Goal: Task Accomplishment & Management: Use online tool/utility

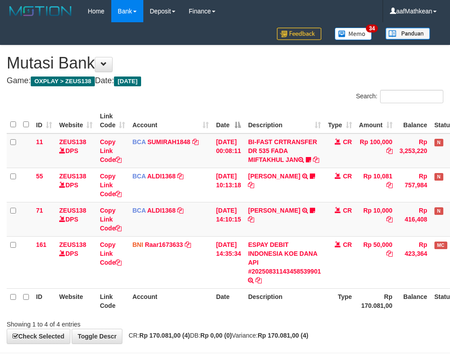
click at [287, 314] on th "Description" at bounding box center [284, 300] width 80 height 25
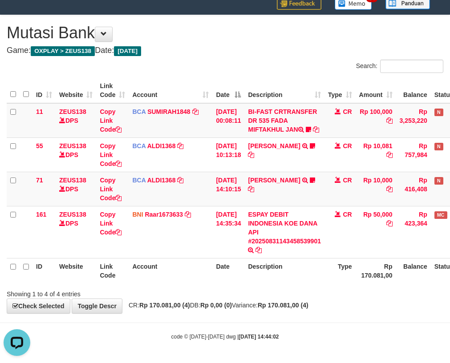
click at [246, 311] on div "**********" at bounding box center [225, 164] width 450 height 298
click at [250, 326] on body "Toggle navigation Home Bank Account List Load By Website Group [OXPLAY] ZEUS138…" at bounding box center [225, 167] width 450 height 394
drag, startPoint x: 248, startPoint y: 312, endPoint x: 241, endPoint y: 308, distance: 7.8
click at [243, 311] on div "**********" at bounding box center [225, 164] width 450 height 298
click at [271, 265] on th "Description" at bounding box center [284, 270] width 80 height 25
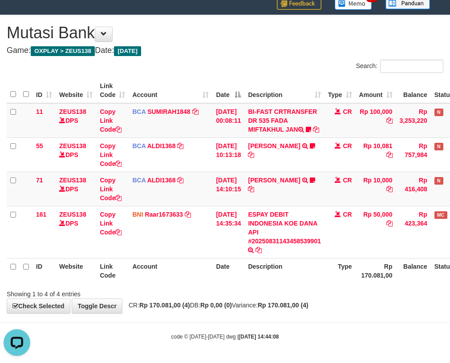
drag, startPoint x: 272, startPoint y: 281, endPoint x: 263, endPoint y: 331, distance: 51.1
click at [264, 327] on body "Toggle navigation Home Bank Account List Load By Website Group [OXPLAY] ZEUS138…" at bounding box center [225, 167] width 450 height 394
click at [277, 300] on div "**********" at bounding box center [225, 164] width 450 height 298
drag, startPoint x: 276, startPoint y: 277, endPoint x: 279, endPoint y: 284, distance: 7.2
click at [278, 279] on th "Description" at bounding box center [284, 270] width 80 height 25
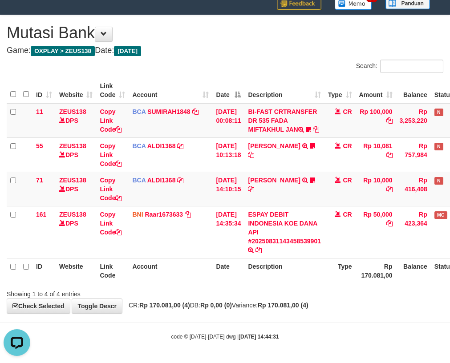
click at [283, 286] on div "Search: ID Website Link Code Account Date Description Type Amount Balance Statu…" at bounding box center [225, 179] width 437 height 239
click at [283, 280] on th "Description" at bounding box center [284, 270] width 80 height 25
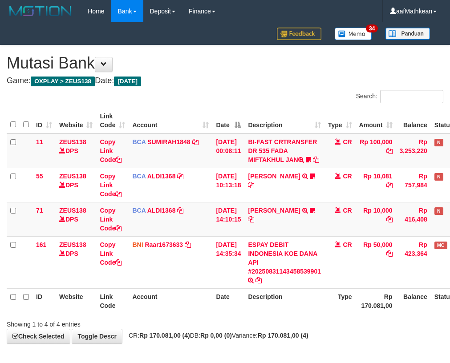
scroll to position [39, 0]
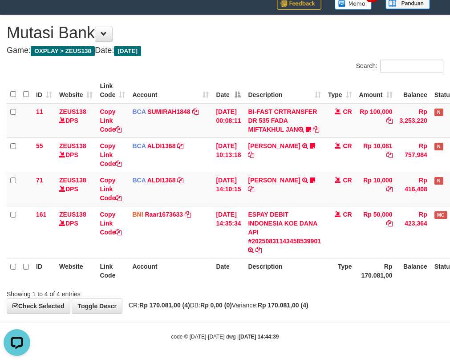
click at [276, 271] on th "Description" at bounding box center [284, 270] width 80 height 25
click at [277, 271] on th "Description" at bounding box center [284, 270] width 80 height 25
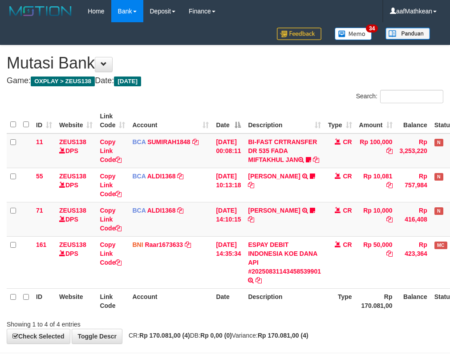
scroll to position [39, 0]
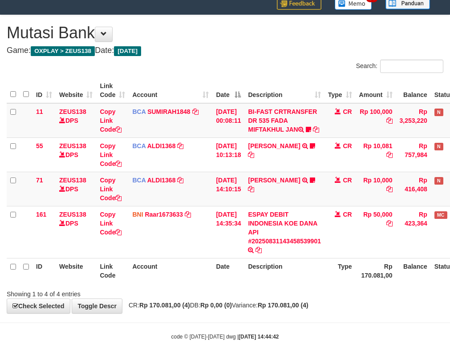
click at [277, 271] on th "Description" at bounding box center [284, 270] width 80 height 25
click at [284, 284] on div "ID Website Link Code Account Date Description Type Amount Balance Status Action…" at bounding box center [225, 180] width 450 height 211
click at [287, 292] on div "Showing 1 to 4 of 4 entries" at bounding box center [225, 292] width 450 height 12
click at [277, 284] on div "ID Website Link Code Account Date Description Type Amount Balance Status Action…" at bounding box center [225, 180] width 450 height 211
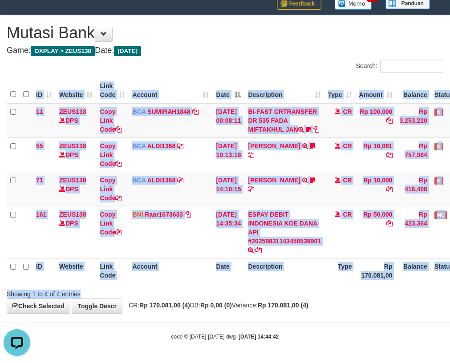
click at [280, 287] on div "Search: ID Website Link Code Account Date Description Type Amount Balance Statu…" at bounding box center [225, 179] width 437 height 239
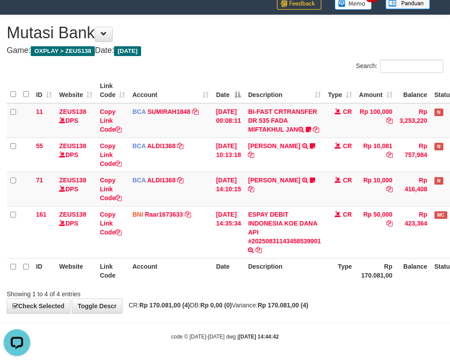
click at [273, 279] on th "Description" at bounding box center [284, 270] width 80 height 25
click at [278, 284] on div "ID Website Link Code Account Date Description Type Amount Balance Status Action…" at bounding box center [225, 180] width 450 height 211
drag, startPoint x: 276, startPoint y: 280, endPoint x: 280, endPoint y: 276, distance: 6.1
click at [281, 280] on th "Description" at bounding box center [284, 270] width 80 height 25
click at [227, 264] on th "Date" at bounding box center [228, 270] width 32 height 25
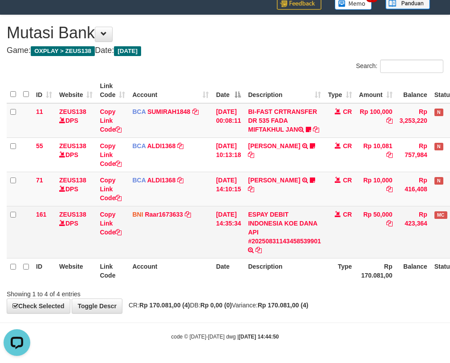
drag, startPoint x: 220, startPoint y: 262, endPoint x: 233, endPoint y: 252, distance: 15.9
click at [222, 260] on th "Date" at bounding box center [228, 270] width 32 height 25
click at [248, 248] on tr "161 ZEUS138 DPS Copy Link Code BNI Raar1673633 DPS RAZA ALAMAR ARDYANSYAH mutas…" at bounding box center [250, 232] width 487 height 52
click at [243, 252] on table "ID Website Link Code Account Date Description Type Amount Balance Status Action…" at bounding box center [250, 181] width 487 height 206
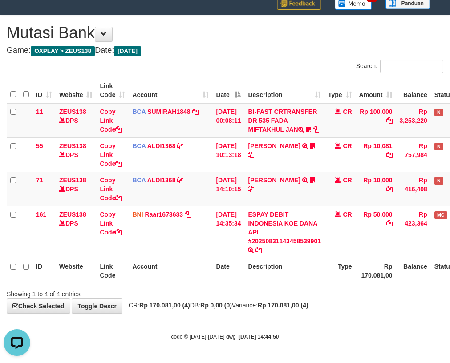
drag, startPoint x: 258, startPoint y: 289, endPoint x: 225, endPoint y: 286, distance: 32.6
click at [248, 287] on div "Showing 1 to 4 of 4 entries" at bounding box center [225, 292] width 450 height 12
click at [203, 286] on div "Showing 1 to 4 of 4 entries" at bounding box center [225, 292] width 450 height 12
click at [290, 287] on div "Search: ID Website Link Code Account Date Description Type Amount Balance Statu…" at bounding box center [225, 179] width 437 height 239
drag, startPoint x: 282, startPoint y: 300, endPoint x: 292, endPoint y: 289, distance: 15.1
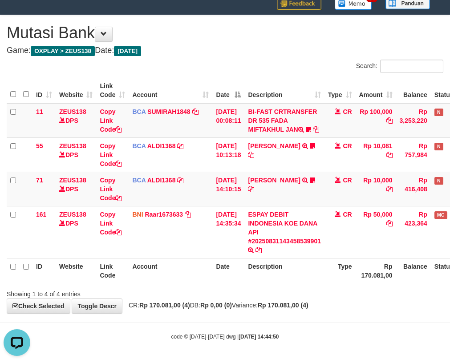
click at [282, 299] on div "**********" at bounding box center [225, 164] width 450 height 298
click at [321, 288] on div "Search: ID Website Link Code Account Date Description Type Amount Balance Statu…" at bounding box center [225, 179] width 437 height 239
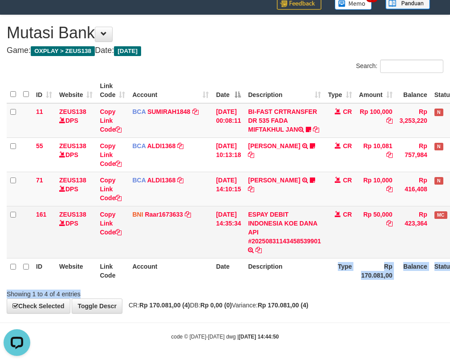
drag, startPoint x: 248, startPoint y: 257, endPoint x: 308, endPoint y: 255, distance: 59.7
click at [266, 255] on table "ID Website Link Code Account Date Description Type Amount Balance Status Action…" at bounding box center [250, 181] width 487 height 206
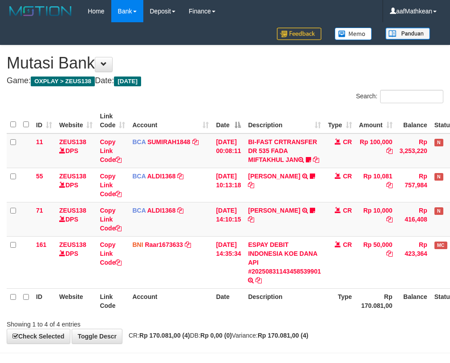
scroll to position [39, 0]
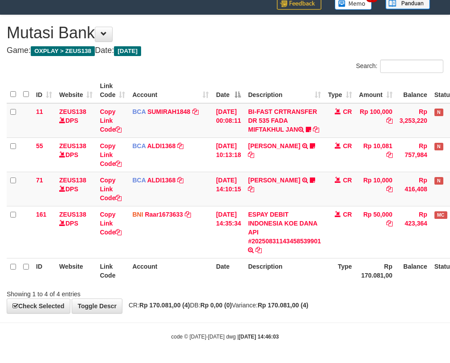
click at [235, 264] on th "Date" at bounding box center [228, 270] width 32 height 25
click at [325, 280] on th "Description" at bounding box center [284, 270] width 80 height 25
drag, startPoint x: 273, startPoint y: 299, endPoint x: 272, endPoint y: 303, distance: 4.5
click at [273, 300] on div "**********" at bounding box center [225, 164] width 450 height 298
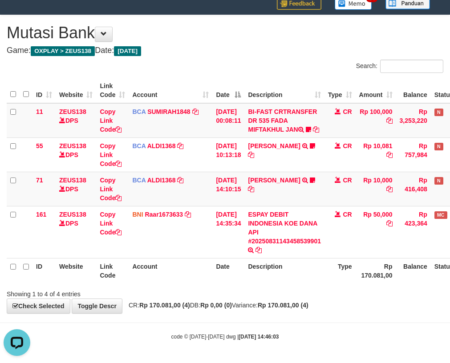
click at [272, 303] on div "**********" at bounding box center [225, 164] width 450 height 298
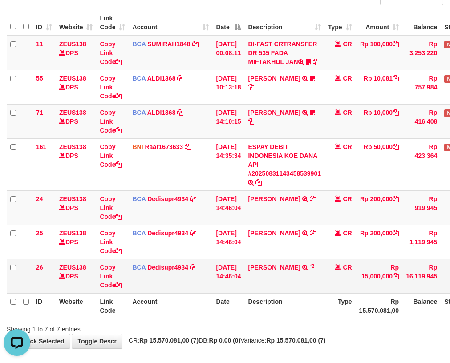
scroll to position [142, 0]
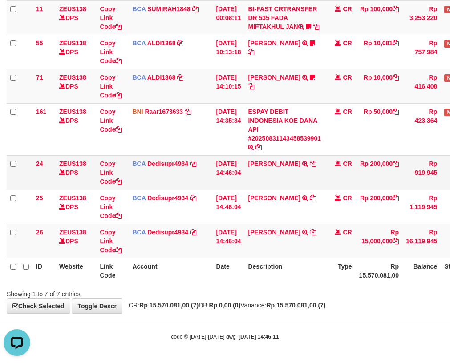
click at [292, 168] on td "BONG KARMAN WONGSO TRSF E-BANKING CR 3108/FTSCY/WS95031 200000.00BONG KARMAN WO…" at bounding box center [284, 172] width 80 height 34
click at [310, 167] on icon at bounding box center [313, 164] width 6 height 6
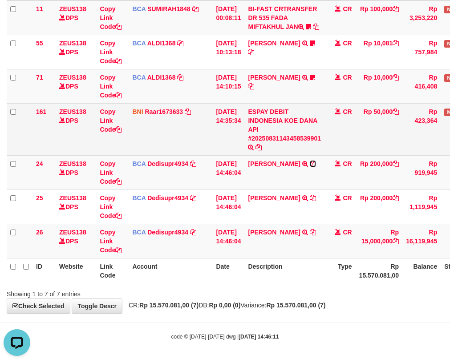
drag, startPoint x: 294, startPoint y: 172, endPoint x: 415, endPoint y: 126, distance: 129.4
click at [300, 170] on td "BONG KARMAN WONGSO TRSF E-BANKING CR 3108/FTSCY/WS95031 200000.00BONG KARMAN WO…" at bounding box center [284, 172] width 80 height 34
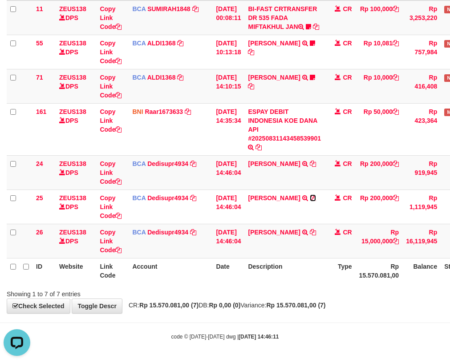
drag, startPoint x: 257, startPoint y: 207, endPoint x: 454, endPoint y: 133, distance: 210.9
click at [310, 201] on icon at bounding box center [313, 198] width 6 height 6
click at [185, 273] on th "Account" at bounding box center [171, 270] width 84 height 25
click at [194, 288] on div "Showing 1 to 7 of 7 entries" at bounding box center [225, 292] width 450 height 12
click at [227, 294] on div "Showing 1 to 7 of 7 entries" at bounding box center [225, 292] width 450 height 12
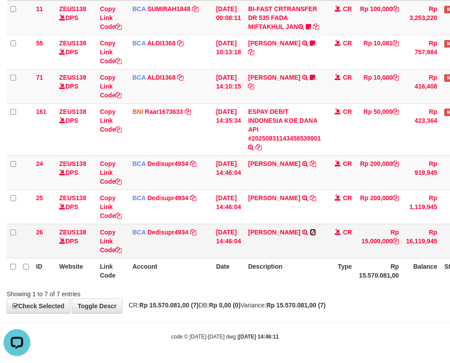
click at [310, 235] on icon at bounding box center [313, 232] width 6 height 6
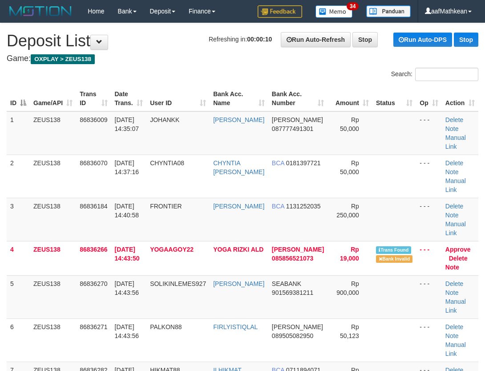
scroll to position [580, 0]
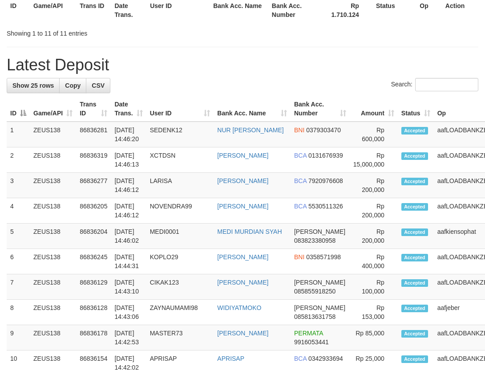
click at [215, 49] on div "**********" at bounding box center [242, 129] width 485 height 1372
click at [151, 50] on div "**********" at bounding box center [242, 129] width 485 height 1372
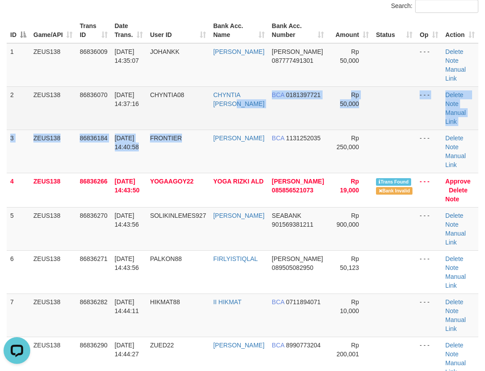
drag, startPoint x: 237, startPoint y: 113, endPoint x: 231, endPoint y: 113, distance: 5.8
click at [234, 113] on tbody "1 ZEUS138 86836009 31/08/2025 14:35:07 JOHANKK JOHAN DANA 087777491301 Rp 50,00…" at bounding box center [243, 276] width 472 height 467
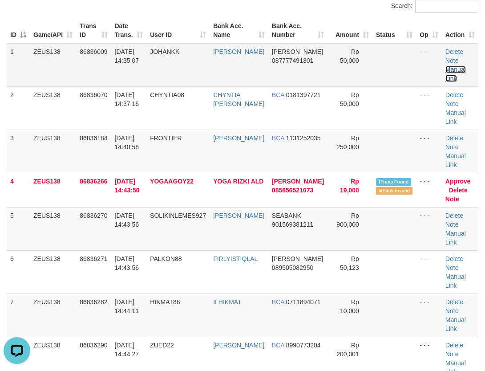
click at [459, 72] on link "Manual Link" at bounding box center [456, 74] width 20 height 16
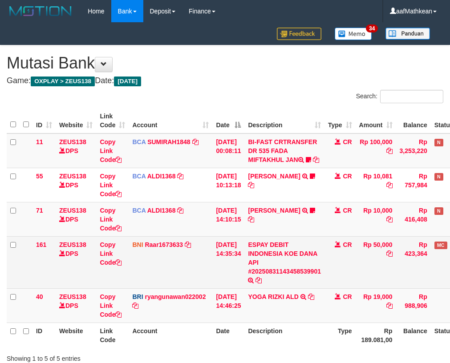
drag, startPoint x: 177, startPoint y: 243, endPoint x: 192, endPoint y: 264, distance: 25.5
click at [184, 253] on tbody "11 ZEUS138 DPS Copy Link Code BCA SUMIRAH1848 DPS SUMIRAH mutasi_20250831_4156 …" at bounding box center [250, 229] width 487 height 190
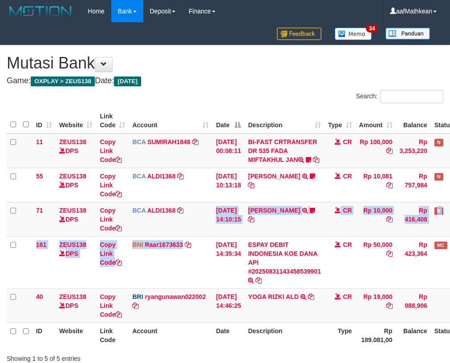
scroll to position [73, 0]
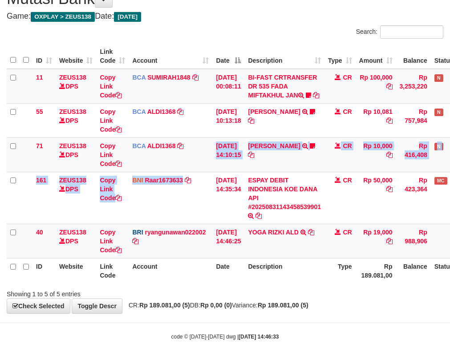
drag, startPoint x: 197, startPoint y: 260, endPoint x: 217, endPoint y: 264, distance: 20.5
click at [196, 260] on th "Account" at bounding box center [171, 270] width 84 height 25
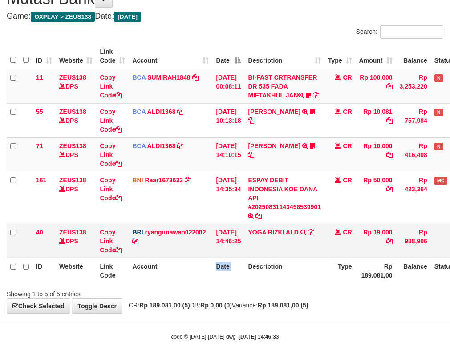
drag, startPoint x: 217, startPoint y: 264, endPoint x: 277, endPoint y: 254, distance: 61.4
click at [263, 257] on table "ID Website Link Code Account Date Description Type Amount Balance Status Action…" at bounding box center [250, 164] width 487 height 240
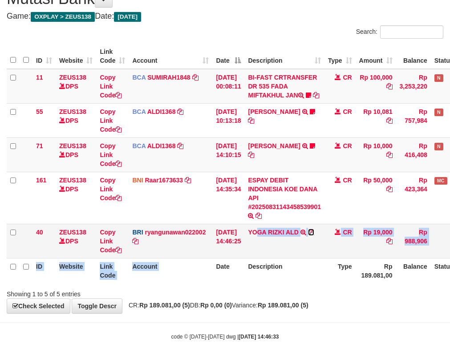
click at [314, 232] on icon at bounding box center [311, 232] width 6 height 6
copy table "GA RIZKI ALD TRANSFER NBMB YOGA RIZKI ALD TO RYAN GUNAWAN CR Rp 19,000 Rp 988,9…"
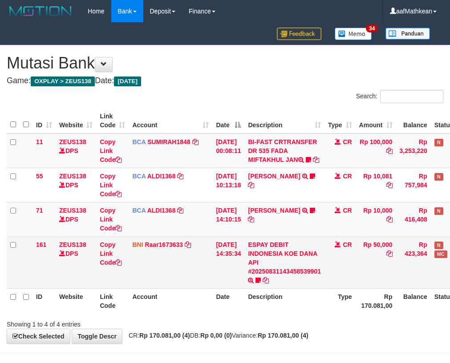
scroll to position [39, 0]
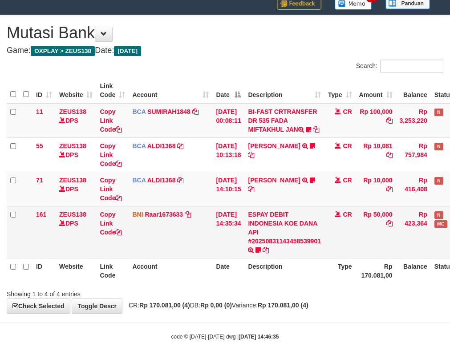
click at [278, 255] on td "ESPAY DEBIT INDONESIA KOE DANA API #20250831143458539901 TRANSFER DARI ESPAY DE…" at bounding box center [284, 232] width 80 height 52
click at [268, 252] on td "ESPAY DEBIT INDONESIA KOE DANA API #20250831143458539901 TRANSFER DARI ESPAY DE…" at bounding box center [284, 232] width 80 height 52
click at [261, 251] on icon at bounding box center [258, 250] width 5 height 6
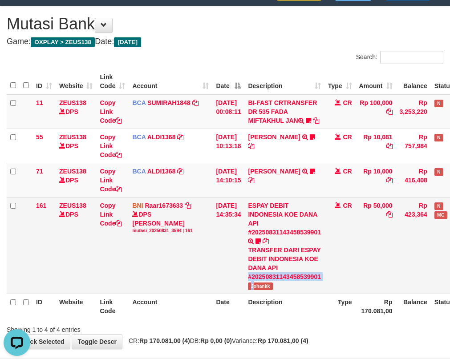
drag, startPoint x: 255, startPoint y: 299, endPoint x: 259, endPoint y: 303, distance: 6.0
click at [259, 294] on td "ESPAY DEBIT INDONESIA KOE DANA API #20250831143458539901 TRANSFER DARI ESPAY DE…" at bounding box center [284, 245] width 80 height 97
click at [260, 290] on span "Johankk" at bounding box center [260, 287] width 24 height 8
drag, startPoint x: 330, startPoint y: 210, endPoint x: 196, endPoint y: 242, distance: 138.1
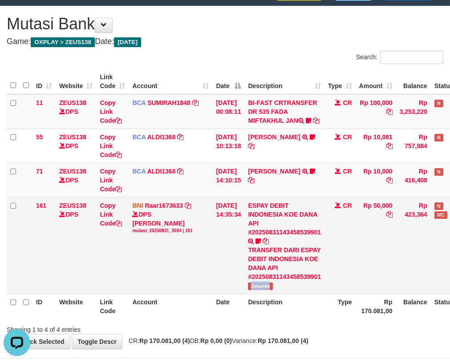
click at [202, 242] on tbody "11 ZEUS138 DPS Copy Link Code BCA SUMIRAH1848 DPS SUMIRAH mutasi_20250831_4156 …" at bounding box center [250, 194] width 487 height 200
click at [122, 237] on td "Copy Link Code" at bounding box center [112, 245] width 32 height 97
click at [122, 227] on icon at bounding box center [118, 223] width 6 height 6
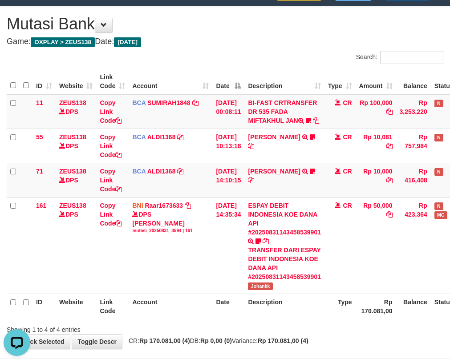
scroll to position [142, 0]
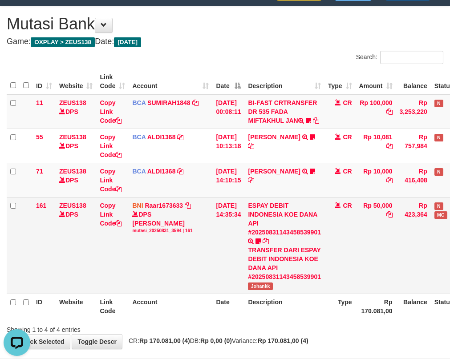
click at [381, 226] on td "Rp 50,000" at bounding box center [376, 245] width 41 height 97
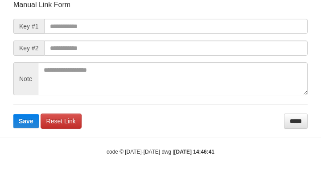
scroll to position [104, 0]
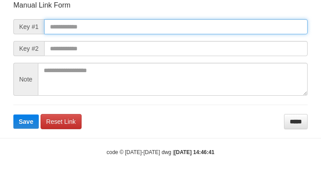
drag, startPoint x: 153, startPoint y: 29, endPoint x: 163, endPoint y: 32, distance: 10.7
click at [152, 29] on input "text" at bounding box center [175, 26] width 263 height 15
paste input "**********"
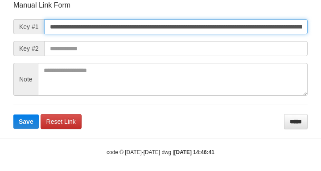
scroll to position [0, 680]
type input "**********"
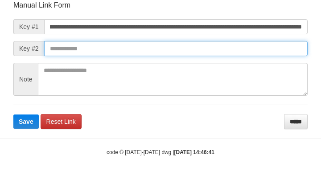
drag, startPoint x: 213, startPoint y: 49, endPoint x: 208, endPoint y: 49, distance: 5.0
click at [211, 49] on input "text" at bounding box center [175, 48] width 263 height 15
click at [13, 114] on button "Save" at bounding box center [25, 121] width 25 height 14
click at [208, 49] on input "text" at bounding box center [175, 48] width 263 height 15
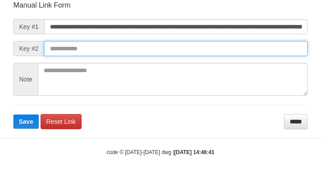
click at [213, 49] on input "text" at bounding box center [175, 48] width 263 height 15
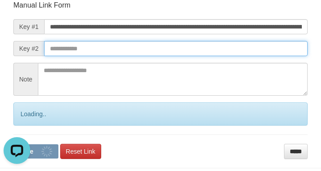
click at [219, 49] on input "text" at bounding box center [175, 48] width 263 height 15
click at [223, 51] on input "text" at bounding box center [175, 48] width 263 height 15
click at [229, 55] on input "text" at bounding box center [175, 48] width 263 height 15
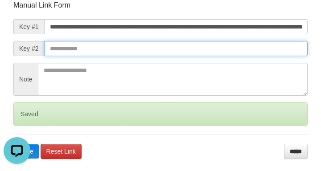
click at [13, 144] on button "Save" at bounding box center [25, 151] width 25 height 14
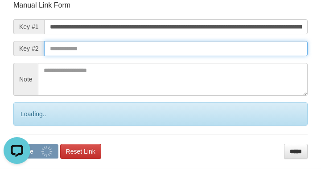
drag, startPoint x: 209, startPoint y: 50, endPoint x: 202, endPoint y: 56, distance: 9.8
click at [204, 55] on input "text" at bounding box center [175, 48] width 263 height 15
click at [203, 55] on input "text" at bounding box center [175, 48] width 263 height 15
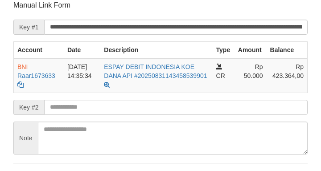
click at [207, 52] on th "Description" at bounding box center [156, 49] width 112 height 17
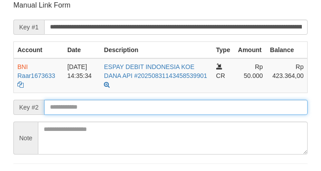
drag, startPoint x: 197, startPoint y: 107, endPoint x: 191, endPoint y: 105, distance: 6.8
click at [196, 106] on input "text" at bounding box center [175, 107] width 263 height 15
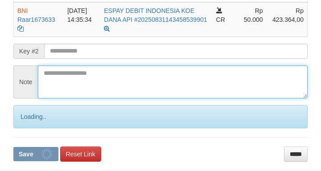
scroll to position [271, 0]
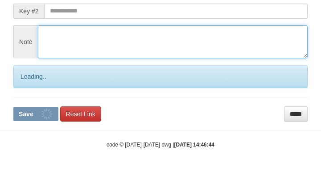
drag, startPoint x: 61, startPoint y: 25, endPoint x: 61, endPoint y: 18, distance: 7.2
click at [61, 19] on form "**********" at bounding box center [160, 12] width 294 height 217
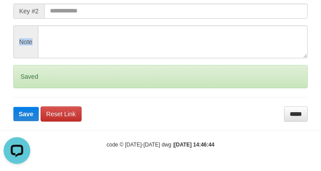
drag, startPoint x: 81, startPoint y: 24, endPoint x: 96, endPoint y: 19, distance: 15.3
click at [81, 28] on form "**********" at bounding box center [160, 12] width 294 height 217
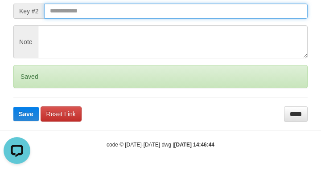
drag, startPoint x: 117, startPoint y: 9, endPoint x: 113, endPoint y: 18, distance: 9.4
click at [117, 9] on input "text" at bounding box center [175, 11] width 263 height 15
click at [13, 107] on button "Save" at bounding box center [25, 114] width 25 height 14
click at [113, 19] on form "**********" at bounding box center [160, 12] width 294 height 217
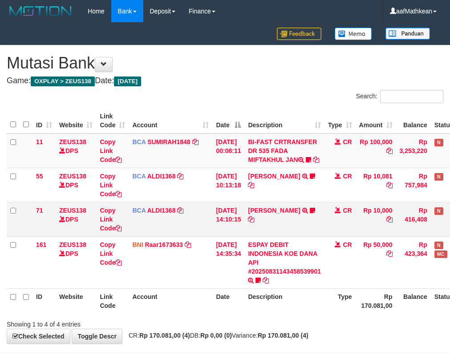
scroll to position [39, 0]
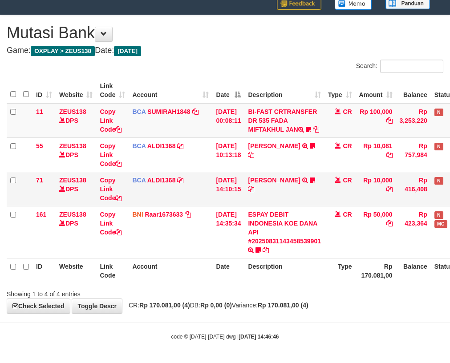
click at [252, 209] on tr "161 ZEUS138 DPS Copy Link Code BNI Raar1673633 DPS RAZA ALAMAR ARDYANSYAH mutas…" at bounding box center [250, 232] width 487 height 52
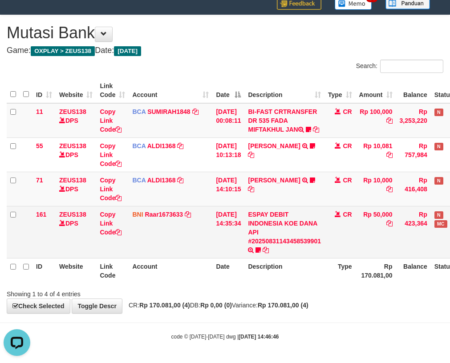
click at [212, 244] on tr "161 ZEUS138 DPS Copy Link Code BNI Raar1673633 DPS RAZA ALAMAR ARDYANSYAH mutas…" at bounding box center [250, 232] width 487 height 52
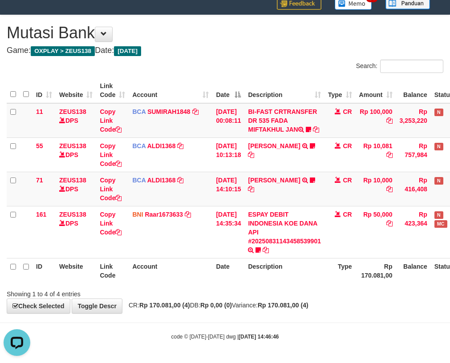
drag, startPoint x: 195, startPoint y: 270, endPoint x: 262, endPoint y: 265, distance: 66.9
click at [217, 269] on tr "ID Website Link Code Account Date Description Type Rp 170.081,00 Balance Status…" at bounding box center [250, 270] width 487 height 25
drag, startPoint x: 268, startPoint y: 273, endPoint x: 453, endPoint y: 270, distance: 185.2
click at [321, 274] on tr "ID Website Link Code Account Date Description Type Rp 170.081,00 Balance Status…" at bounding box center [250, 270] width 487 height 25
drag, startPoint x: 174, startPoint y: 267, endPoint x: 454, endPoint y: 235, distance: 281.3
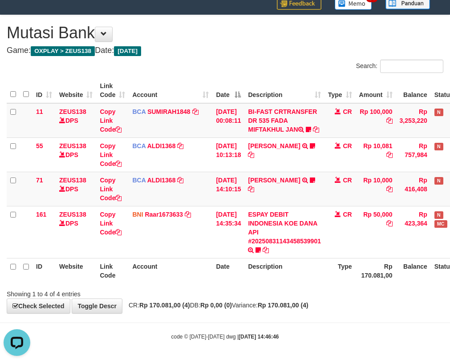
click at [208, 268] on th "Account" at bounding box center [171, 270] width 84 height 25
click at [209, 280] on th "Account" at bounding box center [171, 270] width 84 height 25
drag, startPoint x: 205, startPoint y: 300, endPoint x: 200, endPoint y: 300, distance: 5.4
click at [207, 311] on div "**********" at bounding box center [225, 164] width 450 height 298
drag, startPoint x: 220, startPoint y: 298, endPoint x: 222, endPoint y: 291, distance: 7.0
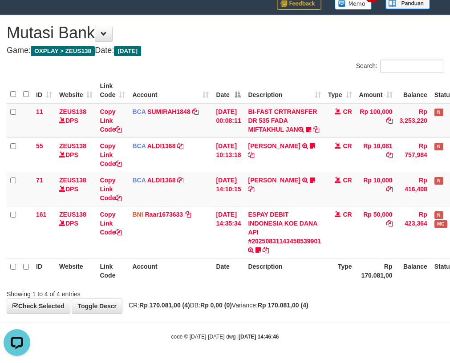
click at [220, 296] on div "**********" at bounding box center [225, 164] width 450 height 298
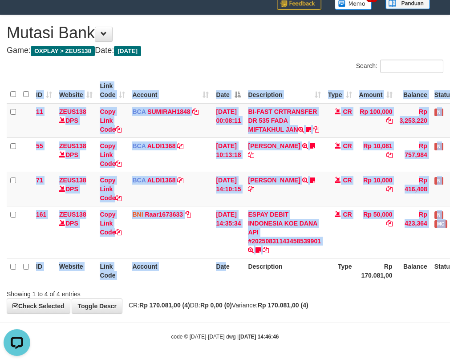
drag, startPoint x: 225, startPoint y: 283, endPoint x: 219, endPoint y: 282, distance: 5.9
click at [224, 285] on div "ID Website Link Code Account Date Description Type Amount Balance Status Action…" at bounding box center [225, 180] width 450 height 211
click at [226, 283] on th "Date" at bounding box center [228, 270] width 32 height 25
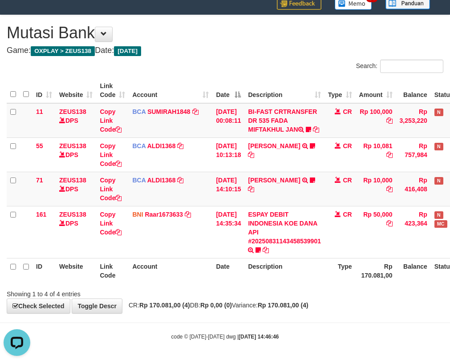
drag, startPoint x: 325, startPoint y: 278, endPoint x: 411, endPoint y: 281, distance: 86.4
click at [382, 280] on tr "ID Website Link Code Account Date Description Type Rp 170.081,00 Balance Status…" at bounding box center [250, 270] width 487 height 25
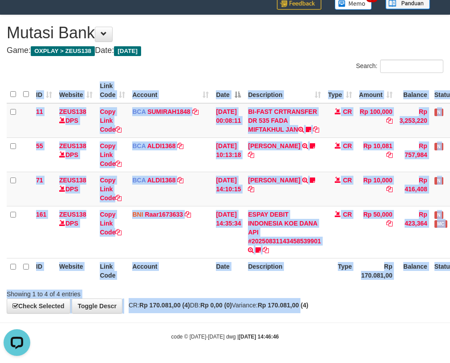
drag, startPoint x: 304, startPoint y: 288, endPoint x: 330, endPoint y: 296, distance: 28.2
click at [329, 299] on div "**********" at bounding box center [225, 164] width 450 height 298
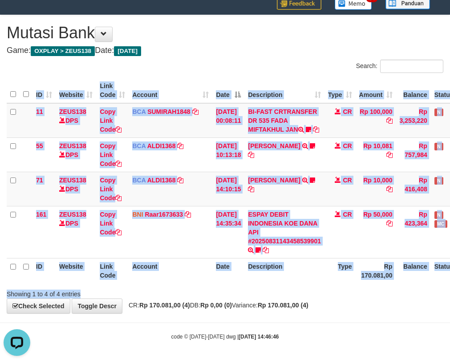
click at [339, 286] on div "Search: ID Website Link Code Account Date Description Type Amount Balance Statu…" at bounding box center [225, 179] width 437 height 239
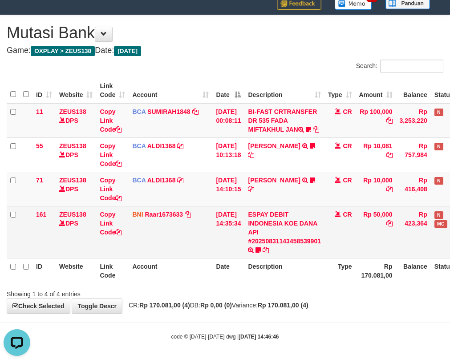
click at [184, 228] on td "BNI Raar1673633 DPS RAZA ALAMAR ARDYANSYAH mutasi_20250831_3594 | 161 mutasi_20…" at bounding box center [171, 232] width 84 height 52
click at [188, 228] on td "BNI Raar1673633 DPS RAZA ALAMAR ARDYANSYAH mutasi_20250831_3594 | 161 mutasi_20…" at bounding box center [171, 232] width 84 height 52
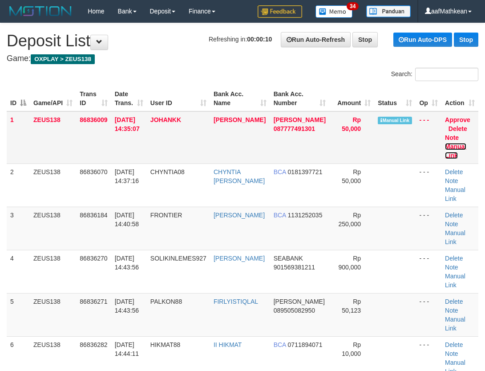
click at [456, 146] on link "Manual Link" at bounding box center [455, 151] width 21 height 16
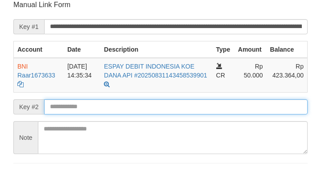
click at [80, 103] on input "text" at bounding box center [175, 106] width 263 height 15
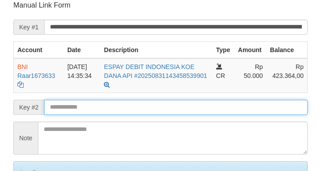
click at [85, 103] on input "text" at bounding box center [175, 107] width 263 height 15
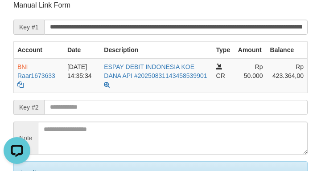
scroll to position [0, 0]
click at [162, 99] on form "**********" at bounding box center [160, 108] width 294 height 217
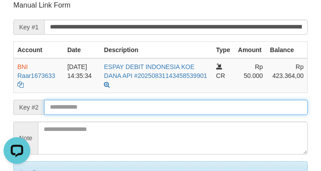
click at [143, 109] on input "text" at bounding box center [175, 107] width 263 height 15
click at [146, 108] on input "text" at bounding box center [175, 107] width 263 height 15
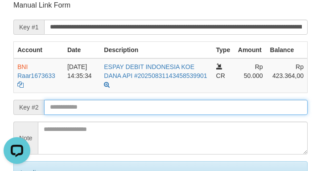
click at [146, 108] on input "text" at bounding box center [175, 107] width 263 height 15
click at [148, 106] on input "text" at bounding box center [175, 107] width 263 height 15
click at [149, 106] on input "text" at bounding box center [175, 107] width 263 height 15
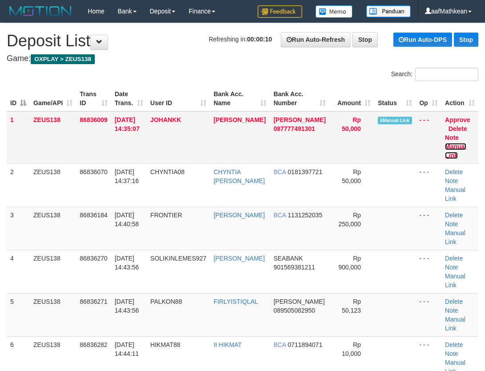
click at [455, 144] on link "Manual Link" at bounding box center [455, 151] width 21 height 16
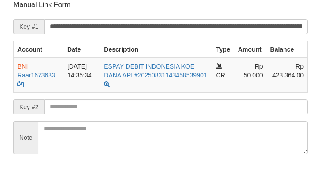
drag, startPoint x: 0, startPoint y: 0, endPoint x: 95, endPoint y: 103, distance: 140.2
click at [99, 101] on form "**********" at bounding box center [160, 93] width 294 height 187
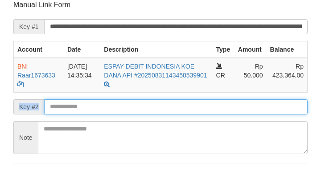
scroll to position [207, 0]
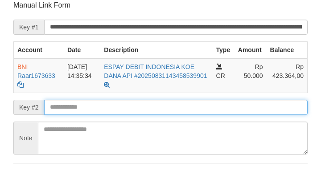
click at [95, 103] on input "text" at bounding box center [175, 107] width 263 height 15
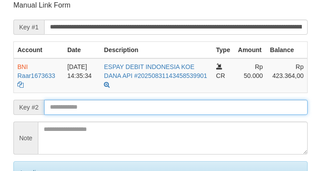
click at [96, 101] on input "text" at bounding box center [175, 107] width 263 height 15
click at [97, 102] on input "text" at bounding box center [175, 107] width 263 height 15
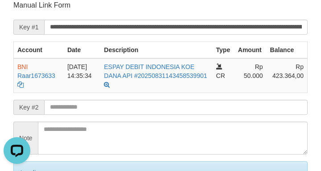
scroll to position [0, 0]
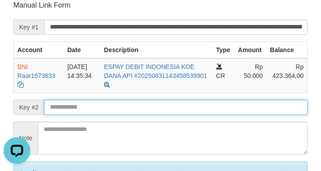
click at [195, 108] on input "text" at bounding box center [175, 107] width 263 height 15
click at [197, 104] on input "text" at bounding box center [175, 107] width 263 height 15
click at [196, 104] on input "text" at bounding box center [175, 107] width 263 height 15
click at [203, 103] on input "text" at bounding box center [175, 107] width 263 height 15
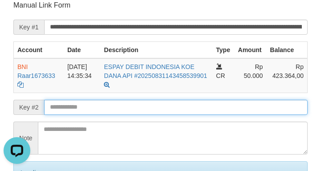
click at [205, 104] on input "text" at bounding box center [175, 107] width 263 height 15
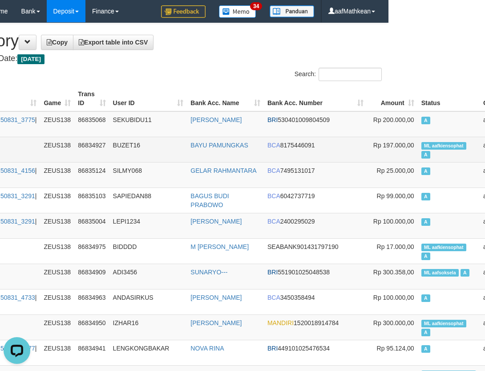
click at [418, 96] on th "Status" at bounding box center [449, 98] width 62 height 25
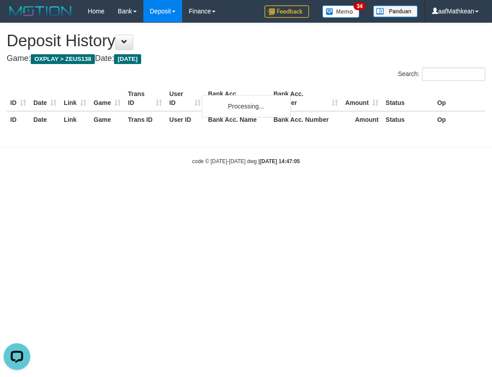
click at [218, 52] on div "**********" at bounding box center [246, 80] width 492 height 115
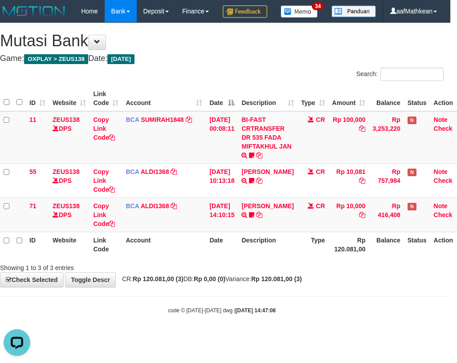
drag, startPoint x: 90, startPoint y: 241, endPoint x: 115, endPoint y: 289, distance: 54.2
click at [104, 260] on div "ID Website Link Code Account Date Description Type Amount Balance Status Action…" at bounding box center [221, 171] width 457 height 177
click at [239, 272] on div "Showing 1 to 3 of 3 entries" at bounding box center [221, 266] width 457 height 12
drag, startPoint x: 239, startPoint y: 280, endPoint x: 235, endPoint y: 278, distance: 5.6
click at [238, 260] on div "ID Website Link Code Account Date Description Type Amount Balance Status Action…" at bounding box center [221, 171] width 457 height 177
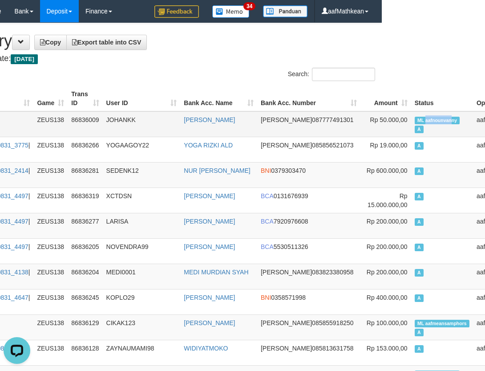
drag, startPoint x: 476, startPoint y: 118, endPoint x: 398, endPoint y: 122, distance: 78.0
click at [415, 122] on span "ML aafnounvanny" at bounding box center [437, 121] width 45 height 8
click at [415, 120] on span "ML aafnounvanny" at bounding box center [437, 121] width 45 height 8
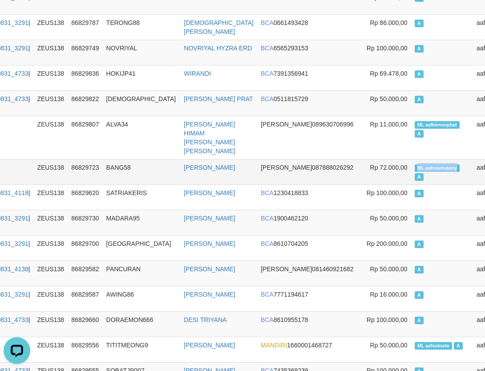
drag, startPoint x: 365, startPoint y: 184, endPoint x: 407, endPoint y: 188, distance: 42.9
click at [411, 184] on td "ML aafnounvanny A" at bounding box center [442, 171] width 62 height 25
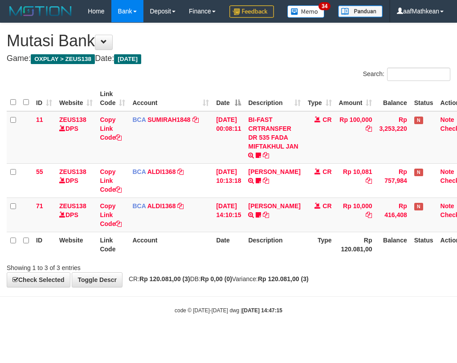
scroll to position [0, 7]
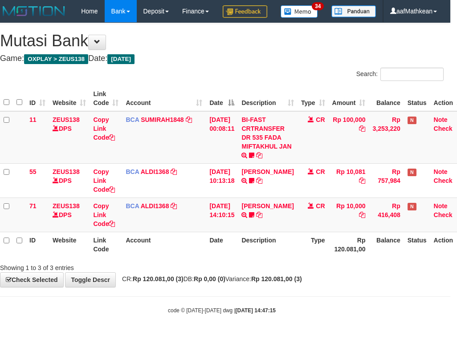
click at [260, 257] on th "Description" at bounding box center [267, 244] width 59 height 25
click at [261, 257] on th "Description" at bounding box center [267, 244] width 59 height 25
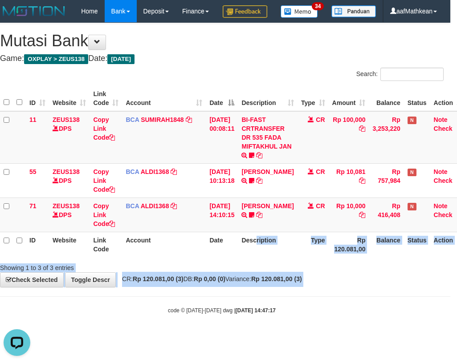
drag, startPoint x: 343, startPoint y: 295, endPoint x: 503, endPoint y: 342, distance: 167.1
click at [450, 337] on html "Toggle navigation Home Bank Account List Load By Website Group [OXPLAY] ZEUS138…" at bounding box center [221, 168] width 457 height 337
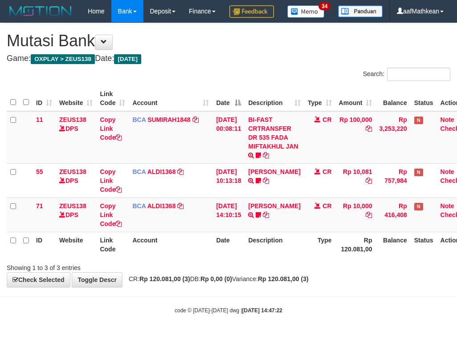
scroll to position [0, 14]
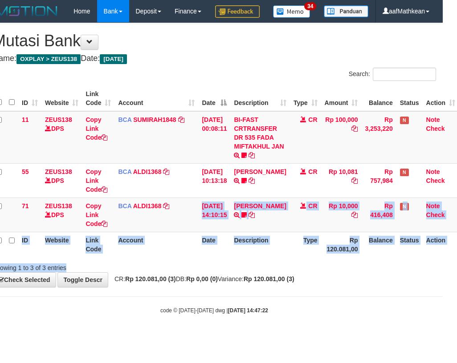
drag, startPoint x: 192, startPoint y: 256, endPoint x: 454, endPoint y: 309, distance: 268.1
click at [442, 309] on html "Toggle navigation Home Bank Account List Load By Website Group [OXPLAY] ZEUS138…" at bounding box center [214, 168] width 457 height 337
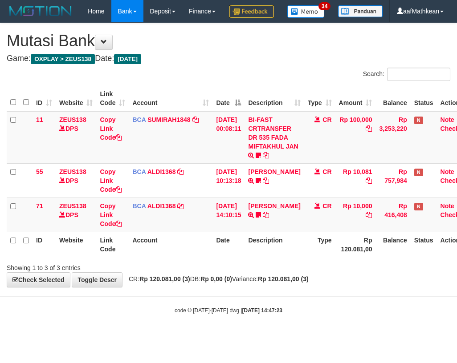
scroll to position [0, 14]
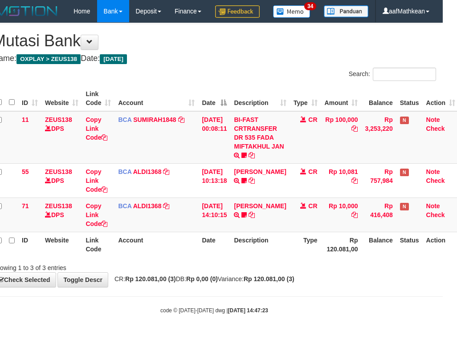
click at [371, 287] on div "**********" at bounding box center [214, 155] width 457 height 264
drag, startPoint x: 368, startPoint y: 299, endPoint x: 455, endPoint y: 300, distance: 87.3
click at [420, 287] on div "**********" at bounding box center [214, 155] width 457 height 264
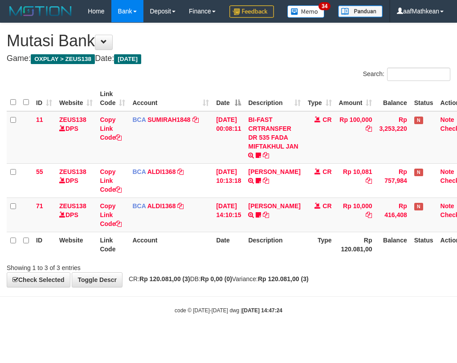
scroll to position [0, 14]
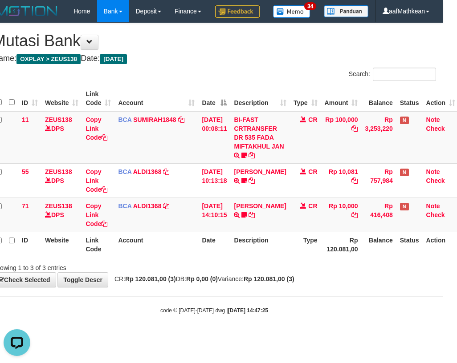
drag, startPoint x: 241, startPoint y: 295, endPoint x: 456, endPoint y: 299, distance: 214.6
click at [255, 287] on div "**********" at bounding box center [214, 155] width 457 height 264
click at [321, 257] on th "Rp 120.081,00" at bounding box center [341, 244] width 41 height 25
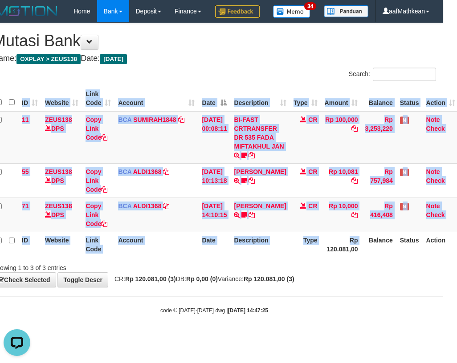
click at [321, 260] on div "ID Website Link Code Account Date Description Type Amount Balance Status Action…" at bounding box center [214, 171] width 457 height 177
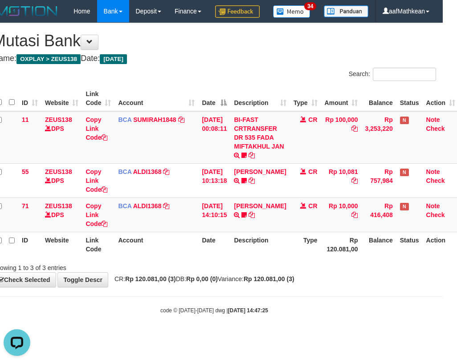
drag, startPoint x: 345, startPoint y: 288, endPoint x: 455, endPoint y: 295, distance: 109.7
click at [362, 272] on div "Showing 1 to 3 of 3 entries" at bounding box center [214, 266] width 457 height 12
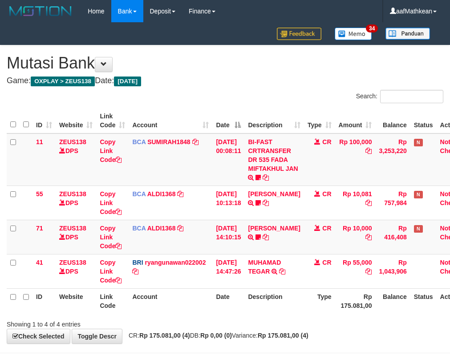
scroll to position [0, 14]
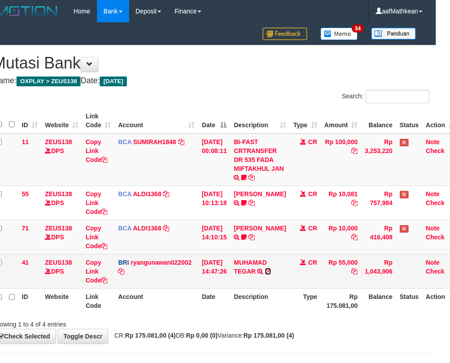
click at [271, 270] on icon at bounding box center [268, 271] width 6 height 6
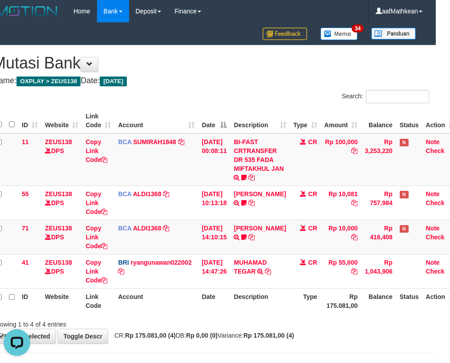
scroll to position [0, 0]
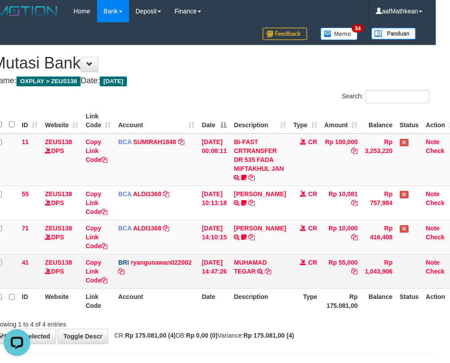
click at [106, 253] on td "Copy Link Code" at bounding box center [98, 237] width 32 height 34
click at [115, 262] on tr "41 ZEUS138 DPS Copy Link Code BRI ryangunawan022002 DPS RYAN GUNAWAN mutasi_202…" at bounding box center [225, 271] width 466 height 34
click at [148, 258] on td "BRI ryangunawan022002 DPS RYAN GUNAWAN mutasi_20250831_3775 | 41 mutasi_2025083…" at bounding box center [156, 271] width 84 height 34
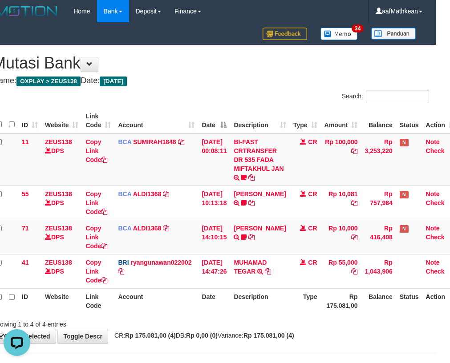
drag, startPoint x: 153, startPoint y: 250, endPoint x: 455, endPoint y: 307, distance: 307.2
click at [206, 256] on tbody "11 ZEUS138 DPS Copy Link Code BCA SUMIRAH1848 DPS SUMIRAH mutasi_20250831_4156 …" at bounding box center [225, 211] width 466 height 155
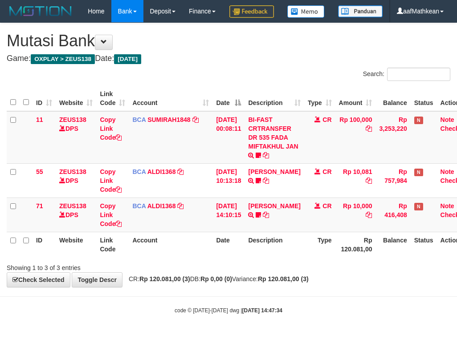
scroll to position [0, 14]
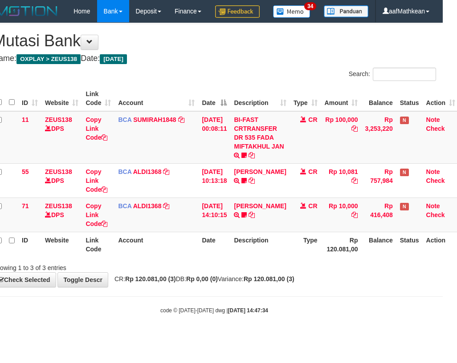
drag, startPoint x: 267, startPoint y: 306, endPoint x: 453, endPoint y: 298, distance: 186.7
click at [293, 287] on div "**********" at bounding box center [214, 155] width 457 height 264
click at [270, 272] on div "Showing 1 to 3 of 3 entries" at bounding box center [214, 266] width 457 height 12
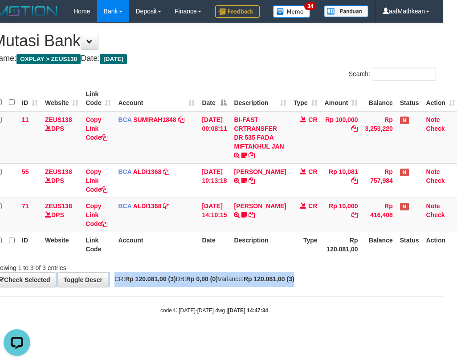
click at [442, 304] on html "Toggle navigation Home Bank Account List Load By Website Group [OXPLAY] ZEUS138…" at bounding box center [214, 168] width 457 height 337
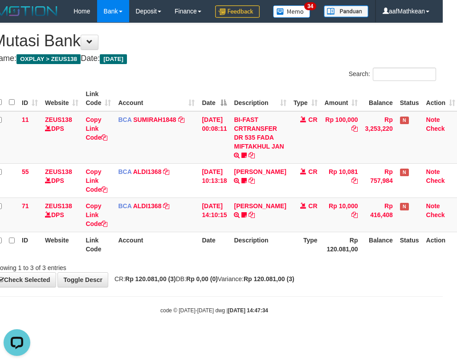
click at [201, 257] on th "Date" at bounding box center [214, 244] width 32 height 25
click at [213, 257] on th "Date" at bounding box center [214, 244] width 32 height 25
click at [312, 257] on tr "ID Website Link Code Account Date Description Type Rp 120.081,00 Balance Status…" at bounding box center [225, 244] width 466 height 25
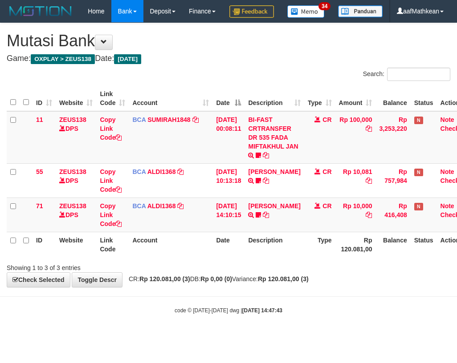
scroll to position [0, 14]
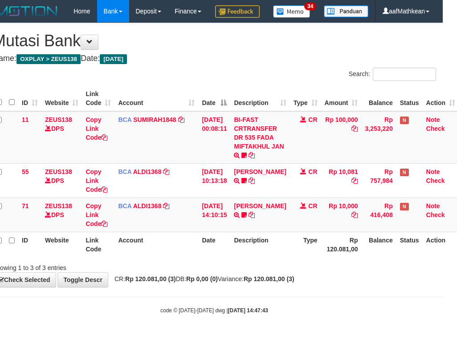
click at [384, 272] on div "Showing 1 to 3 of 3 entries" at bounding box center [214, 266] width 457 height 12
drag, startPoint x: 215, startPoint y: 294, endPoint x: 223, endPoint y: 298, distance: 8.4
click at [215, 287] on div "**********" at bounding box center [214, 155] width 457 height 264
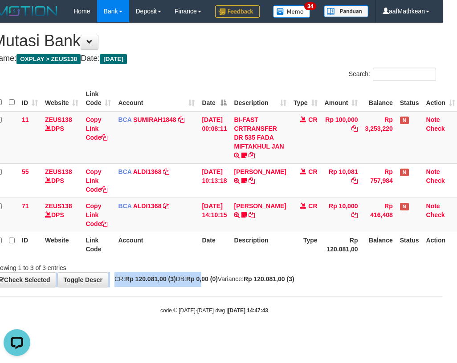
scroll to position [0, 0]
click at [223, 287] on div "**********" at bounding box center [214, 155] width 457 height 264
drag, startPoint x: 231, startPoint y: 297, endPoint x: 284, endPoint y: 296, distance: 52.5
click at [244, 287] on div "**********" at bounding box center [214, 155] width 457 height 264
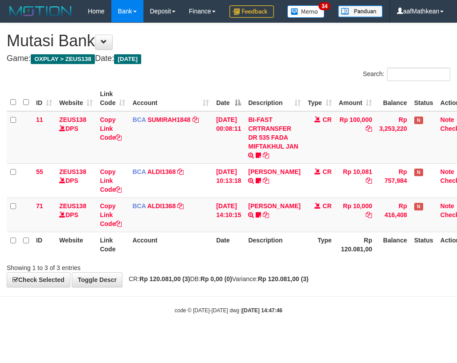
scroll to position [0, 14]
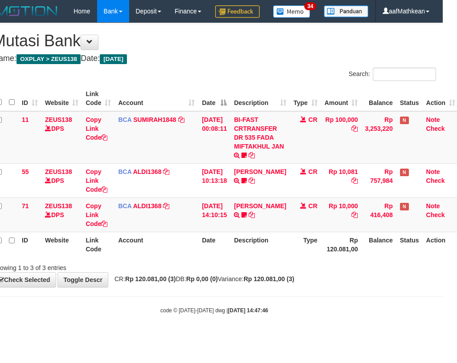
drag, startPoint x: 272, startPoint y: 287, endPoint x: 287, endPoint y: 295, distance: 17.7
click at [273, 272] on div "Showing 1 to 3 of 3 entries" at bounding box center [214, 266] width 457 height 12
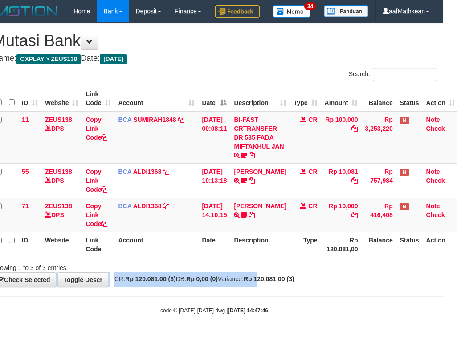
click at [284, 287] on div "**********" at bounding box center [214, 155] width 457 height 264
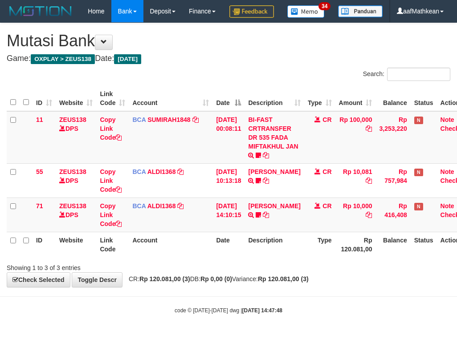
scroll to position [0, 14]
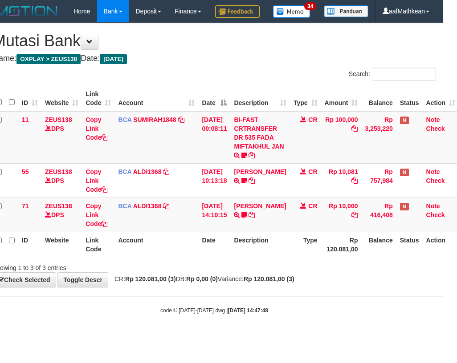
click at [272, 287] on div "**********" at bounding box center [214, 155] width 457 height 264
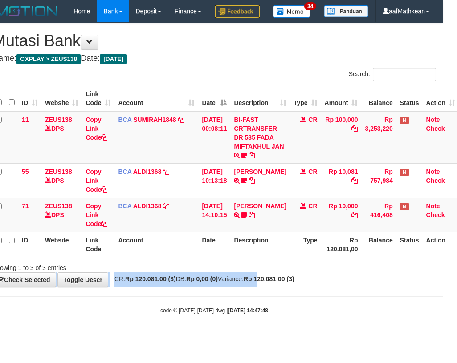
click at [284, 287] on div "**********" at bounding box center [214, 155] width 457 height 264
click at [297, 272] on div "Showing 1 to 3 of 3 entries" at bounding box center [214, 266] width 457 height 12
click at [292, 272] on div "Showing 1 to 3 of 3 entries" at bounding box center [214, 266] width 457 height 12
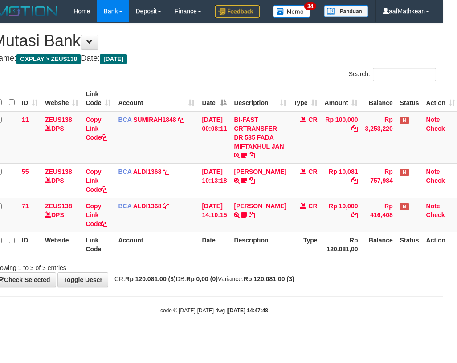
drag, startPoint x: 286, startPoint y: 288, endPoint x: 291, endPoint y: 285, distance: 5.4
click at [288, 272] on div "Showing 1 to 3 of 3 entries" at bounding box center [214, 266] width 457 height 12
click at [297, 272] on div "Showing 1 to 3 of 3 entries" at bounding box center [214, 266] width 457 height 12
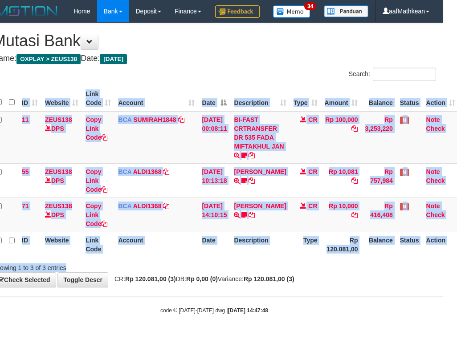
drag, startPoint x: 294, startPoint y: 281, endPoint x: 300, endPoint y: 278, distance: 6.8
click at [293, 272] on div "Search: ID Website Link Code Account Date Description Type Amount Balance Statu…" at bounding box center [213, 170] width 443 height 205
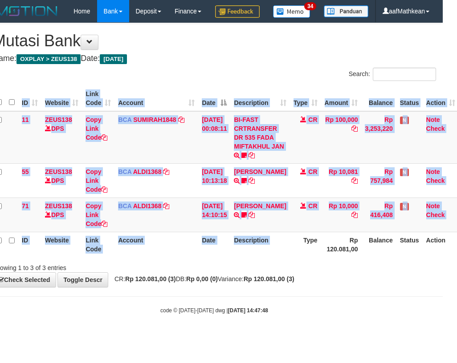
click at [299, 260] on div "ID Website Link Code Account Date Description Type Amount Balance Status Action…" at bounding box center [214, 171] width 457 height 177
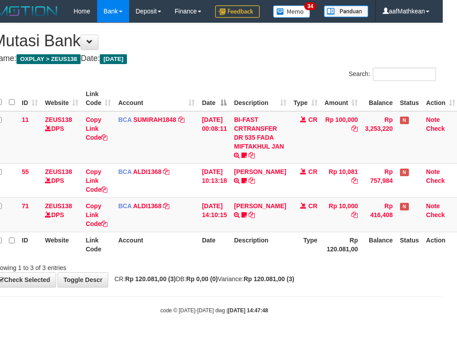
drag, startPoint x: 297, startPoint y: 282, endPoint x: 456, endPoint y: 280, distance: 158.5
click at [413, 272] on div "Search: ID Website Link Code Account Date Description Type Amount Balance Statu…" at bounding box center [213, 170] width 443 height 205
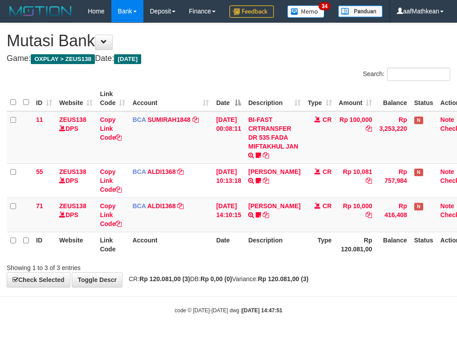
scroll to position [0, 14]
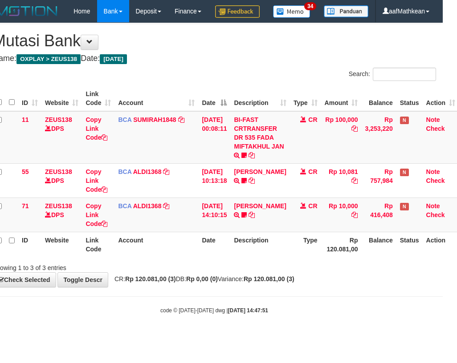
click at [262, 257] on th "Description" at bounding box center [259, 244] width 59 height 25
click at [267, 257] on th "Description" at bounding box center [259, 244] width 59 height 25
click at [275, 257] on th "Description" at bounding box center [259, 244] width 59 height 25
click at [284, 257] on th "Description" at bounding box center [259, 244] width 59 height 25
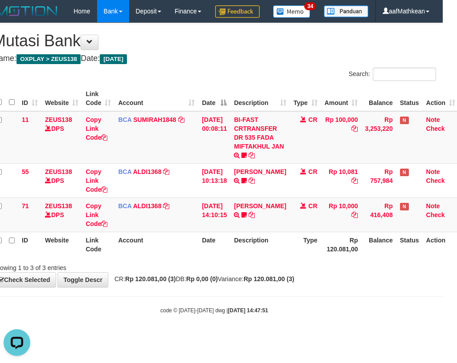
click at [286, 257] on th "Description" at bounding box center [259, 244] width 59 height 25
click at [295, 257] on th "Type" at bounding box center [305, 244] width 31 height 25
click at [299, 257] on th "Type" at bounding box center [305, 244] width 31 height 25
click at [306, 257] on th "Type" at bounding box center [305, 244] width 31 height 25
click at [308, 257] on th "Type" at bounding box center [305, 244] width 31 height 25
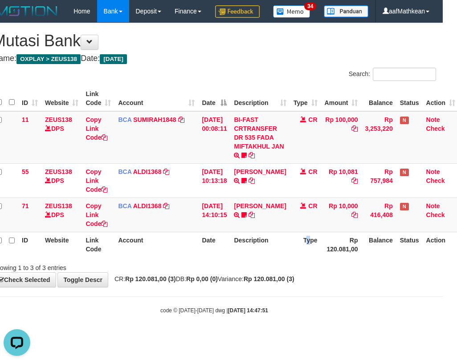
click at [308, 257] on th "Type" at bounding box center [305, 244] width 31 height 25
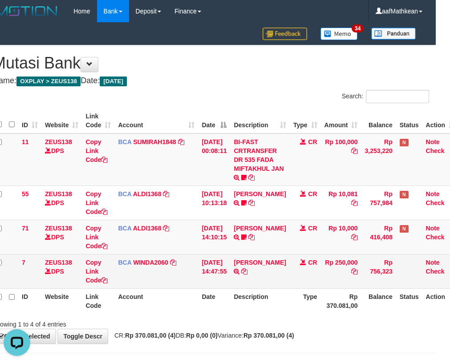
click at [245, 276] on td "[PERSON_NAME] TRSF E-BANKING CR 3108/FTSCY/WS95031 250000.00EKO [PERSON_NAME]" at bounding box center [259, 271] width 59 height 34
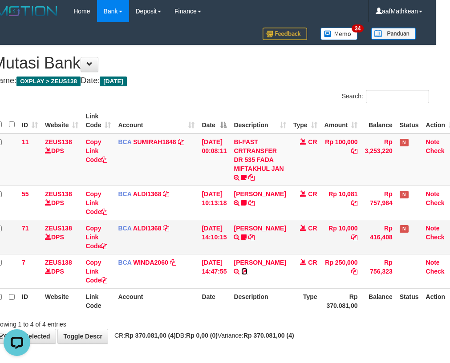
drag, startPoint x: 246, startPoint y: 281, endPoint x: 279, endPoint y: 247, distance: 47.9
click at [247, 281] on td "[PERSON_NAME] TRSF E-BANKING CR 3108/FTSCY/WS95031 250000.00EKO [PERSON_NAME]" at bounding box center [259, 271] width 59 height 34
click at [180, 301] on th "Account" at bounding box center [156, 300] width 84 height 25
drag, startPoint x: 260, startPoint y: 280, endPoint x: 252, endPoint y: 291, distance: 13.3
click at [255, 285] on td "EKO YULI SUNARYO TRSF E-BANKING CR 3108/FTSCY/WS95031 250000.00EKO YULI SUNARYO" at bounding box center [259, 271] width 59 height 34
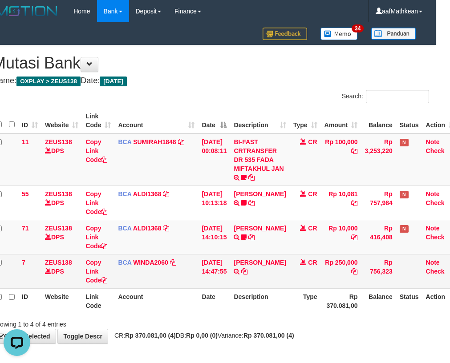
drag, startPoint x: 252, startPoint y: 291, endPoint x: 243, endPoint y: 282, distance: 12.6
click at [250, 289] on th "Description" at bounding box center [259, 300] width 59 height 25
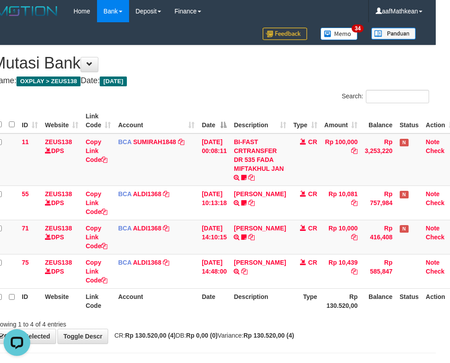
click at [223, 295] on table "ID Website Link Code Account Date Description Type Amount Balance Status Action…" at bounding box center [225, 211] width 466 height 206
drag, startPoint x: 308, startPoint y: 305, endPoint x: 308, endPoint y: 316, distance: 10.2
click at [308, 315] on div "ID Website Link Code Account Date Description Type Amount Balance Status Action…" at bounding box center [211, 211] width 450 height 211
click at [308, 326] on div "Showing 1 to 4 of 4 entries" at bounding box center [211, 323] width 450 height 12
drag, startPoint x: 269, startPoint y: 336, endPoint x: 310, endPoint y: 339, distance: 40.6
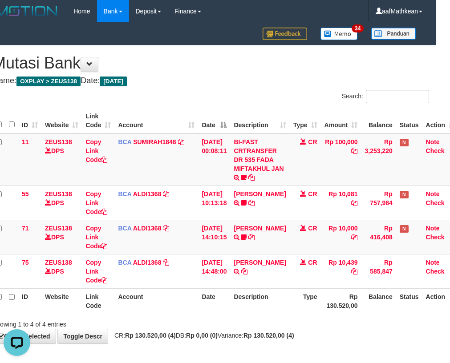
click at [271, 338] on strong "Rp 130.520,00 (4)" at bounding box center [268, 335] width 51 height 7
click at [389, 361] on body "Toggle navigation Home Bank Account List Load By Website Group [OXPLAY] ZEUS138…" at bounding box center [211, 197] width 450 height 394
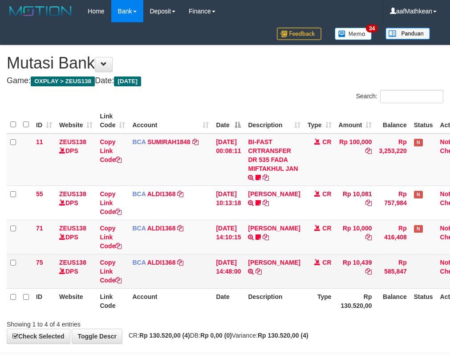
scroll to position [6, 14]
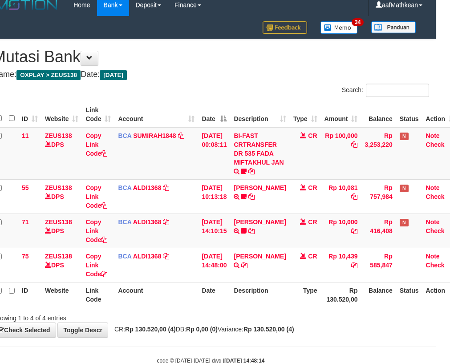
click at [187, 284] on table "ID Website Link Code Account Date Description Type Amount Balance Status Action…" at bounding box center [225, 205] width 466 height 206
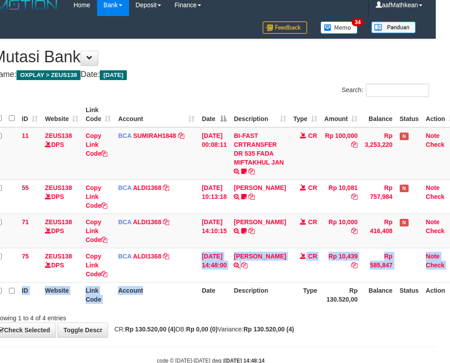
drag, startPoint x: 257, startPoint y: 299, endPoint x: 384, endPoint y: 297, distance: 126.4
click at [344, 299] on tr "ID Website Link Code Account Date Description Type Rp 130.520,00 Balance Status…" at bounding box center [225, 294] width 466 height 25
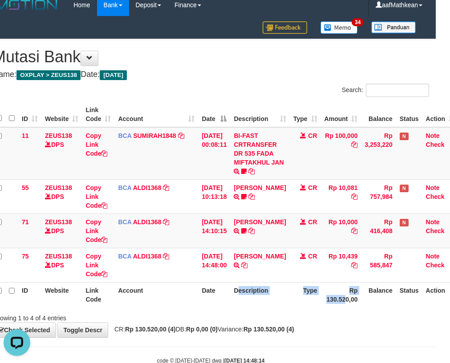
scroll to position [0, 0]
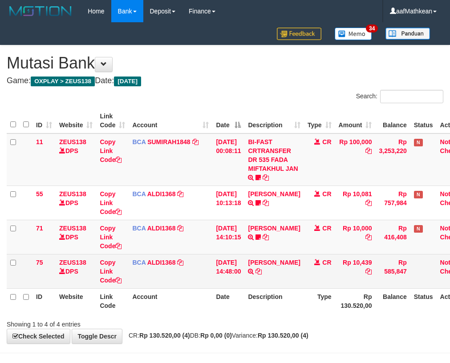
scroll to position [6, 14]
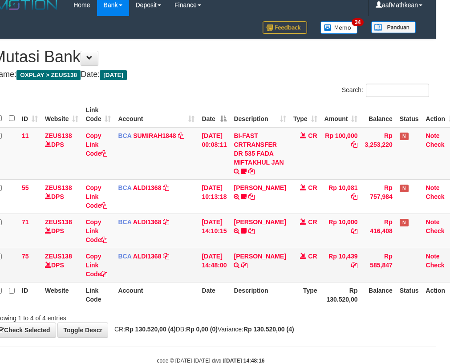
click at [208, 250] on td "[DATE] 14:48:00" at bounding box center [214, 265] width 32 height 34
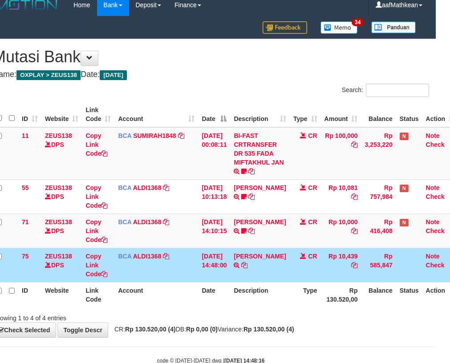
drag, startPoint x: 189, startPoint y: 305, endPoint x: 201, endPoint y: 310, distance: 13.4
click at [190, 306] on th "Account" at bounding box center [156, 294] width 84 height 25
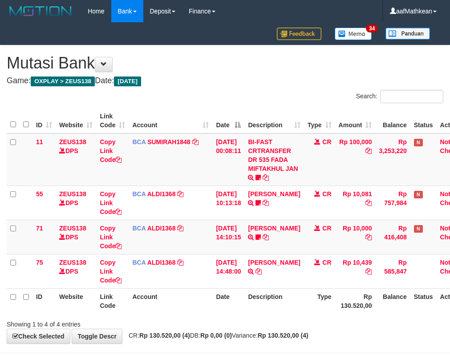
scroll to position [6, 14]
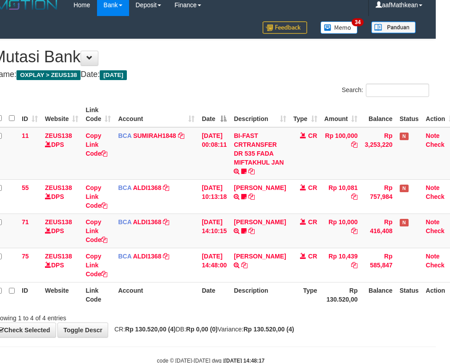
drag, startPoint x: 0, startPoint y: 0, endPoint x: 216, endPoint y: 318, distance: 384.5
click at [211, 318] on div "Showing 1 to 4 of 4 entries" at bounding box center [211, 316] width 450 height 12
click at [218, 317] on div "Showing 1 to 4 of 4 entries" at bounding box center [211, 316] width 450 height 12
click at [218, 316] on div "Showing 1 to 4 of 4 entries" at bounding box center [211, 316] width 450 height 12
click at [219, 316] on div "Showing 1 to 4 of 4 entries" at bounding box center [211, 316] width 450 height 12
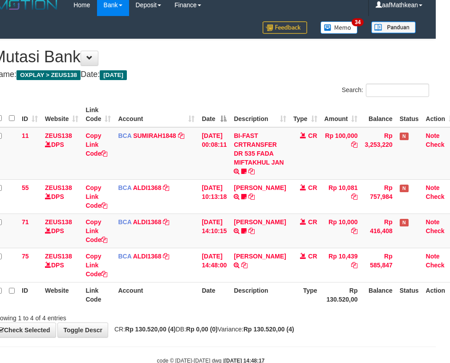
click at [219, 316] on div "Showing 1 to 4 of 4 entries" at bounding box center [211, 316] width 450 height 12
click at [253, 290] on th "Description" at bounding box center [259, 294] width 59 height 25
click at [257, 293] on th "Description" at bounding box center [259, 294] width 59 height 25
click at [259, 295] on th "Description" at bounding box center [259, 294] width 59 height 25
click at [258, 291] on th "Description" at bounding box center [259, 294] width 59 height 25
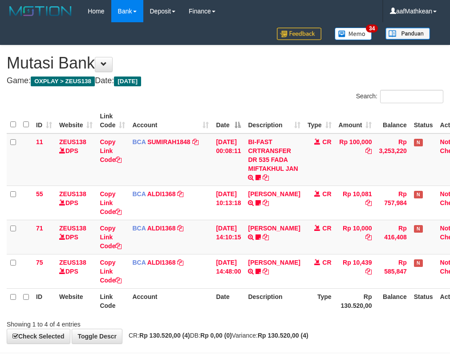
click at [264, 293] on th "Description" at bounding box center [273, 300] width 59 height 25
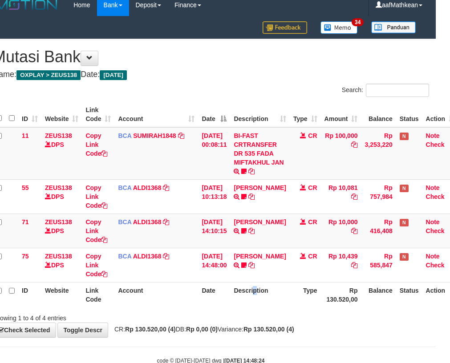
click at [264, 293] on th "Description" at bounding box center [259, 294] width 59 height 25
click at [264, 294] on th "Description" at bounding box center [259, 294] width 59 height 25
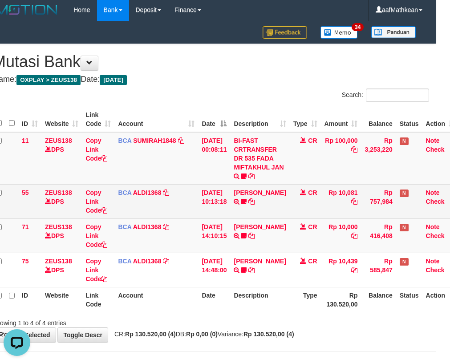
scroll to position [0, 14]
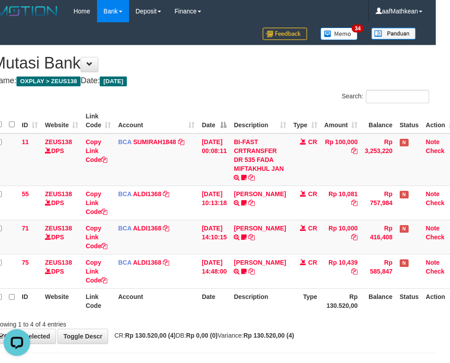
click at [247, 323] on div "Showing 1 to 4 of 4 entries" at bounding box center [211, 323] width 450 height 12
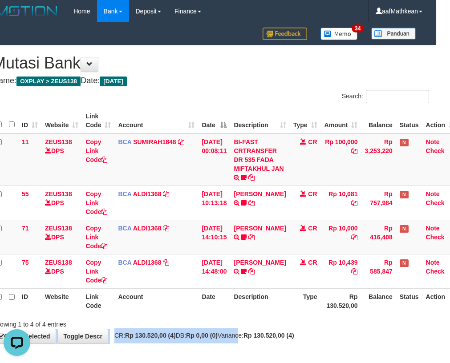
click at [249, 329] on div "**********" at bounding box center [211, 194] width 450 height 298
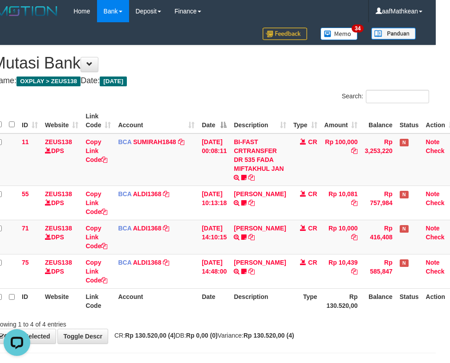
click at [241, 350] on body "Toggle navigation Home Bank Account List Load By Website Group [OXPLAY] ZEUS138…" at bounding box center [211, 197] width 450 height 394
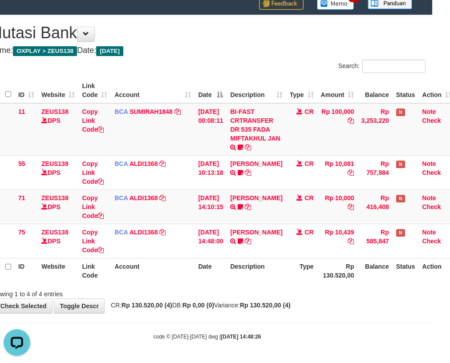
drag, startPoint x: 243, startPoint y: 348, endPoint x: 515, endPoint y: 377, distance: 273.6
click at [432, 363] on html "Toggle navigation Home Bank Account List Load By Website Group [OXPLAY] ZEUS138…" at bounding box center [207, 167] width 450 height 394
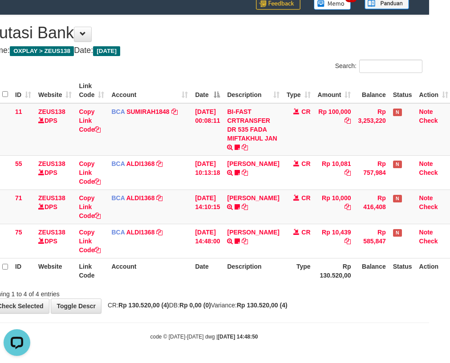
click at [264, 289] on div "Search: ID Website Link Code Account Date Description Type Amount Balance Statu…" at bounding box center [204, 179] width 437 height 239
click at [271, 285] on div "ID Website Link Code Account Date Description Type Amount Balance Status Action…" at bounding box center [204, 180] width 450 height 211
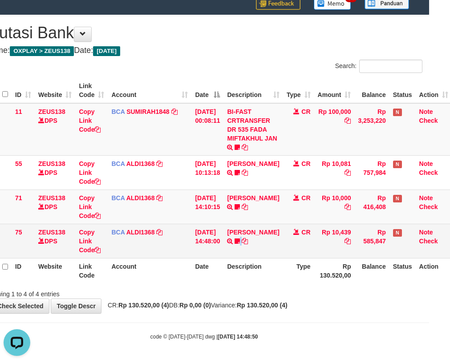
click at [243, 256] on td "NELIN KARLIN TRSF E-BANKING CR 3108/FTSCY/WS95051 10439.002025083140664493 TRFD…" at bounding box center [252, 241] width 59 height 34
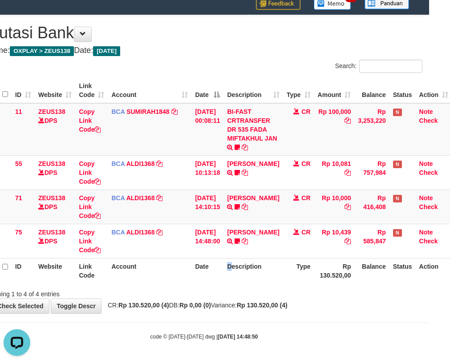
click at [235, 267] on th "Description" at bounding box center [252, 270] width 59 height 25
click at [232, 272] on th "Description" at bounding box center [252, 270] width 59 height 25
click at [231, 270] on th "Description" at bounding box center [252, 270] width 59 height 25
drag, startPoint x: 215, startPoint y: 298, endPoint x: 211, endPoint y: 304, distance: 6.4
click at [213, 301] on div "**********" at bounding box center [204, 164] width 450 height 298
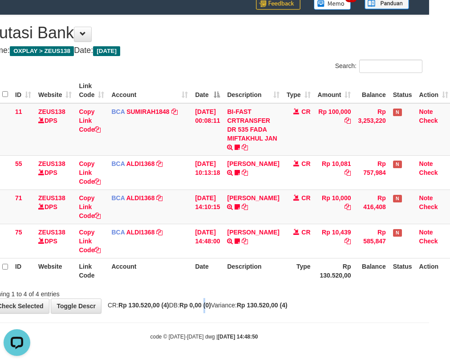
drag, startPoint x: 219, startPoint y: 312, endPoint x: 219, endPoint y: 325, distance: 12.9
click at [219, 317] on body "Toggle navigation Home Bank Account List Load By Website Group [OXPLAY] ZEUS138…" at bounding box center [204, 167] width 450 height 394
click at [241, 319] on body "Toggle navigation Home Bank Account List Load By Website Group [OXPLAY] ZEUS138…" at bounding box center [204, 167] width 450 height 394
click at [247, 315] on body "Toggle navigation Home Bank Account List Load By Website Group [OXPLAY] ZEUS138…" at bounding box center [204, 167] width 450 height 394
drag, startPoint x: 276, startPoint y: 304, endPoint x: 273, endPoint y: 308, distance: 5.1
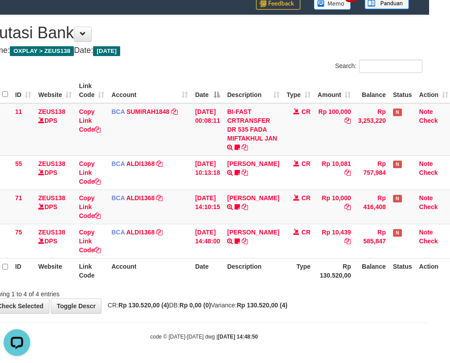
click at [273, 307] on strong "Rp 130.520,00 (4)" at bounding box center [262, 305] width 51 height 7
click at [287, 312] on div "**********" at bounding box center [204, 164] width 450 height 298
click at [286, 313] on div "**********" at bounding box center [204, 164] width 450 height 298
click at [292, 316] on body "Toggle navigation Home Bank Account List Load By Website Group [OXPLAY] ZEUS138…" at bounding box center [204, 167] width 450 height 394
click at [291, 316] on body "Toggle navigation Home Bank Account List Load By Website Group [OXPLAY] ZEUS138…" at bounding box center [204, 167] width 450 height 394
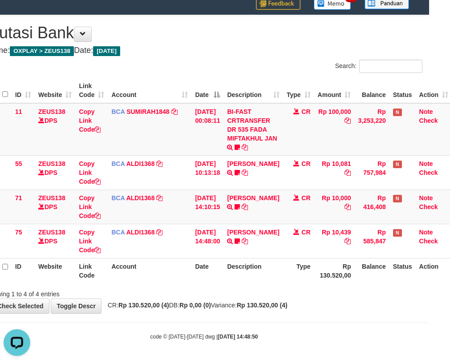
click at [291, 315] on body "Toggle navigation Home Bank Account List Load By Website Group [OXPLAY] ZEUS138…" at bounding box center [204, 167] width 450 height 394
click at [289, 311] on div "**********" at bounding box center [204, 164] width 450 height 298
click at [289, 312] on div "**********" at bounding box center [204, 164] width 450 height 298
click at [289, 310] on div "**********" at bounding box center [204, 164] width 450 height 298
click at [282, 288] on div "Search: ID Website Link Code Account Date Description Type Amount Balance Statu…" at bounding box center [204, 179] width 437 height 239
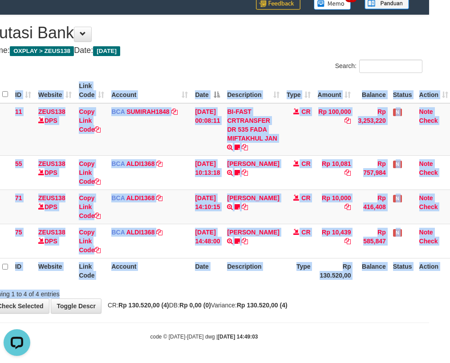
click at [285, 294] on div "Showing 1 to 4 of 4 entries" at bounding box center [204, 292] width 450 height 12
click at [252, 284] on div "ID Website Link Code Account Date Description Type Amount Balance Status Action…" at bounding box center [204, 180] width 450 height 211
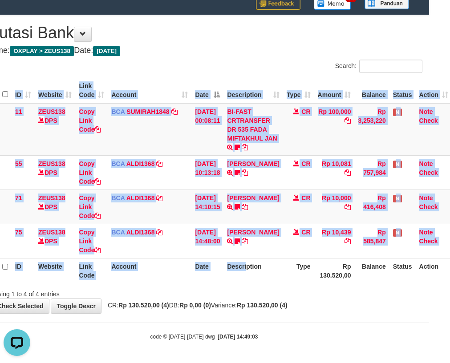
click at [255, 284] on div "ID Website Link Code Account Date Description Type Amount Balance Status Action…" at bounding box center [204, 180] width 450 height 211
click at [258, 276] on th "Description" at bounding box center [252, 270] width 59 height 25
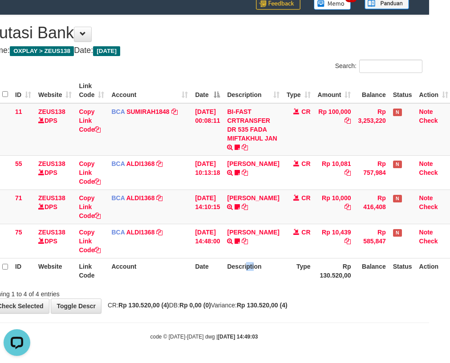
drag, startPoint x: 260, startPoint y: 279, endPoint x: 273, endPoint y: 282, distance: 14.3
click at [260, 279] on th "Description" at bounding box center [252, 270] width 59 height 25
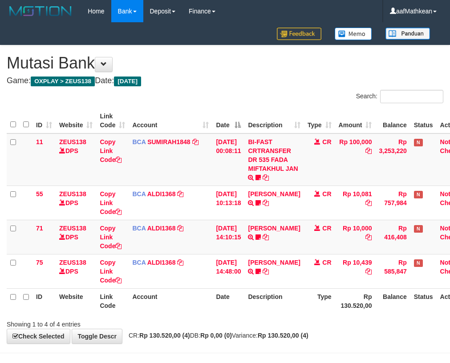
scroll to position [30, 21]
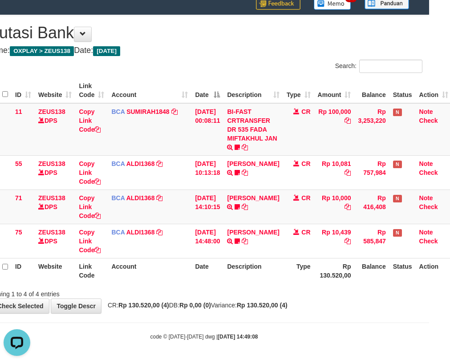
click at [235, 300] on div "**********" at bounding box center [204, 164] width 450 height 298
click at [236, 299] on div "**********" at bounding box center [204, 164] width 450 height 298
click at [260, 282] on th "Description" at bounding box center [252, 270] width 59 height 25
drag, startPoint x: 261, startPoint y: 290, endPoint x: 264, endPoint y: 302, distance: 11.9
click at [264, 302] on div "**********" at bounding box center [204, 164] width 450 height 298
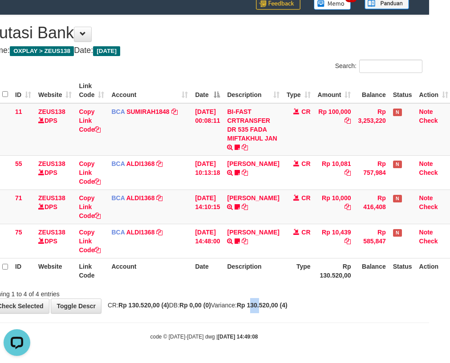
drag, startPoint x: 284, startPoint y: 300, endPoint x: 288, endPoint y: 301, distance: 5.1
click at [287, 301] on div "**********" at bounding box center [204, 164] width 450 height 298
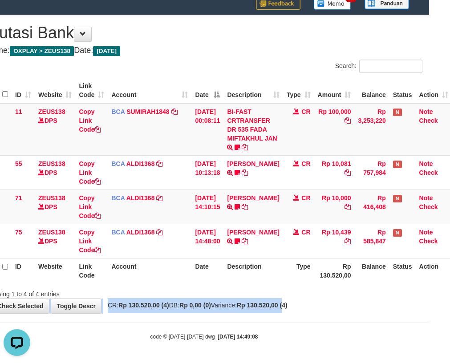
click at [304, 306] on div "**********" at bounding box center [204, 164] width 450 height 298
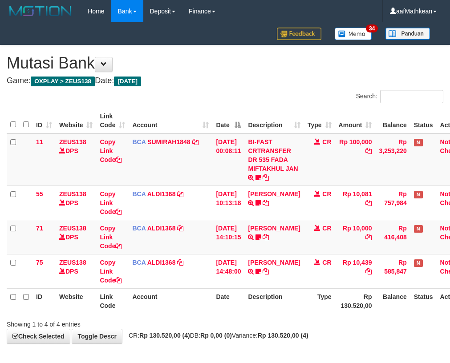
click at [276, 332] on strong "Rp 130.520,00 (4)" at bounding box center [283, 335] width 51 height 7
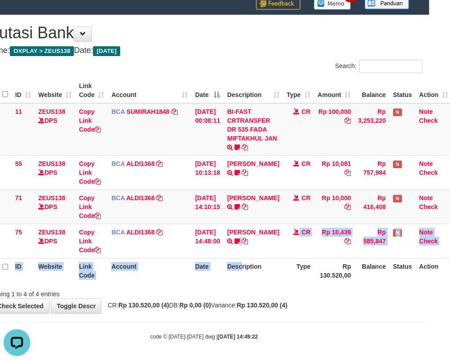
click at [248, 258] on table "ID Website Link Code Account Date Description Type Amount Balance Status Action…" at bounding box center [219, 181] width 466 height 206
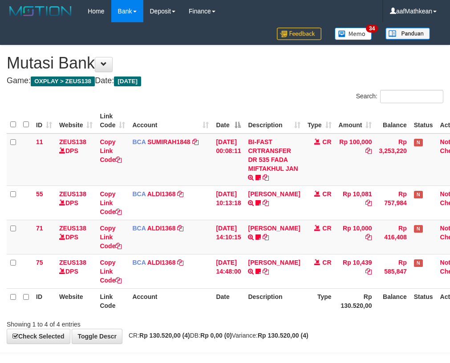
scroll to position [30, 21]
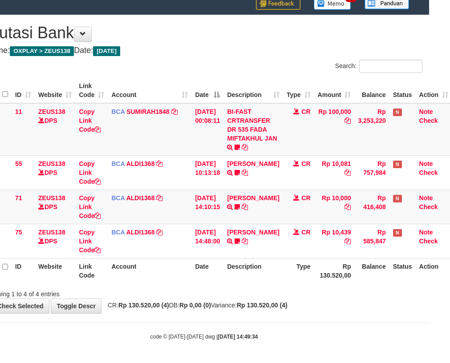
click at [288, 305] on strong "Rp 130.520,00 (4)" at bounding box center [262, 305] width 51 height 7
click at [264, 306] on strong "Rp 130.520,00 (4)" at bounding box center [262, 305] width 51 height 7
click at [245, 311] on div "**********" at bounding box center [204, 164] width 450 height 298
click at [252, 313] on div "**********" at bounding box center [204, 164] width 450 height 298
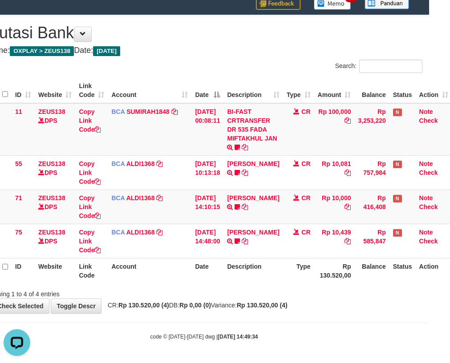
click at [265, 310] on div "**********" at bounding box center [204, 164] width 450 height 298
click at [258, 313] on div "**********" at bounding box center [204, 164] width 450 height 298
click at [256, 316] on body "Toggle navigation Home Bank Account List Load By Website Group [OXPLAY] ZEUS138…" at bounding box center [204, 167] width 450 height 394
click at [261, 325] on body "Toggle navigation Home Bank Account List Load By Website Group [OXPLAY] ZEUS138…" at bounding box center [204, 167] width 450 height 394
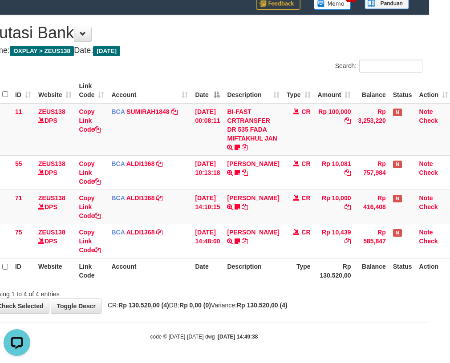
click at [260, 323] on hr at bounding box center [204, 323] width 450 height 0
click at [261, 324] on body "Toggle navigation Home Bank Account List Load By Website Group [OXPLAY] ZEUS138…" at bounding box center [204, 167] width 450 height 394
click at [261, 323] on body "Toggle navigation Home Bank Account List Load By Website Group [OXPLAY] ZEUS138…" at bounding box center [204, 167] width 450 height 394
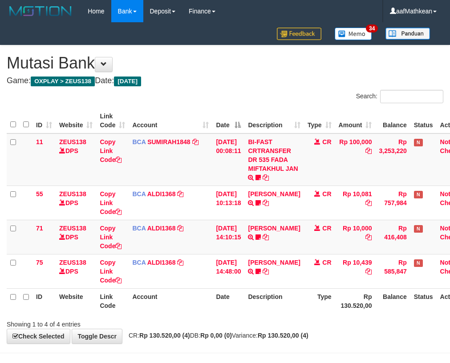
scroll to position [30, 21]
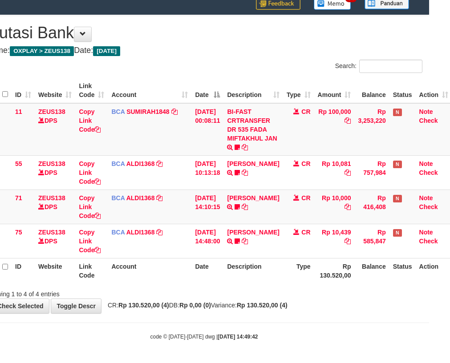
drag, startPoint x: 0, startPoint y: 0, endPoint x: 262, endPoint y: 323, distance: 415.9
click at [262, 323] on body "Toggle navigation Home Bank Account List Load By Website Group [OXPLAY] ZEUS138…" at bounding box center [204, 167] width 450 height 394
drag, startPoint x: 257, startPoint y: 265, endPoint x: 244, endPoint y: 284, distance: 22.8
click at [249, 270] on th "Description" at bounding box center [252, 270] width 59 height 25
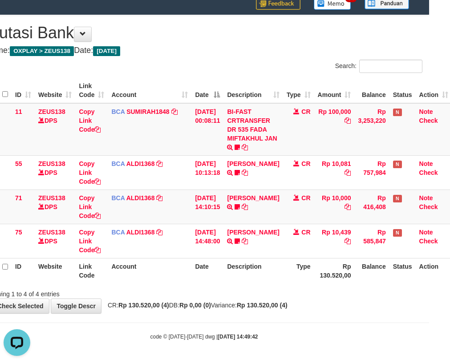
click at [235, 284] on div "ID Website Link Code Account Date Description Type Amount Balance Status Action…" at bounding box center [204, 180] width 450 height 211
click at [226, 290] on div "Search: ID Website Link Code Account Date Description Type Amount Balance Statu…" at bounding box center [204, 179] width 437 height 239
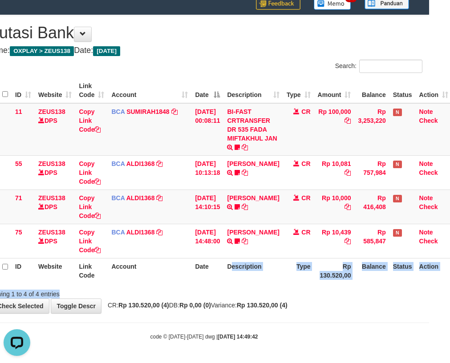
click at [205, 289] on div "Showing 1 to 4 of 4 entries" at bounding box center [204, 292] width 450 height 12
drag, startPoint x: 262, startPoint y: 302, endPoint x: 455, endPoint y: 328, distance: 194.9
click at [265, 302] on strong "Rp 130.520,00 (4)" at bounding box center [262, 305] width 51 height 7
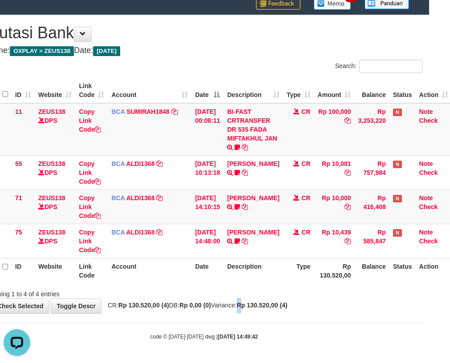
click at [337, 317] on body "Toggle navigation Home Bank Account List Load By Website Group [OXPLAY] ZEUS138…" at bounding box center [204, 167] width 450 height 394
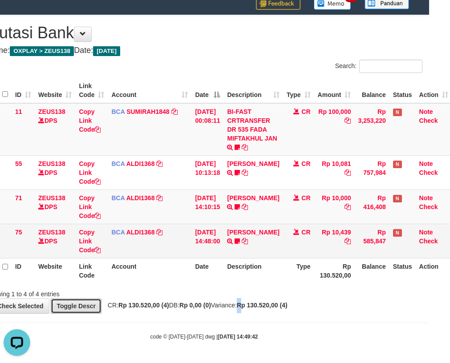
click at [94, 313] on link "Toggle Descr" at bounding box center [76, 306] width 51 height 15
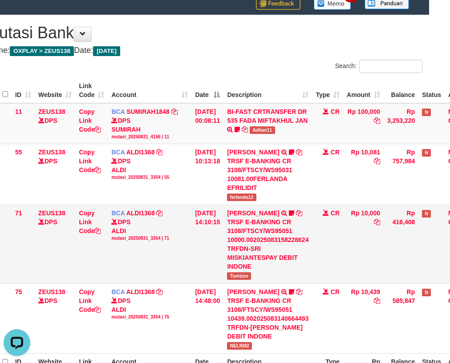
click at [195, 284] on td "[DATE] 14:10:15" at bounding box center [207, 244] width 32 height 79
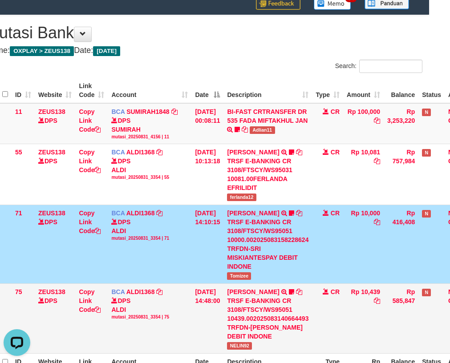
click at [271, 284] on td "SRI MISKIANT TRSF E-BANKING CR 3108/FTSCY/WS95051 10000.002025083158228624 TRFD…" at bounding box center [267, 244] width 89 height 79
drag, startPoint x: 300, startPoint y: 312, endPoint x: 260, endPoint y: 321, distance: 40.3
click at [301, 313] on div "TRSF E-BANKING CR 3108/FTSCY/WS95051 10439.002025083140664493 TRFDN-[PERSON_NAM…" at bounding box center [267, 318] width 81 height 45
drag, startPoint x: 287, startPoint y: 344, endPoint x: 305, endPoint y: 341, distance: 18.5
click at [294, 341] on div "TRSF E-BANKING CR 3108/FTSCY/WS95051 10439.002025083140664493 TRFDN-NELIN KARLI…" at bounding box center [267, 318] width 81 height 45
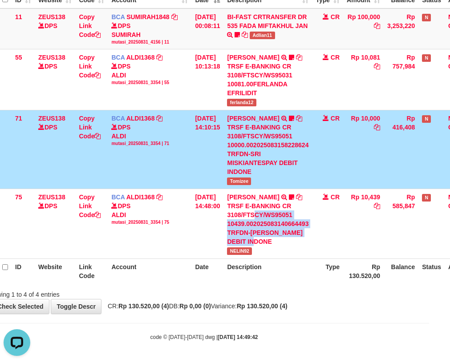
scroll to position [143, 21]
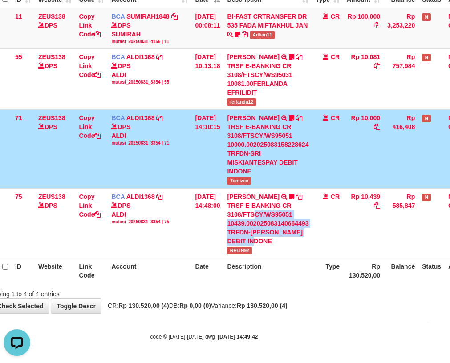
click at [336, 290] on div "Showing 1 to 4 of 4 entries" at bounding box center [204, 292] width 450 height 12
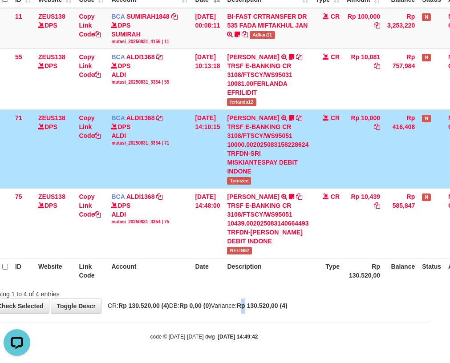
click at [272, 312] on div "**********" at bounding box center [204, 117] width 450 height 394
click at [268, 306] on strong "Rp 130.520,00 (4)" at bounding box center [262, 305] width 51 height 7
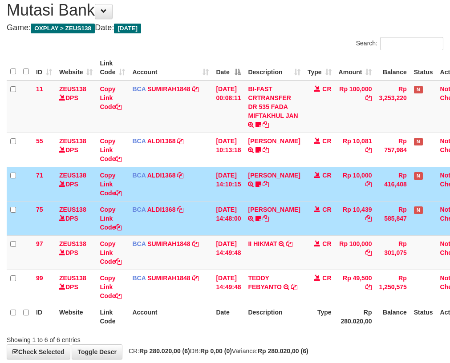
scroll to position [99, 0]
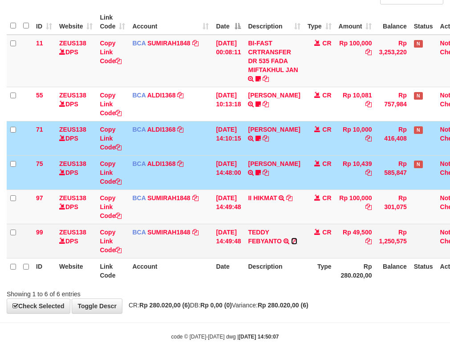
click at [291, 244] on icon at bounding box center [294, 241] width 6 height 6
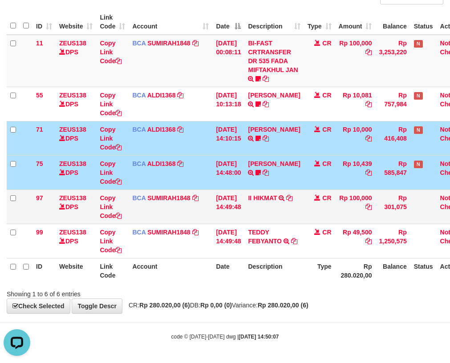
scroll to position [0, 0]
click at [286, 201] on icon at bounding box center [289, 198] width 6 height 6
drag, startPoint x: 236, startPoint y: 217, endPoint x: 489, endPoint y: 273, distance: 258.6
click at [450, 273] on html "Toggle navigation Home Bank Account List Load By Website Group [OXPLAY] ZEUS138…" at bounding box center [225, 132] width 450 height 462
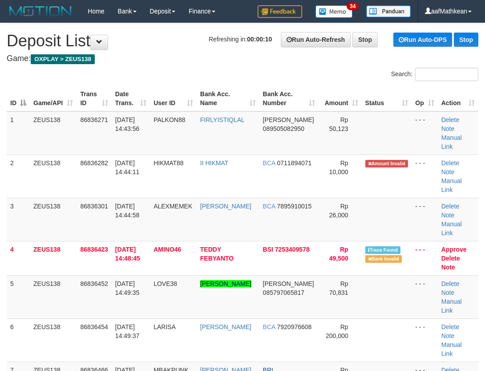
drag, startPoint x: 150, startPoint y: 55, endPoint x: 65, endPoint y: 94, distance: 94.0
click at [52, 118] on table "ID Game/API Trans ID Date Trans. User ID Bank Acc. Name Bank Acc. Number Amount…" at bounding box center [243, 301] width 472 height 430
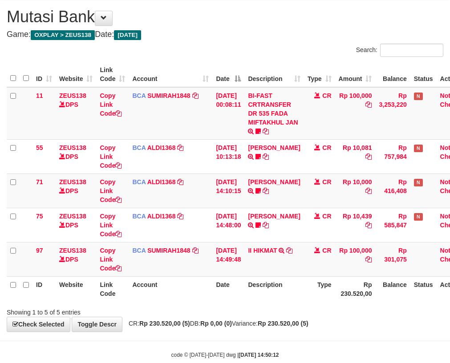
scroll to position [65, 0]
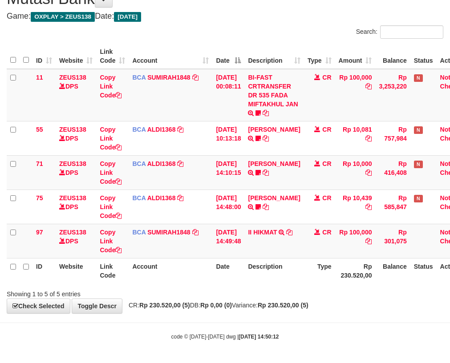
click at [258, 297] on div "Showing 1 to 5 of 5 entries" at bounding box center [225, 292] width 450 height 12
click at [209, 280] on tr "ID Website Link Code Account Date Description Type Rp 230.520,00 Balance Status…" at bounding box center [240, 270] width 466 height 25
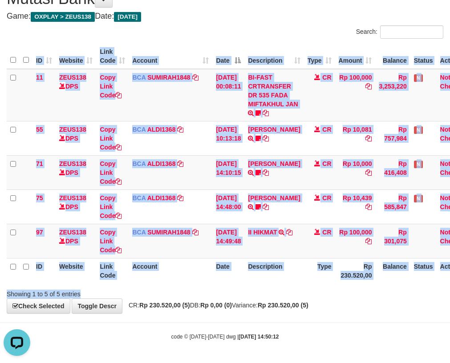
click at [216, 288] on div "Search: ID Website Link Code Account Date Description Type Amount Balance Statu…" at bounding box center [225, 161] width 437 height 273
click at [226, 289] on div "Showing 1 to 5 of 5 entries" at bounding box center [225, 292] width 450 height 12
click at [241, 286] on div at bounding box center [318, 286] width 263 height 0
click at [241, 285] on div "Search: ID Website Link Code Account Date Description Type Amount Balance Statu…" at bounding box center [225, 161] width 437 height 273
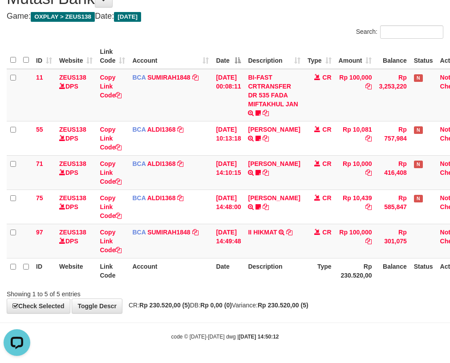
click at [243, 283] on th "Date" at bounding box center [228, 270] width 32 height 25
click at [240, 276] on th "Date" at bounding box center [228, 270] width 32 height 25
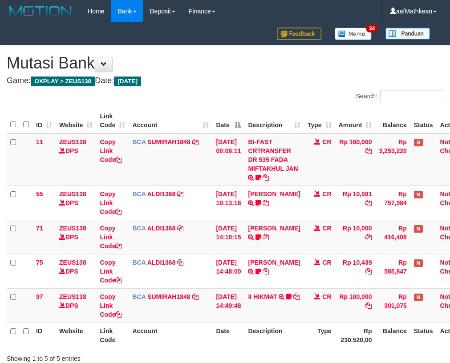
scroll to position [65, 0]
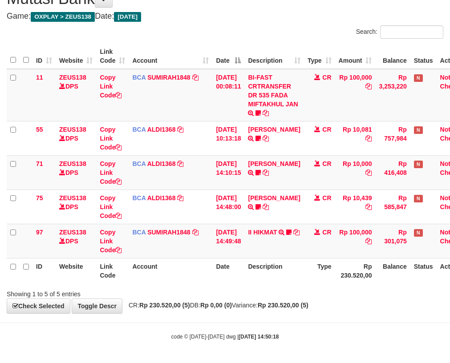
click at [210, 294] on div "Showing 1 to 5 of 5 entries" at bounding box center [225, 292] width 450 height 12
drag, startPoint x: 208, startPoint y: 300, endPoint x: 204, endPoint y: 294, distance: 7.7
click at [206, 302] on div "**********" at bounding box center [225, 147] width 450 height 333
click at [244, 264] on th "Date" at bounding box center [228, 270] width 32 height 25
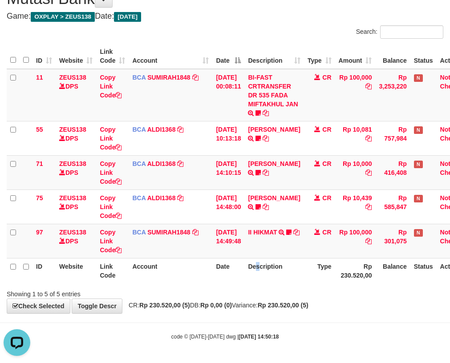
click at [268, 281] on th "Description" at bounding box center [273, 270] width 59 height 25
drag, startPoint x: 256, startPoint y: 281, endPoint x: 241, endPoint y: 275, distance: 16.1
click at [256, 280] on th "Description" at bounding box center [273, 270] width 59 height 25
drag, startPoint x: 241, startPoint y: 275, endPoint x: 454, endPoint y: 292, distance: 213.9
click at [305, 284] on div "ID Website Link Code Account Date Description Type Amount Balance Status Action…" at bounding box center [225, 163] width 450 height 245
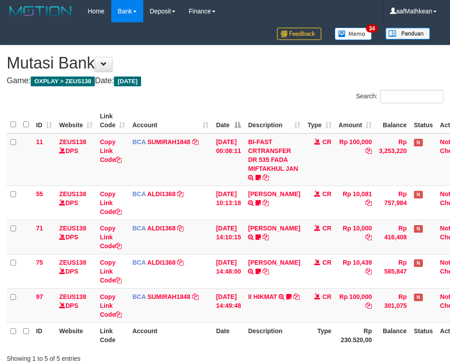
scroll to position [65, 0]
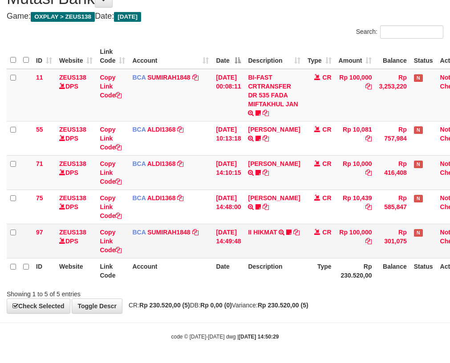
click at [266, 235] on tr "97 ZEUS138 DPS Copy Link Code BCA SUMIRAH1848 DPS SUMIRAH mutasi_20250831_4156 …" at bounding box center [240, 241] width 466 height 34
drag, startPoint x: 239, startPoint y: 303, endPoint x: 238, endPoint y: 309, distance: 6.7
click at [237, 305] on div "**********" at bounding box center [225, 147] width 450 height 333
drag, startPoint x: 242, startPoint y: 290, endPoint x: 455, endPoint y: 311, distance: 214.2
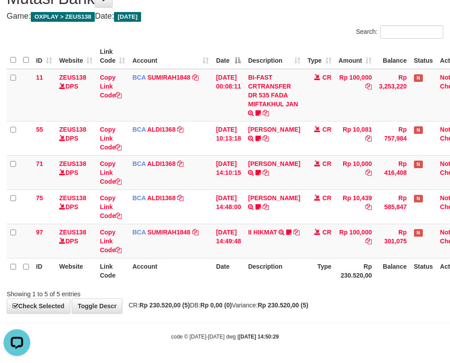
click at [406, 315] on body "Toggle navigation Home Bank Account List Load By Website Group [OXPLAY] ZEUS138…" at bounding box center [225, 149] width 450 height 428
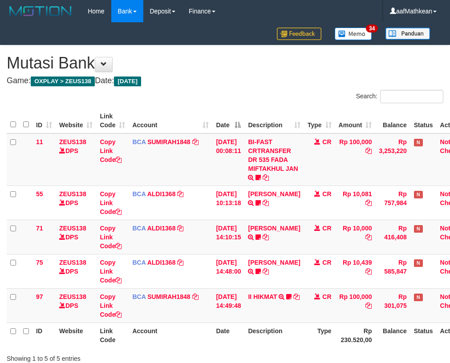
scroll to position [65, 0]
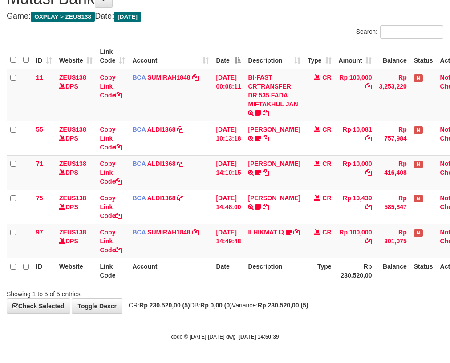
drag, startPoint x: 279, startPoint y: 300, endPoint x: 286, endPoint y: 301, distance: 7.6
click at [283, 302] on div "**********" at bounding box center [225, 147] width 450 height 333
click at [287, 302] on strong "Rp 230.520,00 (5)" at bounding box center [283, 305] width 51 height 7
drag, startPoint x: 293, startPoint y: 298, endPoint x: 291, endPoint y: 286, distance: 12.2
click at [292, 297] on div "**********" at bounding box center [225, 147] width 450 height 333
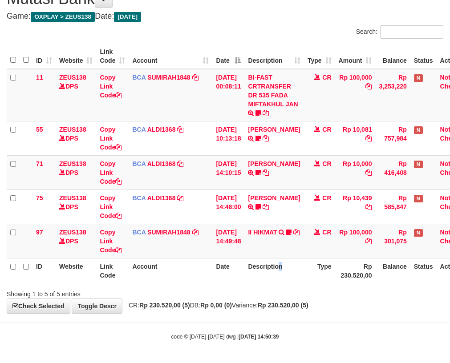
click at [285, 282] on th "Description" at bounding box center [273, 270] width 59 height 25
click at [285, 281] on th "Description" at bounding box center [273, 270] width 59 height 25
click at [287, 280] on th "Description" at bounding box center [273, 270] width 59 height 25
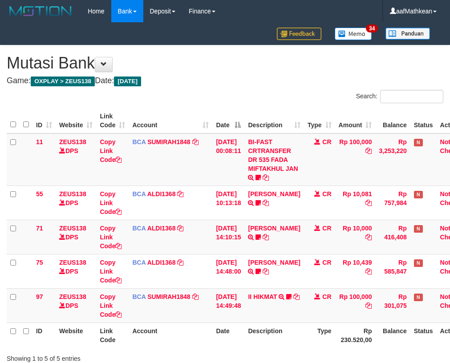
click at [286, 323] on th "Description" at bounding box center [273, 335] width 59 height 25
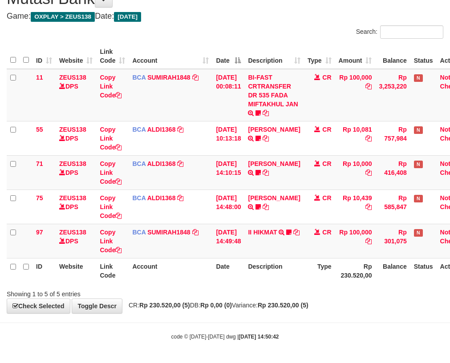
click at [285, 280] on th "Description" at bounding box center [273, 270] width 59 height 25
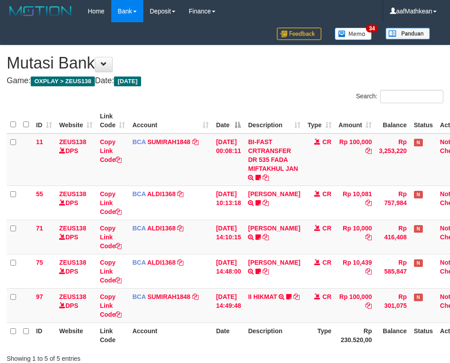
scroll to position [65, 0]
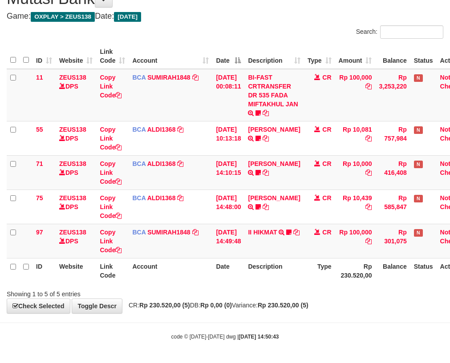
drag, startPoint x: 0, startPoint y: 0, endPoint x: 287, endPoint y: 282, distance: 402.3
click at [287, 282] on th "Description" at bounding box center [273, 270] width 59 height 25
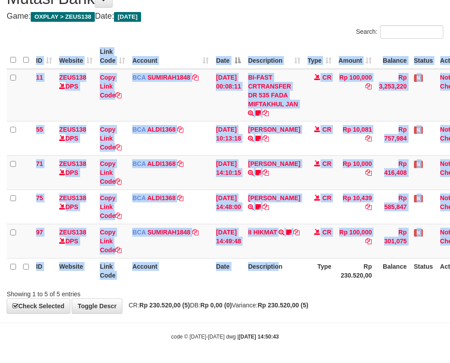
drag, startPoint x: 286, startPoint y: 283, endPoint x: 282, endPoint y: 284, distance: 4.5
click at [285, 284] on div "ID Website Link Code Account Date Description Type Amount Balance Status Action…" at bounding box center [225, 163] width 450 height 245
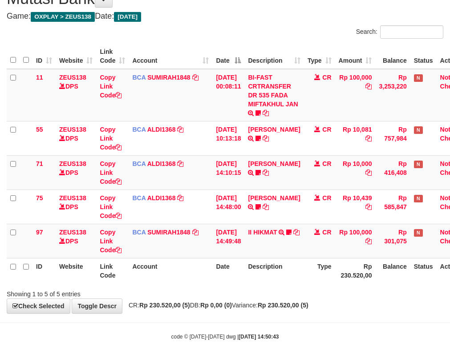
click at [281, 282] on th "Description" at bounding box center [273, 270] width 59 height 25
click at [279, 279] on th "Description" at bounding box center [273, 270] width 59 height 25
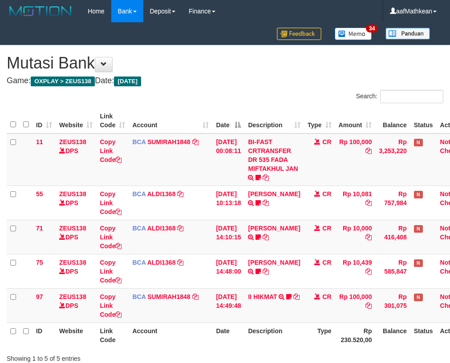
scroll to position [65, 0]
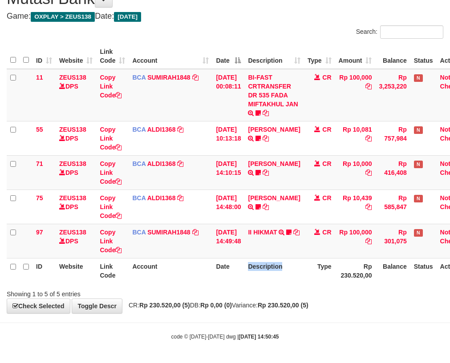
click at [279, 279] on th "Description" at bounding box center [273, 270] width 59 height 25
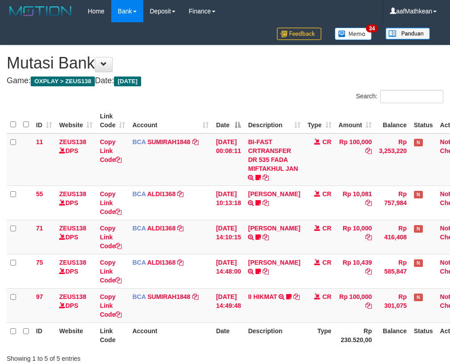
scroll to position [65, 0]
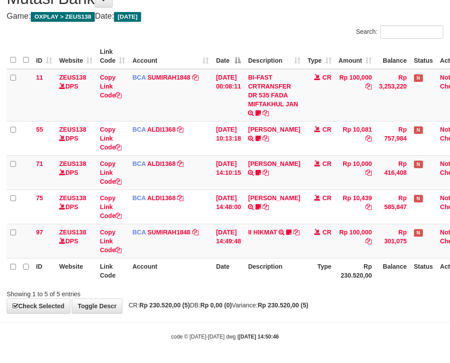
click at [279, 279] on th "Description" at bounding box center [273, 270] width 59 height 25
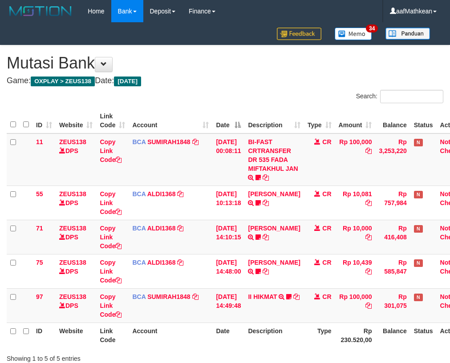
scroll to position [65, 0]
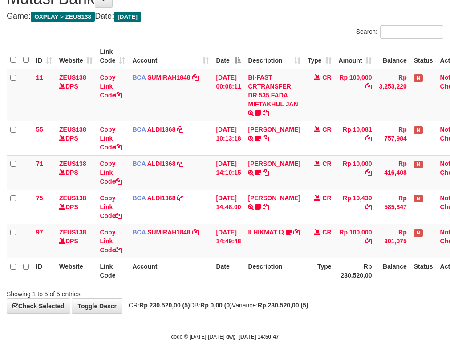
click at [279, 279] on th "Description" at bounding box center [273, 270] width 59 height 25
drag, startPoint x: 269, startPoint y: 270, endPoint x: 257, endPoint y: 262, distance: 14.4
click at [265, 267] on th "Description" at bounding box center [273, 270] width 59 height 25
click at [263, 268] on th "Description" at bounding box center [273, 270] width 59 height 25
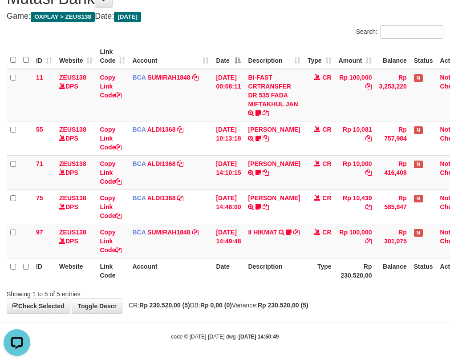
click at [267, 267] on th "Description" at bounding box center [273, 270] width 59 height 25
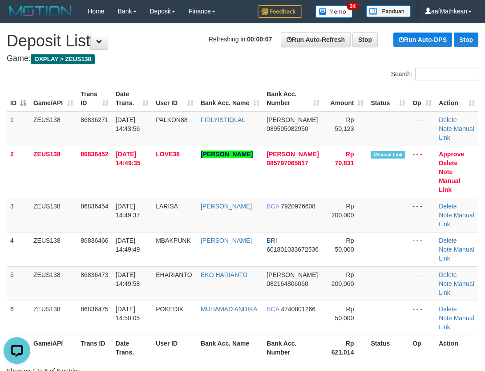
click at [179, 77] on div "Search: ID Game/API Trans ID Date Trans. User ID Bank Acc. Name Bank Acc. Numbe…" at bounding box center [243, 222] width 472 height 308
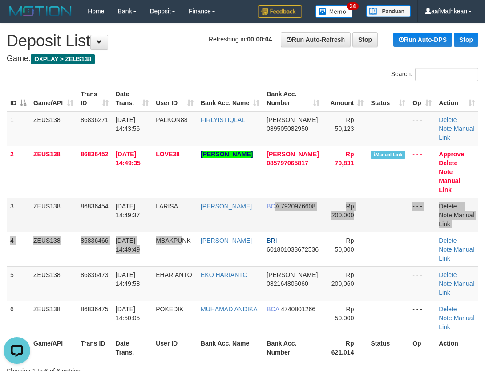
click at [298, 218] on tbody "1 ZEUS138 86836271 31/08/2025 14:43:56 PALKON88 FIRLYISTIQLAL DANA 089505082950…" at bounding box center [243, 223] width 472 height 224
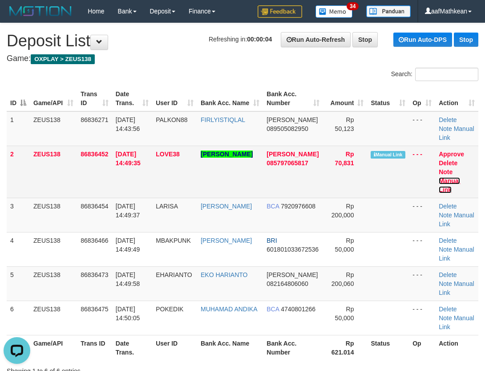
click at [445, 181] on link "Manual Link" at bounding box center [449, 185] width 21 height 16
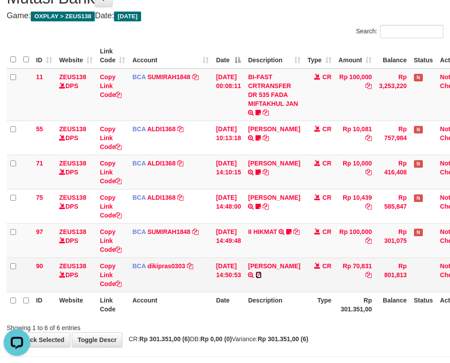
drag, startPoint x: 266, startPoint y: 276, endPoint x: 454, endPoint y: 252, distance: 190.2
click at [262, 275] on icon at bounding box center [259, 275] width 6 height 6
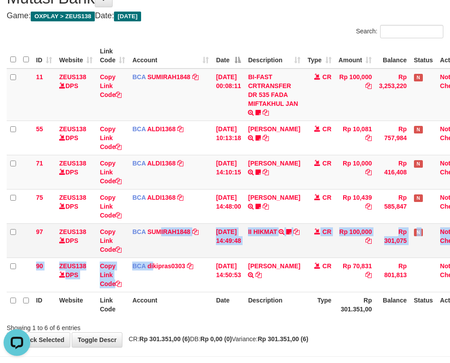
click at [159, 261] on tbody "11 ZEUS138 DPS Copy Link Code BCA SUMIRAH1848 DPS SUMIRAH mutasi_20250831_4156 …" at bounding box center [240, 181] width 466 height 224
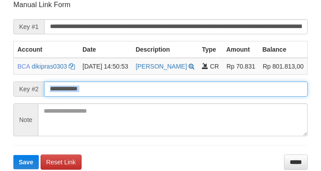
click at [13, 155] on button "Save" at bounding box center [25, 162] width 25 height 14
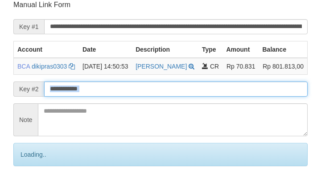
click at [140, 96] on input "text" at bounding box center [175, 88] width 263 height 15
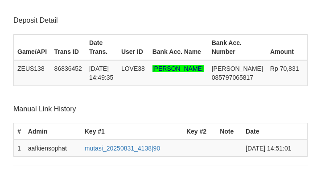
scroll to position [174, 0]
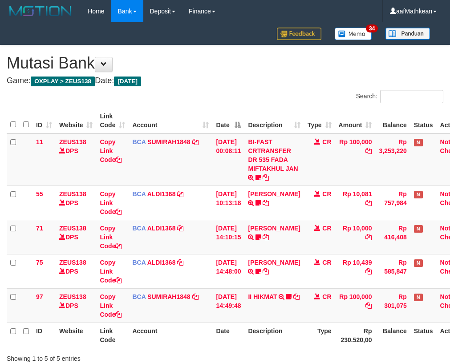
scroll to position [65, 0]
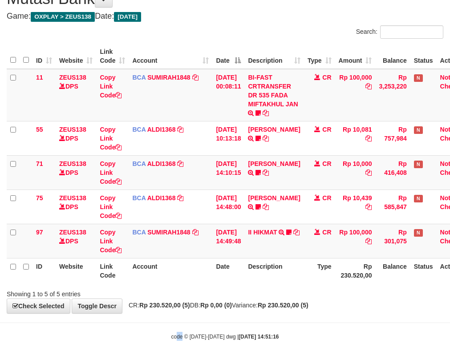
click at [185, 328] on body "Toggle navigation Home Bank Account List Load By Website Group [OXPLAY] ZEUS138…" at bounding box center [225, 149] width 450 height 428
drag, startPoint x: 193, startPoint y: 329, endPoint x: 195, endPoint y: 321, distance: 8.9
click at [193, 329] on body "Toggle navigation Home Bank Account List Load By Website Group [OXPLAY] ZEUS138…" at bounding box center [225, 149] width 450 height 428
drag, startPoint x: 208, startPoint y: 323, endPoint x: 224, endPoint y: 316, distance: 17.7
click at [209, 321] on body "Toggle navigation Home Bank Account List Load By Website Group [OXPLAY] ZEUS138…" at bounding box center [225, 149] width 450 height 428
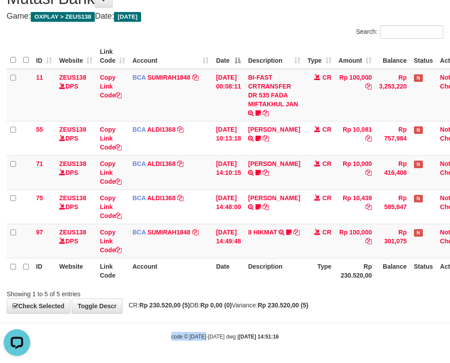
scroll to position [0, 0]
drag, startPoint x: 190, startPoint y: 251, endPoint x: 283, endPoint y: 264, distance: 94.3
click at [190, 250] on td "BCA SUMIRAH1848 DPS SUMIRAH mutasi_20250831_4156 | 97 mutasi_20250831_4156 | 97" at bounding box center [171, 241] width 84 height 34
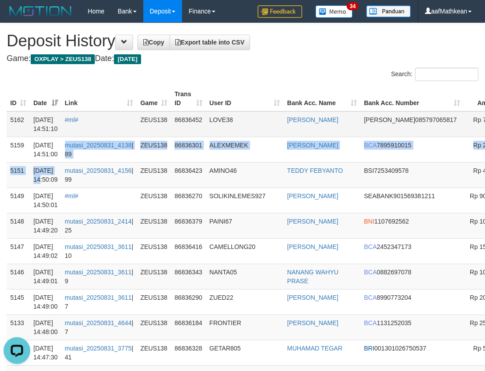
click at [116, 130] on td "#ml#" at bounding box center [99, 124] width 76 height 26
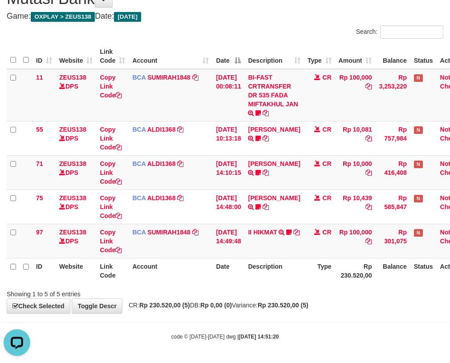
click at [237, 291] on div "Showing 1 to 5 of 5 entries" at bounding box center [225, 292] width 450 height 12
click at [296, 294] on div "Search: ID Website Link Code Account Date Description Type Amount Balance Statu…" at bounding box center [225, 161] width 437 height 273
click at [288, 306] on strong "Rp 230.520,00 (5)" at bounding box center [283, 305] width 51 height 7
click at [287, 308] on strong "Rp 230.520,00 (5)" at bounding box center [283, 305] width 51 height 7
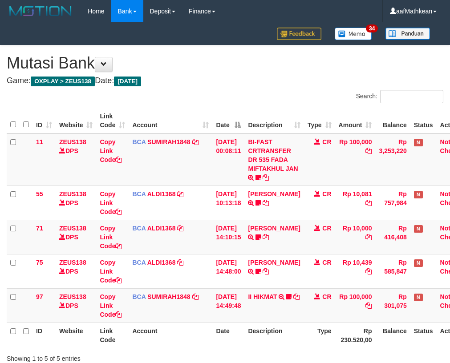
scroll to position [65, 0]
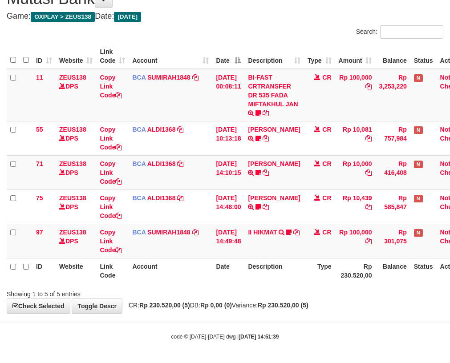
drag, startPoint x: 0, startPoint y: 0, endPoint x: 289, endPoint y: 306, distance: 421.3
click at [289, 306] on strong "Rp 230.520,00 (5)" at bounding box center [283, 305] width 51 height 7
click at [286, 309] on strong "Rp 230.520,00 (5)" at bounding box center [283, 305] width 51 height 7
click at [288, 309] on strong "Rp 230.520,00 (5)" at bounding box center [283, 305] width 51 height 7
click at [322, 256] on tr "97 ZEUS138 DPS Copy Link Code BCA SUMIRAH1848 DPS SUMIRAH mutasi_20250831_4156 …" at bounding box center [240, 241] width 466 height 34
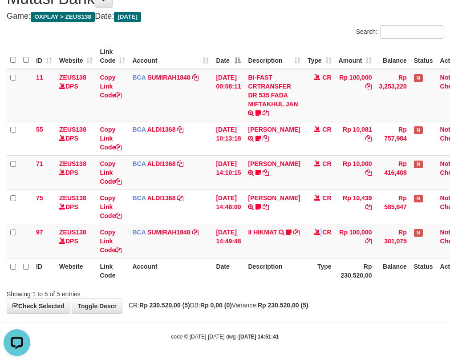
click at [245, 304] on div "**********" at bounding box center [225, 147] width 450 height 333
click at [314, 313] on body "Toggle navigation Home Bank Account List Load By Website Group [OXPLAY] ZEUS138…" at bounding box center [225, 149] width 450 height 428
click at [311, 294] on div "Showing 1 to 5 of 5 entries" at bounding box center [225, 292] width 450 height 12
drag, startPoint x: 234, startPoint y: 234, endPoint x: 456, endPoint y: 254, distance: 223.4
click at [408, 256] on tr "97 ZEUS138 DPS Copy Link Code BCA SUMIRAH1848 DPS SUMIRAH mutasi_20250831_4156 …" at bounding box center [240, 241] width 466 height 34
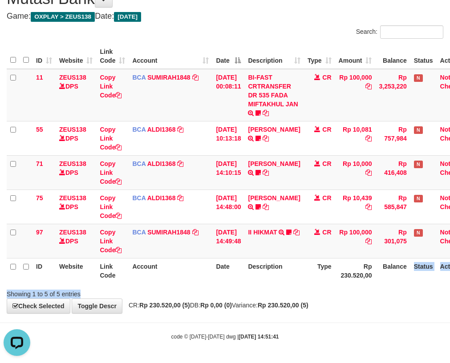
drag, startPoint x: 259, startPoint y: 286, endPoint x: 455, endPoint y: 265, distance: 197.0
click at [443, 267] on div "Search: ID Website Link Code Account Date Description Type Amount Balance Statu…" at bounding box center [225, 161] width 437 height 273
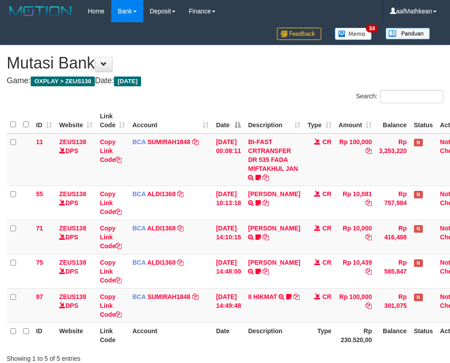
scroll to position [65, 0]
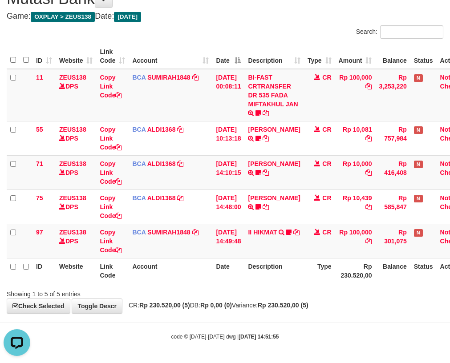
click at [200, 40] on div "Search:" at bounding box center [225, 33] width 450 height 16
drag, startPoint x: 250, startPoint y: 225, endPoint x: 235, endPoint y: 227, distance: 14.8
click at [242, 227] on td "31/08/2025 14:49:48" at bounding box center [228, 241] width 32 height 34
click at [232, 235] on td "31/08/2025 14:49:48" at bounding box center [228, 241] width 32 height 34
drag, startPoint x: 226, startPoint y: 229, endPoint x: 456, endPoint y: 227, distance: 229.7
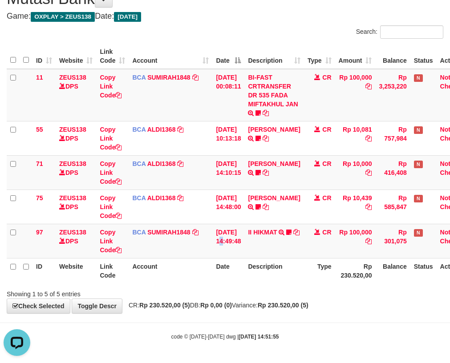
click at [286, 229] on tr "97 ZEUS138 DPS Copy Link Code BCA SUMIRAH1848 DPS SUMIRAH mutasi_20250831_4156 …" at bounding box center [240, 241] width 466 height 34
drag, startPoint x: 148, startPoint y: 240, endPoint x: 157, endPoint y: 252, distance: 14.3
click at [149, 241] on td "BCA SUMIRAH1848 DPS SUMIRAH mutasi_20250831_4156 | 97 mutasi_20250831_4156 | 97" at bounding box center [171, 241] width 84 height 34
click at [157, 252] on td "BCA SUMIRAH1848 DPS SUMIRAH mutasi_20250831_4156 | 97 mutasi_20250831_4156 | 97" at bounding box center [171, 241] width 84 height 34
drag, startPoint x: 163, startPoint y: 252, endPoint x: 371, endPoint y: 253, distance: 207.4
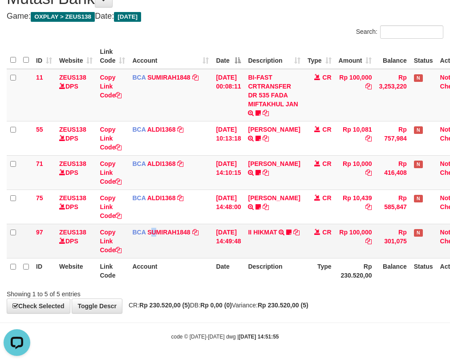
click at [262, 255] on tr "97 ZEUS138 DPS Copy Link Code BCA SUMIRAH1848 DPS SUMIRAH mutasi_20250831_4156 …" at bounding box center [240, 241] width 466 height 34
drag, startPoint x: 144, startPoint y: 302, endPoint x: 170, endPoint y: 340, distance: 45.6
click at [158, 316] on body "Toggle navigation Home Bank Account List Load By Website Group [OXPLAY] ZEUS138…" at bounding box center [225, 149] width 450 height 428
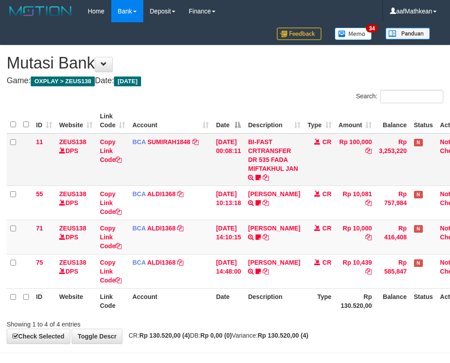
scroll to position [30, 0]
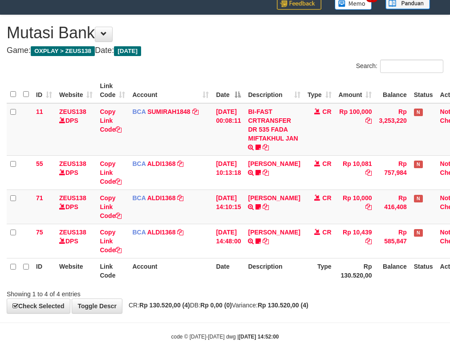
click at [203, 61] on div "Search:" at bounding box center [225, 68] width 450 height 16
click at [300, 314] on body "Toggle navigation Home Bank Account List Load By Website Group [OXPLAY] ZEUS138…" at bounding box center [225, 167] width 450 height 394
click at [272, 299] on div "**********" at bounding box center [225, 164] width 450 height 298
click at [253, 294] on div "Showing 1 to 4 of 4 entries" at bounding box center [225, 292] width 450 height 12
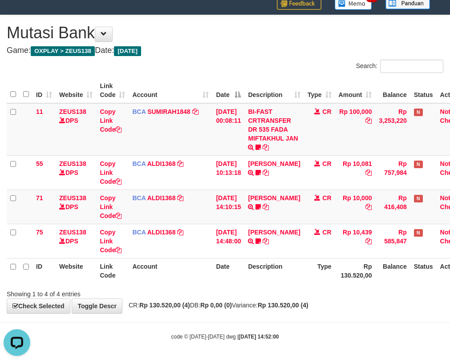
drag, startPoint x: 255, startPoint y: 291, endPoint x: 452, endPoint y: 265, distance: 198.9
click at [261, 289] on div "Showing 1 to 4 of 4 entries" at bounding box center [225, 292] width 450 height 12
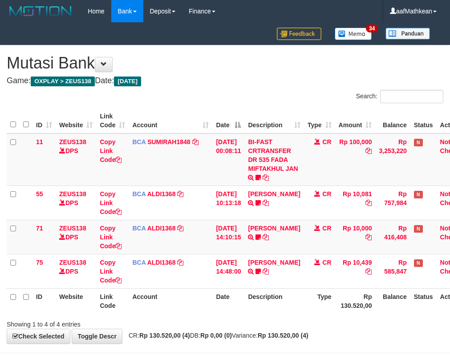
scroll to position [30, 0]
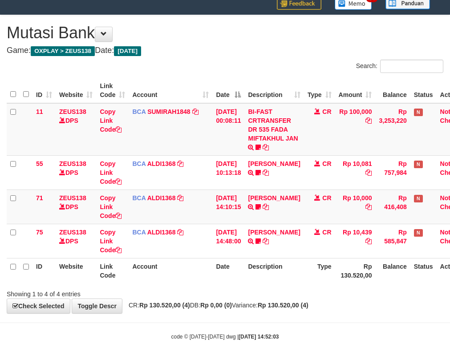
click at [200, 264] on th "Account" at bounding box center [171, 270] width 84 height 25
click at [213, 262] on tr "ID Website Link Code Account Date Description Type Rp 130.520,00 Balance Status…" at bounding box center [240, 270] width 466 height 25
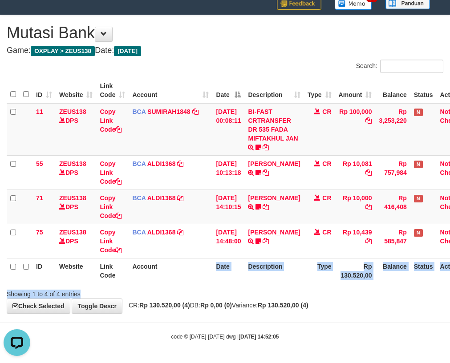
drag, startPoint x: 193, startPoint y: 286, endPoint x: 453, endPoint y: 282, distance: 260.0
click at [205, 290] on div "Search: ID Website Link Code Account Date Description Type Amount Balance Statu…" at bounding box center [225, 179] width 437 height 239
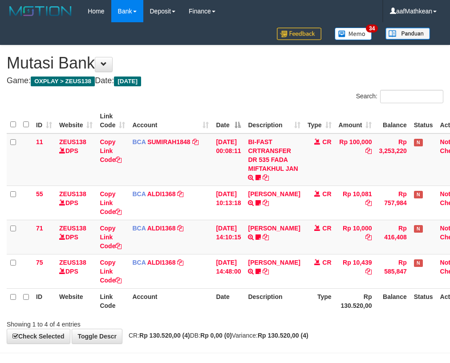
scroll to position [30, 0]
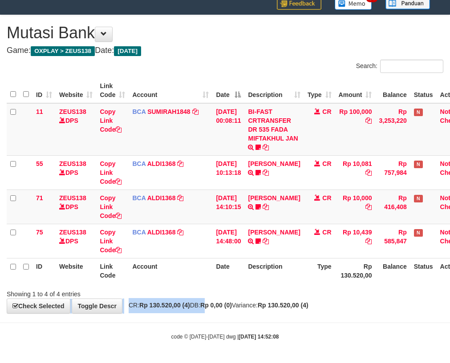
click at [218, 310] on div "**********" at bounding box center [225, 164] width 450 height 298
click at [219, 325] on body "Toggle navigation Home Bank Account List Load By Website Group [OXPLAY] ZEUS138…" at bounding box center [225, 167] width 450 height 394
click at [216, 281] on th "Date" at bounding box center [228, 270] width 32 height 25
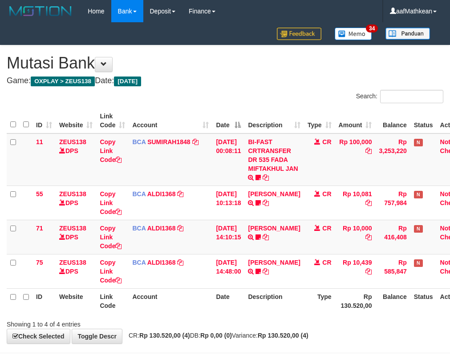
click at [431, 315] on body "Toggle navigation Home Bank Account List Load By Website Group [OXPLAY] ZEUS138…" at bounding box center [225, 197] width 450 height 394
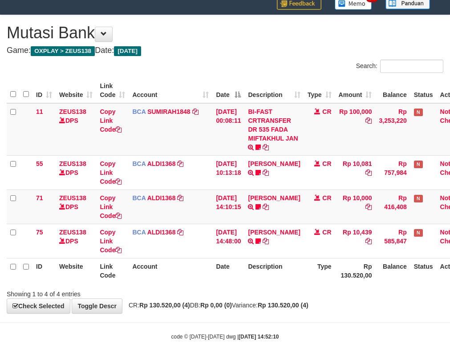
drag, startPoint x: 177, startPoint y: 313, endPoint x: 305, endPoint y: 312, distance: 128.2
click at [178, 312] on div "**********" at bounding box center [225, 164] width 450 height 298
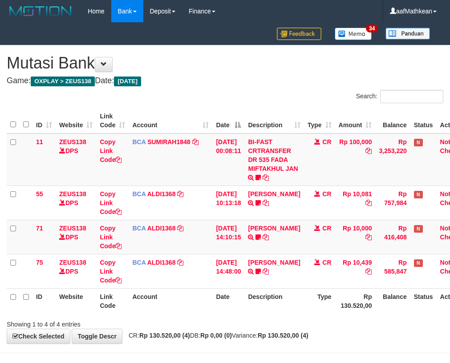
scroll to position [30, 0]
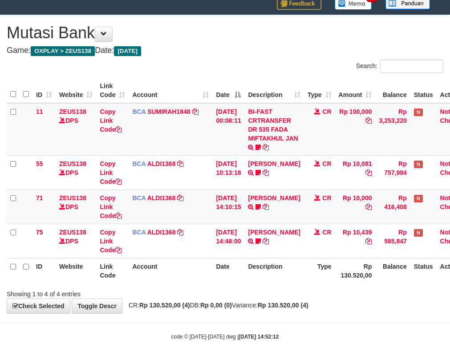
click at [352, 272] on th "Rp 130.520,00" at bounding box center [355, 270] width 41 height 25
click at [397, 312] on div "**********" at bounding box center [225, 164] width 450 height 298
click at [426, 314] on body "Toggle navigation Home Bank Account List Load By Website Group [OXPLAY] ZEUS138…" at bounding box center [225, 167] width 450 height 394
click at [337, 261] on th "Rp 130.520,00" at bounding box center [355, 270] width 41 height 25
drag, startPoint x: 227, startPoint y: 260, endPoint x: 251, endPoint y: 272, distance: 26.7
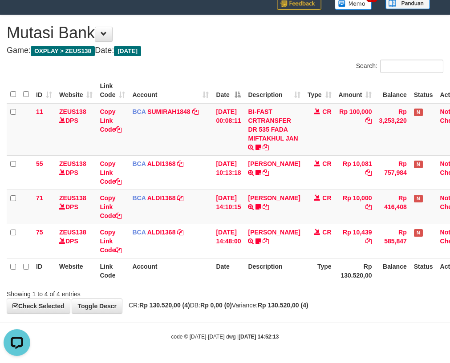
click at [230, 261] on th "Date" at bounding box center [228, 270] width 32 height 25
click at [258, 284] on div "ID Website Link Code Account Date Description Type Amount Balance Status Action…" at bounding box center [225, 180] width 450 height 211
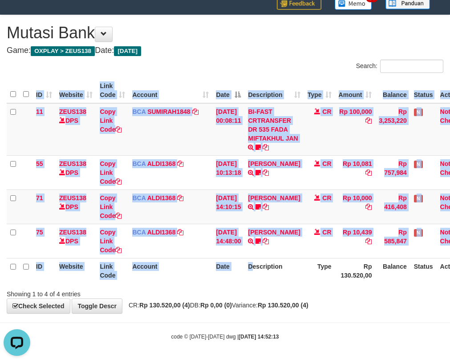
click at [257, 283] on th "Description" at bounding box center [273, 270] width 59 height 25
click at [256, 282] on th "Description" at bounding box center [273, 270] width 59 height 25
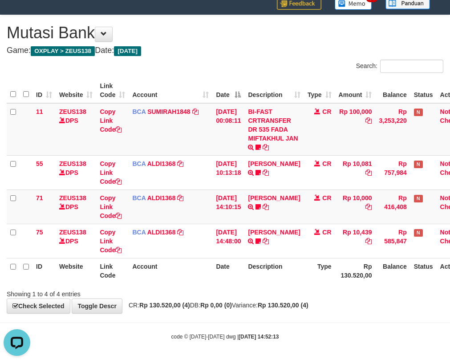
click at [256, 281] on th "Description" at bounding box center [273, 270] width 59 height 25
click at [259, 281] on th "Description" at bounding box center [273, 270] width 59 height 25
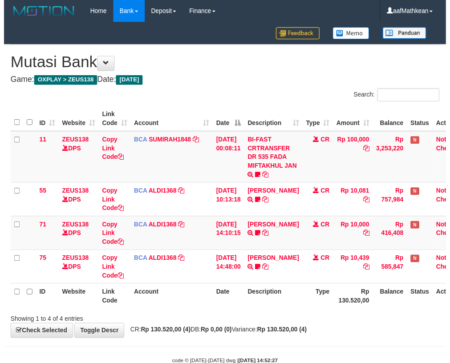
scroll to position [30, 0]
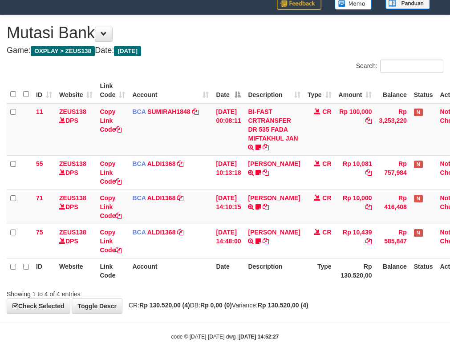
click at [247, 296] on div "Showing 1 to 4 of 4 entries" at bounding box center [225, 292] width 450 height 12
click at [254, 304] on span "CR: Rp 130.520,00 (4) DB: Rp 0,00 (0) Variance: Rp 130.520,00 (4)" at bounding box center [216, 305] width 184 height 7
click at [259, 308] on span "CR: Rp 130.520,00 (4) DB: Rp 0,00 (0) Variance: Rp 130.520,00 (4)" at bounding box center [216, 305] width 184 height 7
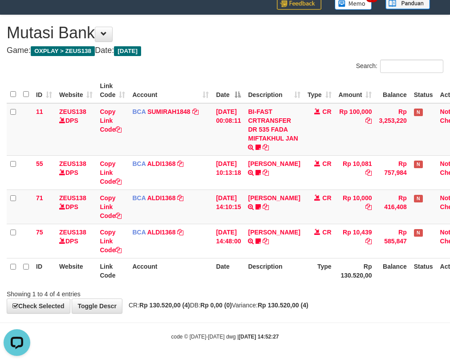
click at [235, 317] on body "Toggle navigation Home Bank Account List Load By Website Group [OXPLAY] ZEUS138…" at bounding box center [225, 167] width 450 height 394
click at [237, 318] on body "Toggle navigation Home Bank Account List Load By Website Group [OXPLAY] ZEUS138…" at bounding box center [225, 167] width 450 height 394
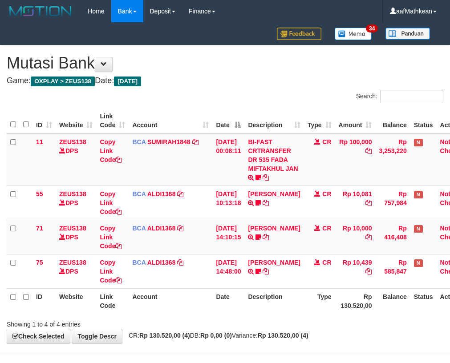
scroll to position [30, 0]
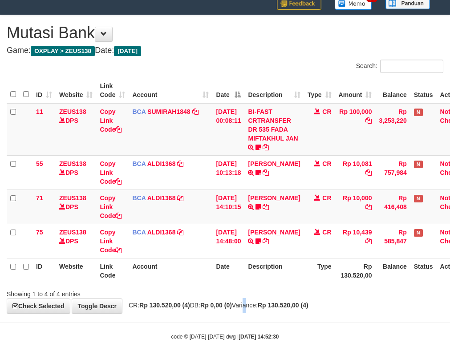
click at [256, 308] on span "CR: Rp 130.520,00 (4) DB: Rp 0,00 (0) Variance: Rp 130.520,00 (4)" at bounding box center [216, 305] width 184 height 7
click at [262, 305] on span "CR: Rp 130.520,00 (4) DB: Rp 0,00 (0) Variance: Rp 130.520,00 (4)" at bounding box center [216, 305] width 184 height 7
click at [261, 304] on span "CR: Rp 130.520,00 (4) DB: Rp 0,00 (0) Variance: Rp 130.520,00 (4)" at bounding box center [216, 305] width 184 height 7
click at [261, 305] on span "CR: Rp 130.520,00 (4) DB: Rp 0,00 (0) Variance: Rp 130.520,00 (4)" at bounding box center [216, 305] width 184 height 7
click at [256, 301] on div "**********" at bounding box center [225, 164] width 450 height 298
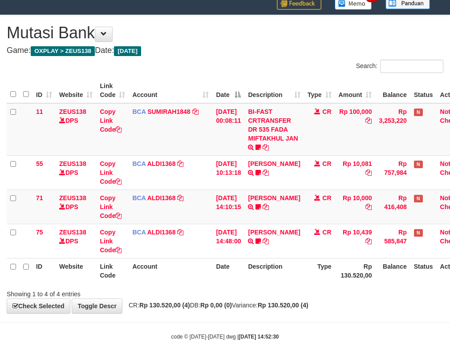
click at [256, 301] on div "**********" at bounding box center [225, 164] width 450 height 298
click at [258, 301] on div "**********" at bounding box center [225, 164] width 450 height 298
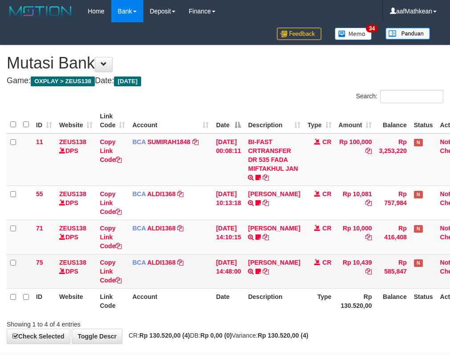
click at [292, 278] on td "[PERSON_NAME] TRSF E-BANKING CR 3108/FTSCY/WS95051 10439.002025083140664493 TRF…" at bounding box center [273, 271] width 59 height 34
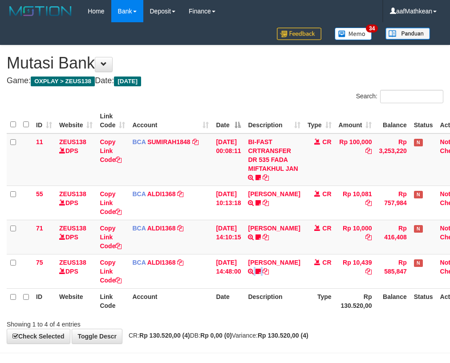
click at [434, 309] on th "Status" at bounding box center [423, 300] width 26 height 25
drag, startPoint x: 261, startPoint y: 301, endPoint x: 454, endPoint y: 311, distance: 193.0
click at [263, 302] on th "Description" at bounding box center [273, 300] width 59 height 25
click at [329, 312] on tr "ID Website Link Code Account Date Description Type Rp 130.520,00 Balance Status…" at bounding box center [240, 300] width 466 height 25
drag, startPoint x: 233, startPoint y: 292, endPoint x: 384, endPoint y: 308, distance: 152.2
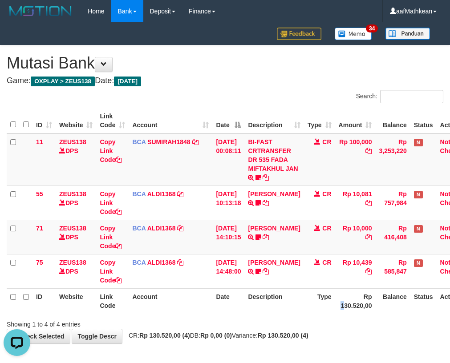
click at [235, 293] on th "Date" at bounding box center [228, 300] width 32 height 25
drag, startPoint x: 205, startPoint y: 261, endPoint x: 454, endPoint y: 257, distance: 249.3
click at [205, 262] on td "BCA ALDI1368 DPS ALDI mutasi_20250831_3354 | 75 mutasi_20250831_3354 | 75" at bounding box center [171, 271] width 84 height 34
click at [329, 267] on tr "75 ZEUS138 DPS Copy Link Code BCA ALDI1368 DPS ALDI mutasi_20250831_3354 | 75 m…" at bounding box center [240, 271] width 466 height 34
click at [277, 296] on th "Description" at bounding box center [273, 300] width 59 height 25
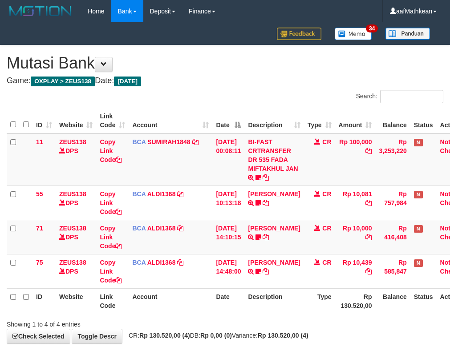
drag, startPoint x: 276, startPoint y: 296, endPoint x: 276, endPoint y: 301, distance: 4.9
click at [276, 299] on th "Description" at bounding box center [273, 300] width 59 height 25
click at [277, 299] on th "Description" at bounding box center [273, 300] width 59 height 25
click at [276, 297] on th "Description" at bounding box center [273, 300] width 59 height 25
click at [199, 164] on td "BCA SUMIRAH1848 DPS SUMIRAH mutasi_20250831_4156 | 11 mutasi_20250831_4156 | 11" at bounding box center [171, 160] width 84 height 53
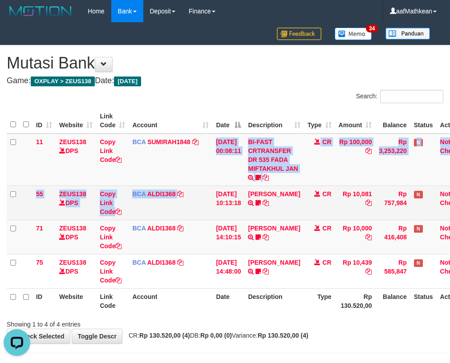
drag, startPoint x: 200, startPoint y: 174, endPoint x: 211, endPoint y: 216, distance: 44.2
click at [207, 206] on tbody "11 ZEUS138 DPS Copy Link Code BCA SUMIRAH1848 DPS SUMIRAH mutasi_20250831_4156 …" at bounding box center [240, 211] width 466 height 155
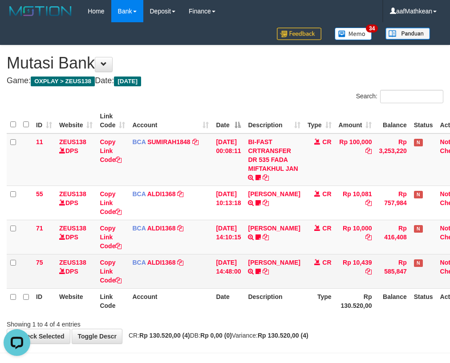
click at [219, 254] on tbody "11 ZEUS138 DPS Copy Link Code BCA SUMIRAH1848 DPS SUMIRAH mutasi_20250831_4156 …" at bounding box center [240, 211] width 466 height 155
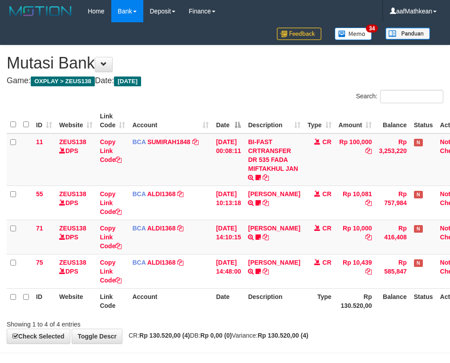
click at [251, 302] on th "Description" at bounding box center [273, 300] width 59 height 25
click at [267, 291] on th "Description" at bounding box center [273, 300] width 59 height 25
drag, startPoint x: 266, startPoint y: 294, endPoint x: 261, endPoint y: 294, distance: 4.5
click at [267, 295] on th "Description" at bounding box center [273, 300] width 59 height 25
click at [264, 293] on th "Description" at bounding box center [273, 300] width 59 height 25
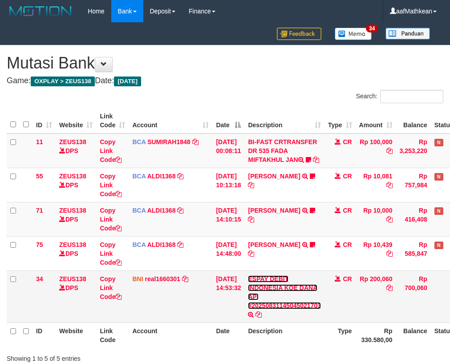
click at [248, 276] on link "ESPAY DEBIT INDONESIA KOE DANA API #20250831145045021703" at bounding box center [284, 293] width 73 height 34
click at [288, 280] on tbody "11 ZEUS138 DPS Copy Link Code BCA SUMIRAH1848 DPS SUMIRAH mutasi_20250831_4156 …" at bounding box center [250, 229] width 487 height 190
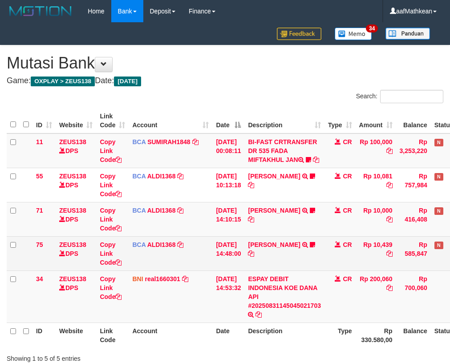
drag, startPoint x: 289, startPoint y: 277, endPoint x: 318, endPoint y: 268, distance: 31.0
click at [291, 271] on td "[PERSON_NAME] TRSF E-BANKING CR 3108/FTSCY/WS95051 10439.002025083140664493 TRF…" at bounding box center [284, 253] width 80 height 34
click at [296, 271] on td "[PERSON_NAME] TRSF E-BANKING CR 3108/FTSCY/WS95051 10439.002025083140664493 TRF…" at bounding box center [284, 253] width 80 height 34
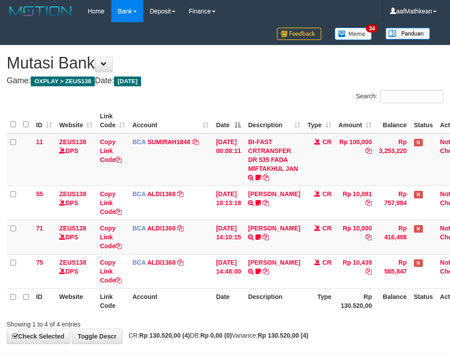
drag, startPoint x: 331, startPoint y: 309, endPoint x: 375, endPoint y: 326, distance: 47.6
click at [331, 308] on th "Type" at bounding box center [319, 300] width 31 height 25
drag, startPoint x: 375, startPoint y: 326, endPoint x: 384, endPoint y: 326, distance: 8.9
click at [377, 326] on div "Search: ID Website Link Code Account Date Description Type Amount Balance Statu…" at bounding box center [225, 209] width 437 height 239
click at [344, 312] on th "Rp 130.520,00" at bounding box center [355, 300] width 41 height 25
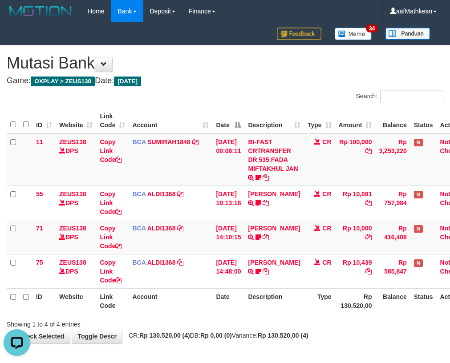
click at [325, 298] on th "Type" at bounding box center [319, 300] width 31 height 25
drag, startPoint x: 325, startPoint y: 298, endPoint x: 312, endPoint y: 305, distance: 15.0
click at [325, 303] on th "Type" at bounding box center [319, 300] width 31 height 25
drag, startPoint x: 215, startPoint y: 287, endPoint x: 472, endPoint y: 325, distance: 259.1
click at [220, 289] on table "ID Website Link Code Account Date Description Type Amount Balance Status Action…" at bounding box center [240, 211] width 466 height 206
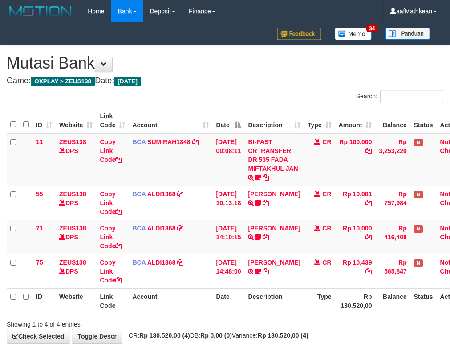
click at [450, 325] on html "Toggle navigation Home Bank Account List Load By Website Group [OXPLAY] ZEUS138…" at bounding box center [225, 197] width 450 height 394
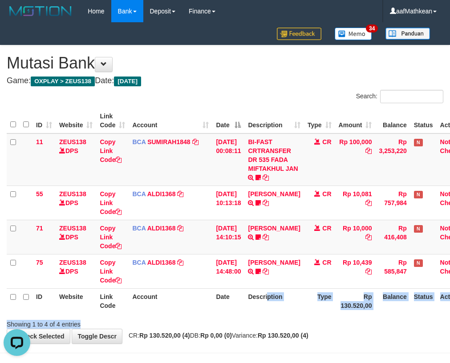
drag, startPoint x: 274, startPoint y: 306, endPoint x: 273, endPoint y: 301, distance: 4.9
click at [276, 304] on div "Search: ID Website Link Code Account Date Description Type Amount Balance Statu…" at bounding box center [225, 209] width 437 height 239
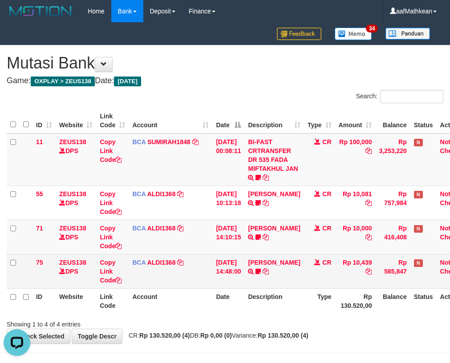
click at [274, 286] on table "ID Website Link Code Account Date Description Type Amount Balance Status Action…" at bounding box center [240, 211] width 466 height 206
drag, startPoint x: 284, startPoint y: 272, endPoint x: 285, endPoint y: 285, distance: 12.9
click at [283, 273] on td "NELIN KARLIN TRSF E-BANKING CR 3108/FTSCY/WS95051 10439.002025083140664493 TRFD…" at bounding box center [273, 271] width 59 height 34
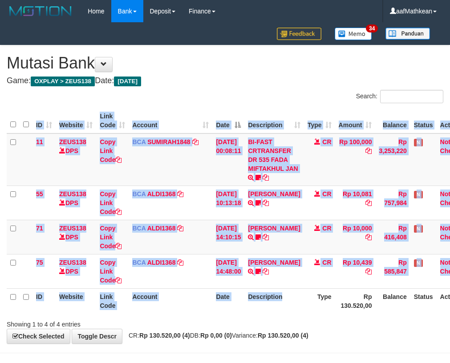
click at [304, 298] on th "Type" at bounding box center [319, 300] width 31 height 25
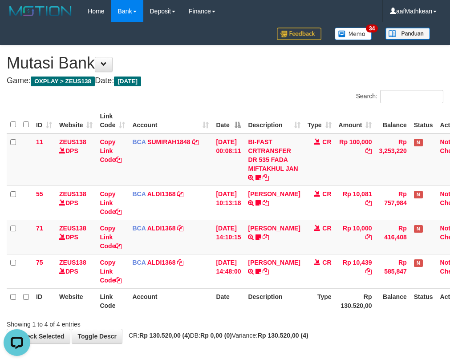
click at [270, 301] on th "Description" at bounding box center [273, 300] width 59 height 25
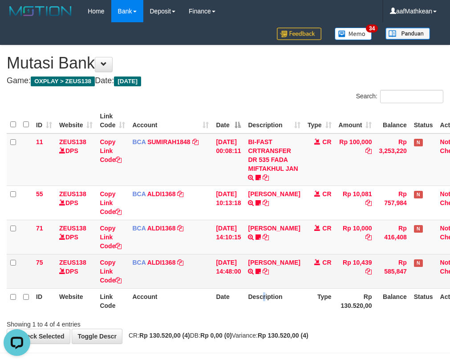
click at [232, 284] on tr "75 ZEUS138 DPS Copy Link Code BCA ALDI1368 DPS ALDI mutasi_20250831_3354 | 75 m…" at bounding box center [240, 271] width 466 height 34
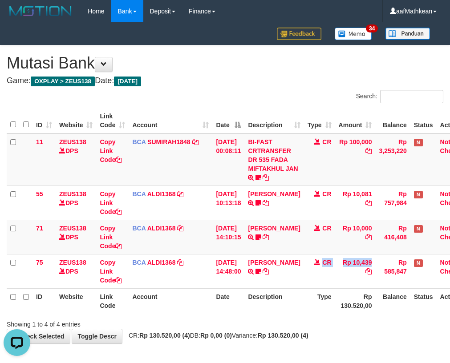
drag, startPoint x: 351, startPoint y: 282, endPoint x: 491, endPoint y: 270, distance: 141.1
click at [450, 270] on html "Toggle navigation Home Bank Account List Load By Website Group [OXPLAY] ZEUS138…" at bounding box center [225, 197] width 450 height 394
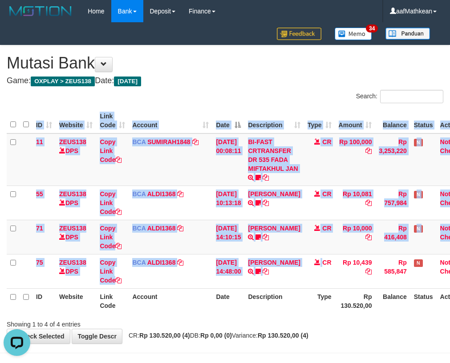
scroll to position [0, 21]
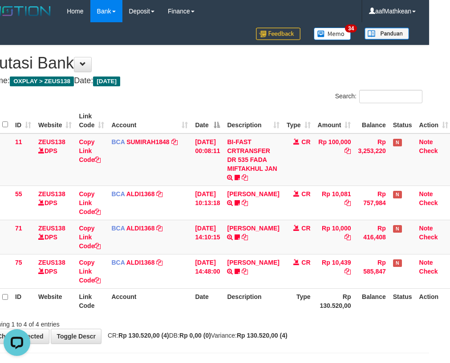
click at [251, 316] on div "Search: ID Website Link Code Account Date Description Type Amount Balance Statu…" at bounding box center [204, 209] width 437 height 239
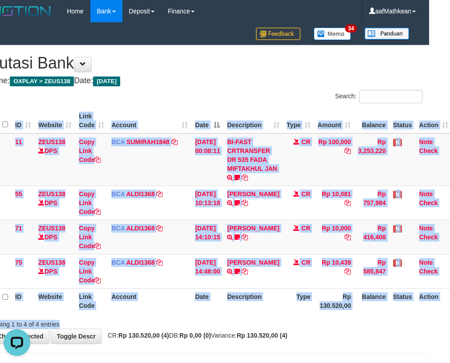
click at [253, 318] on div "Search: ID Website Link Code Account Date Description Type Amount Balance Statu…" at bounding box center [204, 209] width 437 height 239
click at [256, 310] on th "Description" at bounding box center [252, 300] width 59 height 25
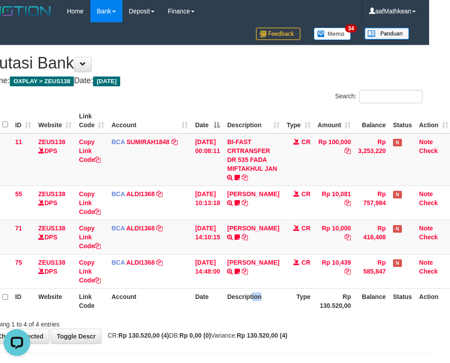
drag, startPoint x: 268, startPoint y: 309, endPoint x: 291, endPoint y: 309, distance: 23.1
click at [277, 309] on th "Description" at bounding box center [252, 300] width 59 height 25
click at [308, 304] on th "Type" at bounding box center [298, 300] width 31 height 25
drag, startPoint x: 307, startPoint y: 304, endPoint x: 308, endPoint y: 313, distance: 9.4
click at [308, 304] on th "Type" at bounding box center [298, 300] width 31 height 25
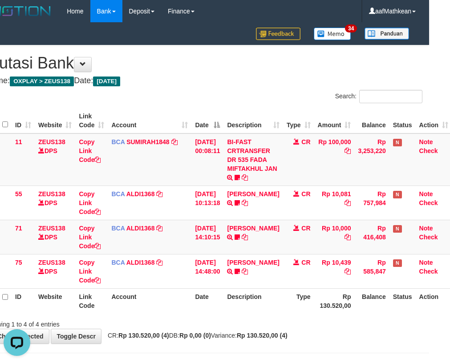
click at [296, 308] on th "Type" at bounding box center [298, 300] width 31 height 25
click at [306, 307] on th "Type" at bounding box center [298, 300] width 31 height 25
click at [307, 303] on th "Type" at bounding box center [298, 300] width 31 height 25
drag, startPoint x: 301, startPoint y: 303, endPoint x: 283, endPoint y: 306, distance: 18.4
click at [298, 303] on th "Type" at bounding box center [298, 300] width 31 height 25
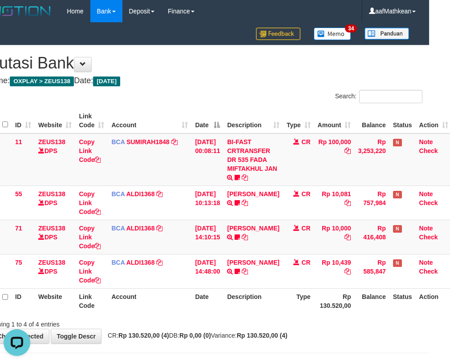
drag, startPoint x: 283, startPoint y: 305, endPoint x: 273, endPoint y: 304, distance: 9.4
click at [280, 305] on tr "ID Website Link Code Account Date Description Type Rp 130.520,00 Balance Status…" at bounding box center [219, 300] width 466 height 25
click at [281, 298] on tr "ID Website Link Code Account Date Description Type Rp 130.520,00 Balance Status…" at bounding box center [219, 300] width 466 height 25
click at [280, 295] on th "Description" at bounding box center [252, 300] width 59 height 25
click at [279, 293] on th "Description" at bounding box center [252, 300] width 59 height 25
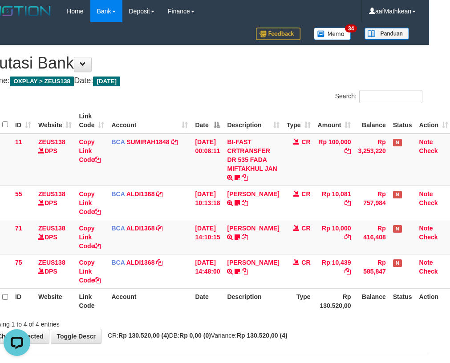
click at [279, 293] on th "Description" at bounding box center [252, 300] width 59 height 25
click at [280, 294] on th "Description" at bounding box center [252, 300] width 59 height 25
click at [277, 292] on th "Description" at bounding box center [252, 300] width 59 height 25
drag, startPoint x: 288, startPoint y: 297, endPoint x: 283, endPoint y: 320, distance: 23.8
click at [287, 299] on th "Type" at bounding box center [298, 300] width 31 height 25
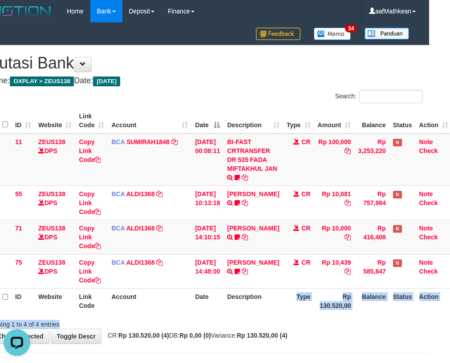
drag, startPoint x: 283, startPoint y: 320, endPoint x: 268, endPoint y: 327, distance: 17.0
click at [278, 330] on div "**********" at bounding box center [204, 194] width 450 height 298
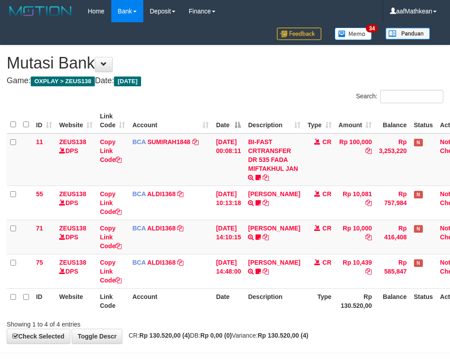
scroll to position [0, 21]
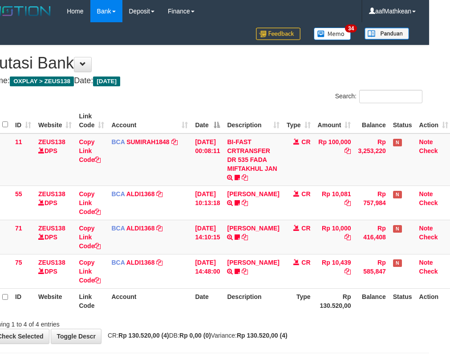
click at [212, 312] on th "Date" at bounding box center [207, 300] width 32 height 25
click at [429, 290] on html "Toggle navigation Home Bank Account List Load By Website Group [OXPLAY] ZEUS138…" at bounding box center [204, 197] width 450 height 394
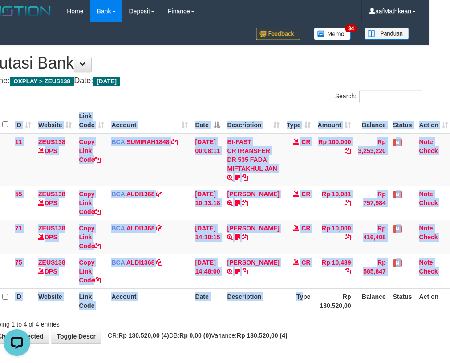
scroll to position [0, 0]
click at [276, 311] on th "Description" at bounding box center [252, 300] width 59 height 25
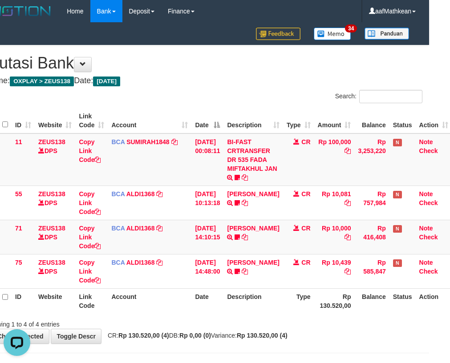
click at [278, 311] on th "Description" at bounding box center [252, 300] width 59 height 25
click at [280, 311] on th "Description" at bounding box center [252, 300] width 59 height 25
drag, startPoint x: 204, startPoint y: 150, endPoint x: 196, endPoint y: 163, distance: 15.2
click at [201, 154] on td "31/08/2025 00:08:11" at bounding box center [207, 160] width 32 height 53
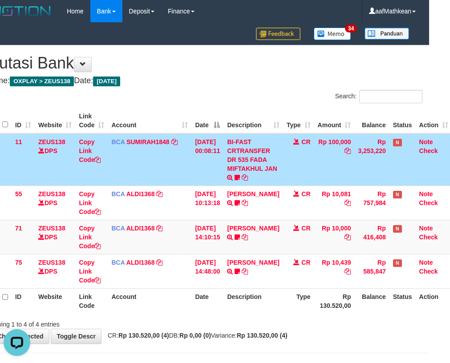
drag, startPoint x: 196, startPoint y: 163, endPoint x: 195, endPoint y: 153, distance: 10.8
click at [195, 163] on td "31/08/2025 00:08:11" at bounding box center [207, 160] width 32 height 53
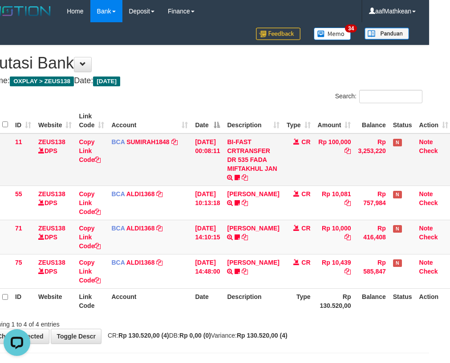
drag, startPoint x: 205, startPoint y: 173, endPoint x: 203, endPoint y: 177, distance: 5.0
click at [206, 181] on td "31/08/2025 00:08:11" at bounding box center [207, 160] width 32 height 53
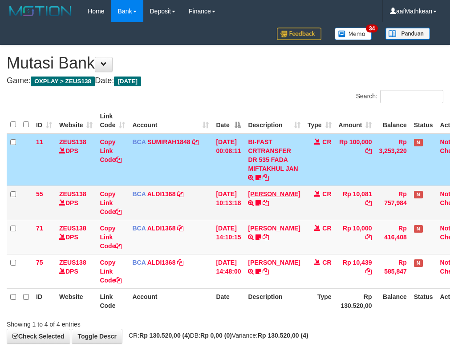
scroll to position [0, 21]
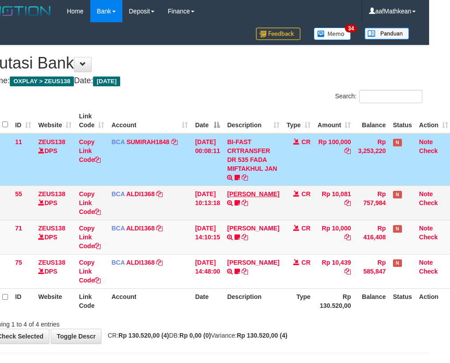
click at [232, 194] on tr "55 ZEUS138 DPS Copy Link Code BCA ALDI1368 DPS ALDI mutasi_20250831_3354 | 55 m…" at bounding box center [219, 203] width 466 height 34
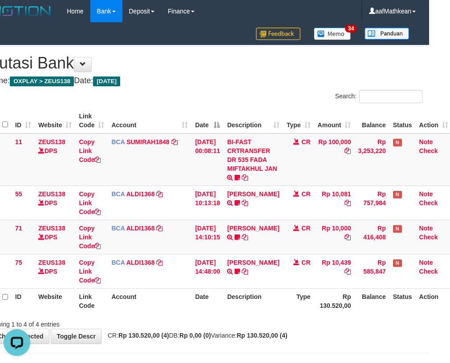
drag, startPoint x: 276, startPoint y: 274, endPoint x: 268, endPoint y: 291, distance: 18.9
click at [273, 280] on td "[PERSON_NAME] TRSF E-BANKING CR 3108/FTSCY/WS95051 10439.002025083140664493 TRF…" at bounding box center [252, 271] width 59 height 34
drag, startPoint x: 268, startPoint y: 291, endPoint x: 273, endPoint y: 289, distance: 5.2
click at [273, 289] on th "Description" at bounding box center [252, 300] width 59 height 25
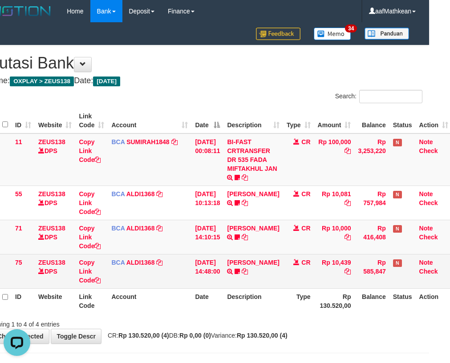
click at [275, 282] on td "[PERSON_NAME] TRSF E-BANKING CR 3108/FTSCY/WS95051 10439.002025083140664493 TRF…" at bounding box center [252, 271] width 59 height 34
click at [274, 285] on td "NELIN KARLIN TRSF E-BANKING CR 3108/FTSCY/WS95051 10439.002025083140664493 TRFD…" at bounding box center [252, 271] width 59 height 34
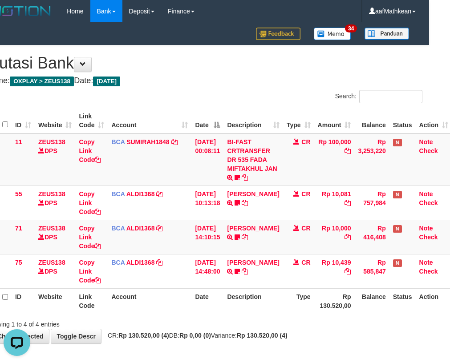
drag, startPoint x: 278, startPoint y: 294, endPoint x: 269, endPoint y: 295, distance: 8.5
click at [271, 294] on th "Description" at bounding box center [252, 300] width 59 height 25
click at [276, 289] on th "Description" at bounding box center [252, 300] width 59 height 25
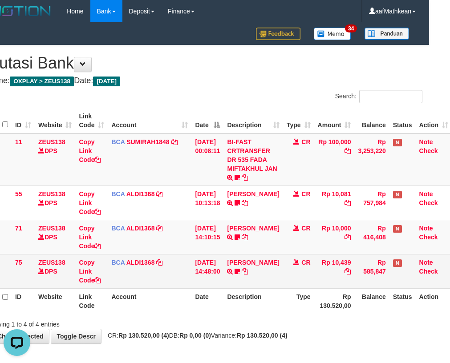
click at [276, 286] on td "NELIN KARLIN TRSF E-BANKING CR 3108/FTSCY/WS95051 10439.002025083140664493 TRFD…" at bounding box center [252, 271] width 59 height 34
click at [276, 285] on td "NELIN KARLIN TRSF E-BANKING CR 3108/FTSCY/WS95051 10439.002025083140664493 TRFD…" at bounding box center [252, 271] width 59 height 34
click at [259, 280] on td "NELIN KARLIN TRSF E-BANKING CR 3108/FTSCY/WS95051 10439.002025083140664493 TRFD…" at bounding box center [252, 271] width 59 height 34
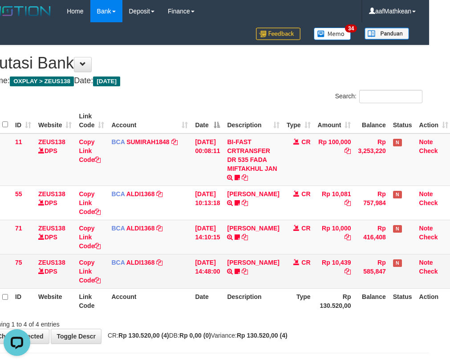
click at [263, 280] on td "NELIN KARLIN TRSF E-BANKING CR 3108/FTSCY/WS95051 10439.002025083140664493 TRFD…" at bounding box center [252, 271] width 59 height 34
click at [267, 282] on td "NELIN KARLIN TRSF E-BANKING CR 3108/FTSCY/WS95051 10439.002025083140664493 TRFD…" at bounding box center [252, 271] width 59 height 34
click at [268, 285] on td "NELIN KARLIN TRSF E-BANKING CR 3108/FTSCY/WS95051 10439.002025083140664493 TRFD…" at bounding box center [252, 271] width 59 height 34
click at [277, 284] on td "NELIN KARLIN TRSF E-BANKING CR 3108/FTSCY/WS95051 10439.002025083140664493 TRFD…" at bounding box center [252, 271] width 59 height 34
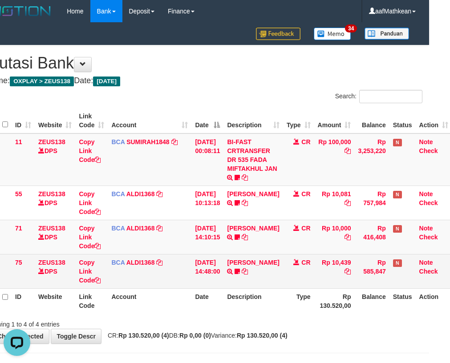
click at [268, 281] on td "NELIN KARLIN TRSF E-BANKING CR 3108/FTSCY/WS95051 10439.002025083140664493 TRFD…" at bounding box center [252, 271] width 59 height 34
click at [271, 284] on td "NELIN KARLIN TRSF E-BANKING CR 3108/FTSCY/WS95051 10439.002025083140664493 TRFD…" at bounding box center [252, 271] width 59 height 34
click at [275, 284] on td "NELIN KARLIN TRSF E-BANKING CR 3108/FTSCY/WS95051 10439.002025083140664493 TRFD…" at bounding box center [252, 271] width 59 height 34
click at [276, 284] on td "NELIN KARLIN TRSF E-BANKING CR 3108/FTSCY/WS95051 10439.002025083140664493 TRFD…" at bounding box center [252, 271] width 59 height 34
click at [276, 284] on td "[PERSON_NAME] TRSF E-BANKING CR 3108/FTSCY/WS95051 10439.002025083140664493 TRF…" at bounding box center [252, 271] width 59 height 34
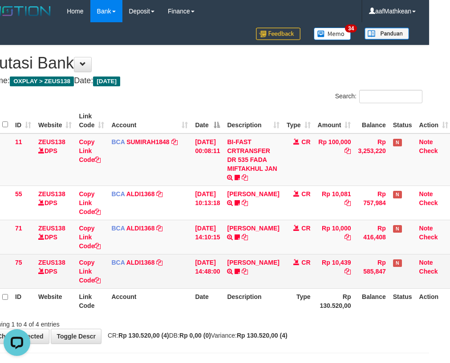
click at [275, 284] on td "[PERSON_NAME] TRSF E-BANKING CR 3108/FTSCY/WS95051 10439.002025083140664493 TRF…" at bounding box center [252, 271] width 59 height 34
click at [276, 287] on td "[PERSON_NAME] TRSF E-BANKING CR 3108/FTSCY/WS95051 10439.002025083140664493 TRF…" at bounding box center [252, 271] width 59 height 34
click at [276, 288] on td "[PERSON_NAME] TRSF E-BANKING CR 3108/FTSCY/WS95051 10439.002025083140664493 TRF…" at bounding box center [252, 271] width 59 height 34
click at [277, 287] on td "[PERSON_NAME] TRSF E-BANKING CR 3108/FTSCY/WS95051 10439.002025083140664493 TRF…" at bounding box center [252, 271] width 59 height 34
click at [266, 284] on td "[PERSON_NAME] TRSF E-BANKING CR 3108/FTSCY/WS95051 10439.002025083140664493 TRF…" at bounding box center [252, 271] width 59 height 34
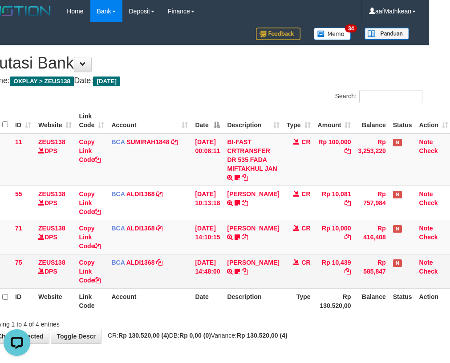
click at [265, 278] on td "[PERSON_NAME] TRSF E-BANKING CR 3108/FTSCY/WS95051 10439.002025083140664493 TRF…" at bounding box center [252, 271] width 59 height 34
click at [263, 271] on td "[PERSON_NAME] TRSF E-BANKING CR 3108/FTSCY/WS95051 10439.002025083140664493 TRF…" at bounding box center [252, 271] width 59 height 34
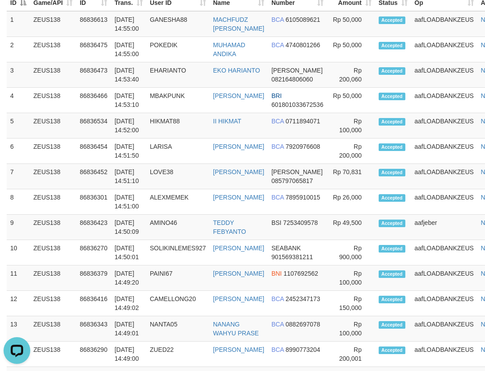
scroll to position [3, 0]
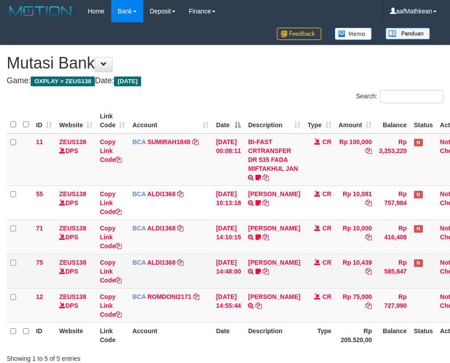
scroll to position [0, 21]
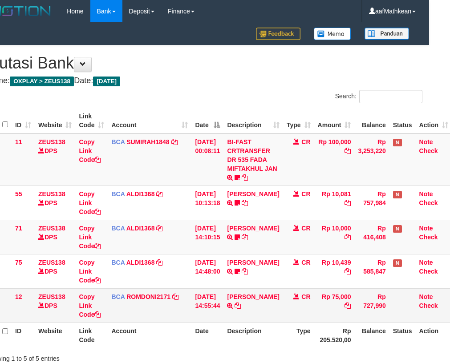
drag, startPoint x: 281, startPoint y: 300, endPoint x: 274, endPoint y: 303, distance: 7.4
click at [274, 303] on tr "12 ZEUS138 DPS Copy Link Code BCA ROMDONI2171 DPS ROMDONI mutasi_20250831_3611 …" at bounding box center [219, 305] width 466 height 34
click at [241, 307] on icon at bounding box center [238, 306] width 6 height 6
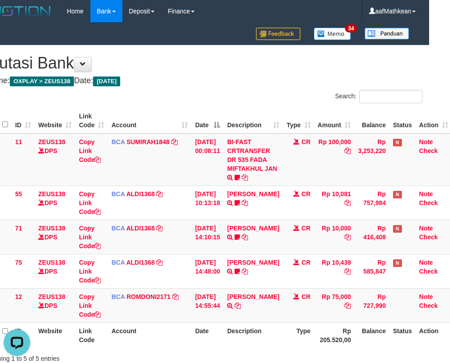
drag, startPoint x: 282, startPoint y: 314, endPoint x: 283, endPoint y: 325, distance: 10.2
click at [283, 321] on td "CR" at bounding box center [298, 305] width 31 height 34
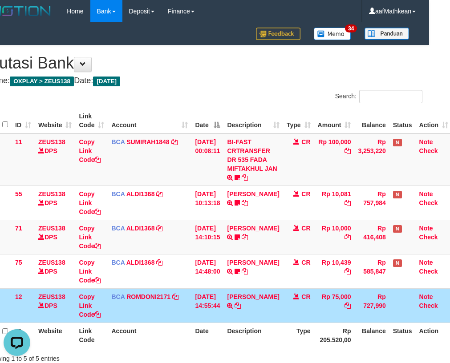
click at [284, 318] on td "CR" at bounding box center [298, 305] width 31 height 34
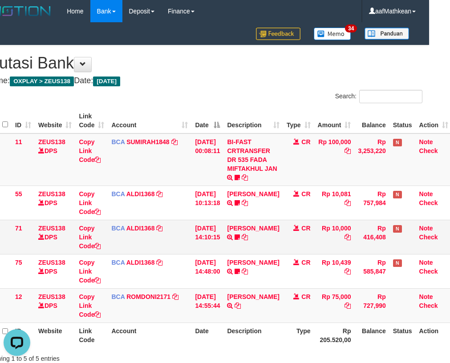
click at [277, 248] on tr "71 ZEUS138 DPS Copy Link Code BCA ALDI1368 DPS ALDI mutasi_20250831_3354 | 71 m…" at bounding box center [219, 237] width 466 height 34
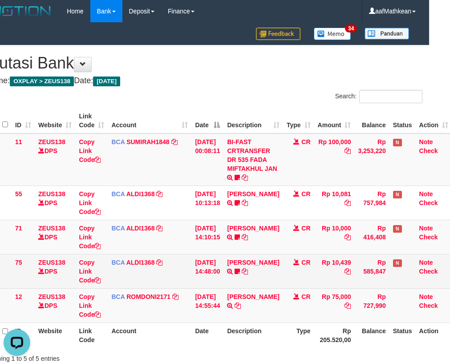
drag, startPoint x: 275, startPoint y: 265, endPoint x: 286, endPoint y: 257, distance: 13.5
click at [277, 263] on td "NELIN KARLIN TRSF E-BANKING CR 3108/FTSCY/WS95051 10439.002025083140664493 TRFD…" at bounding box center [252, 271] width 59 height 34
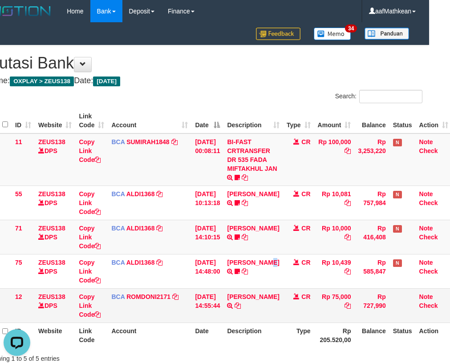
click at [285, 293] on td "CR" at bounding box center [298, 305] width 31 height 34
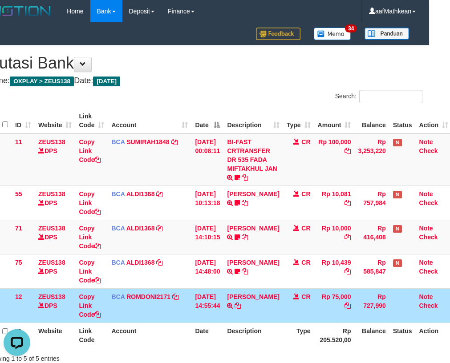
drag, startPoint x: 286, startPoint y: 292, endPoint x: 455, endPoint y: 222, distance: 182.6
click at [359, 262] on tbody "11 ZEUS138 DPS Copy Link Code BCA SUMIRAH1848 DPS SUMIRAH mutasi_20250831_4156 …" at bounding box center [219, 229] width 466 height 190
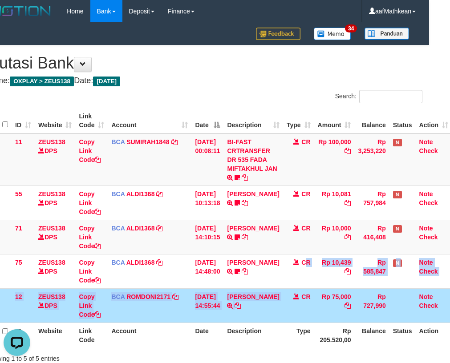
drag, startPoint x: 299, startPoint y: 287, endPoint x: 270, endPoint y: 305, distance: 34.0
click at [281, 291] on tbody "11 ZEUS138 DPS Copy Link Code BCA SUMIRAH1848 DPS SUMIRAH mutasi_20250831_4156 …" at bounding box center [219, 229] width 466 height 190
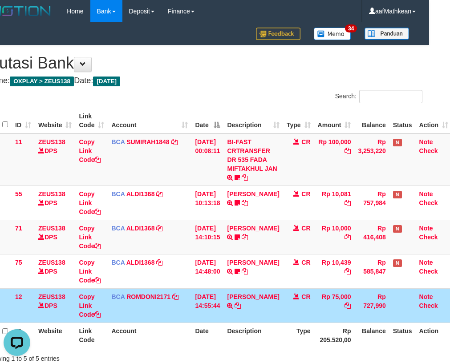
click at [270, 285] on td "NELIN KARLIN TRSF E-BANKING CR 3108/FTSCY/WS95051 10439.002025083140664493 TRFD…" at bounding box center [252, 271] width 59 height 34
click at [271, 298] on td "ANDRY WIBOWO TRSF E-BANKING CR 3108/FTSCY/WS95031 75000.00ANDRY WIBOWO" at bounding box center [252, 305] width 59 height 34
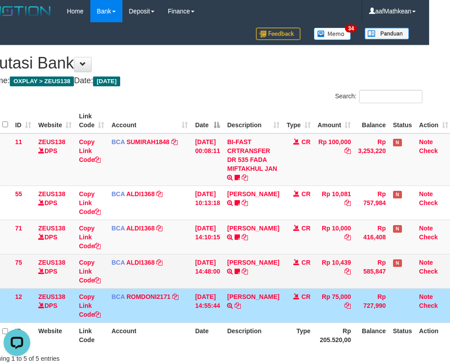
click at [287, 282] on td "CR" at bounding box center [298, 271] width 31 height 34
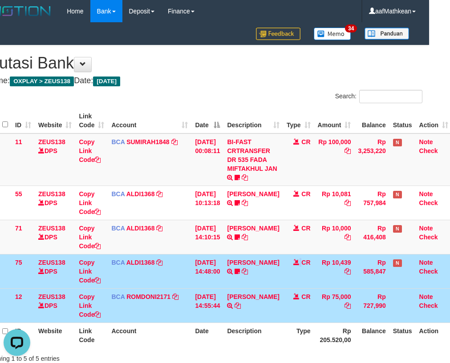
click at [289, 284] on td "CR" at bounding box center [298, 271] width 31 height 34
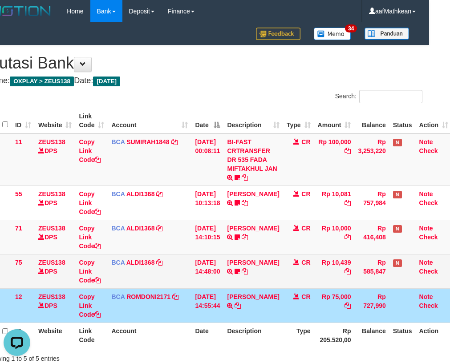
click at [292, 281] on td "CR" at bounding box center [298, 271] width 31 height 34
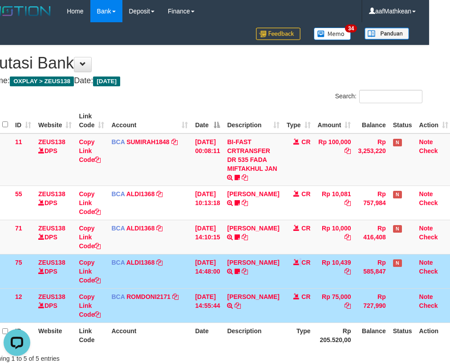
drag, startPoint x: 292, startPoint y: 283, endPoint x: 291, endPoint y: 273, distance: 9.9
click at [292, 283] on td "CR" at bounding box center [298, 271] width 31 height 34
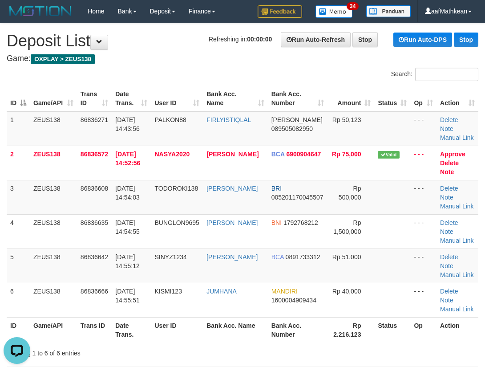
click at [171, 58] on h4 "Game: OXPLAY > ZEUS138" at bounding box center [243, 58] width 472 height 9
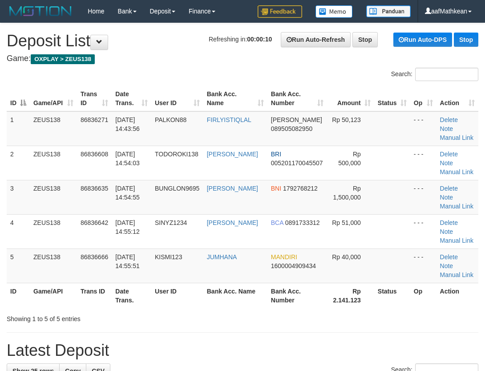
drag, startPoint x: 204, startPoint y: 61, endPoint x: 2, endPoint y: 138, distance: 216.2
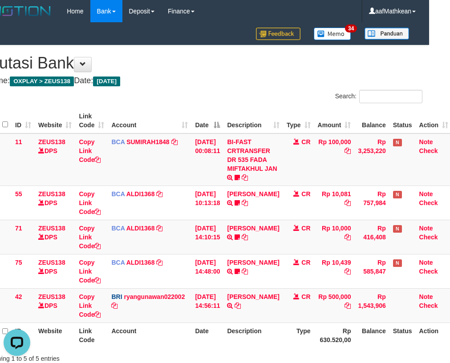
click at [213, 98] on div "**********" at bounding box center [204, 211] width 450 height 333
click at [213, 116] on th "Date" at bounding box center [207, 120] width 32 height 25
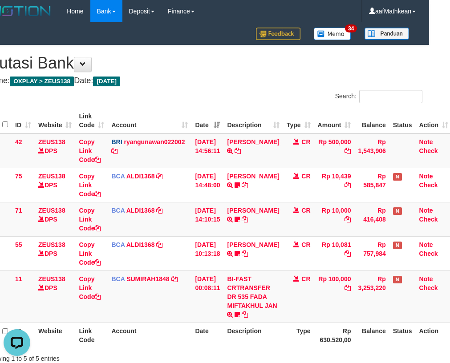
click at [219, 117] on th "Date" at bounding box center [207, 120] width 32 height 25
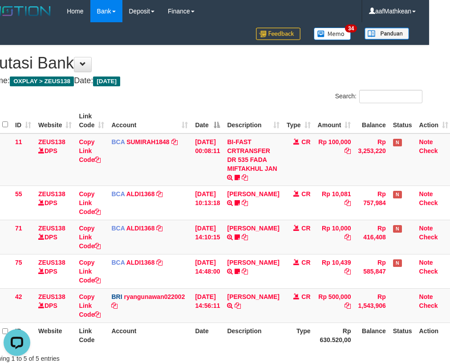
drag, startPoint x: 222, startPoint y: 112, endPoint x: 226, endPoint y: 115, distance: 5.4
click at [222, 111] on th "Date" at bounding box center [207, 120] width 32 height 25
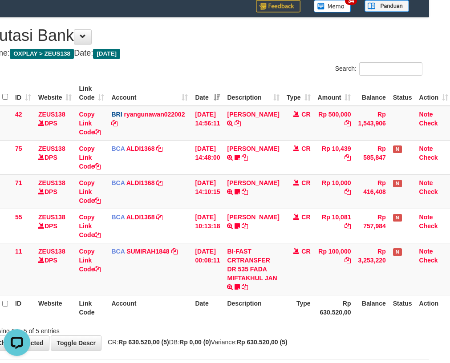
scroll to position [65, 21]
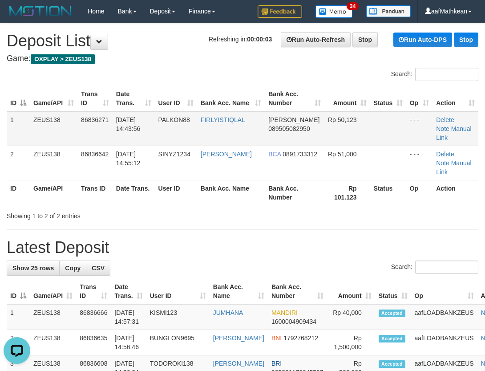
click at [203, 120] on td "FIRLYISTIQLAL" at bounding box center [231, 128] width 68 height 35
drag, startPoint x: 195, startPoint y: 202, endPoint x: 1, endPoint y: 233, distance: 195.7
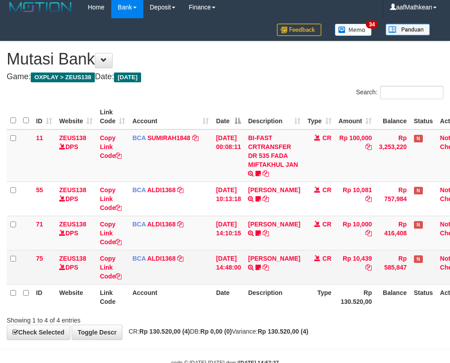
scroll to position [30, 0]
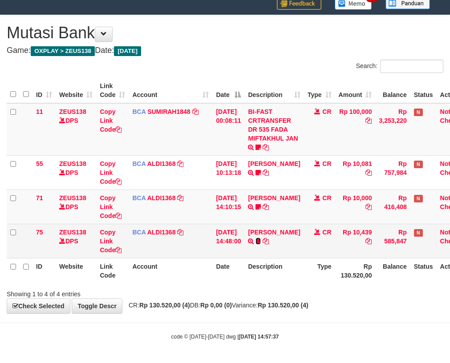
click at [261, 241] on icon at bounding box center [258, 241] width 5 height 6
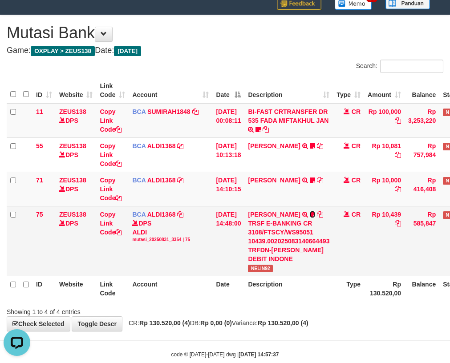
scroll to position [0, 0]
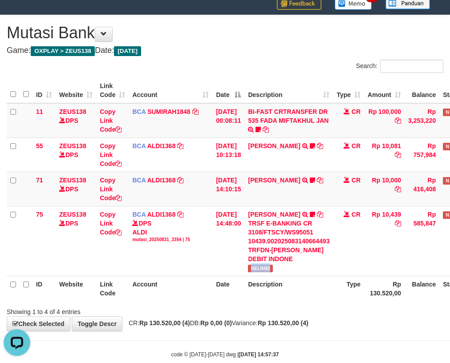
drag, startPoint x: 258, startPoint y: 278, endPoint x: 456, endPoint y: 223, distance: 205.2
click at [301, 276] on td "NELIN KARLIN TRSF E-BANKING CR 3108/FTSCY/WS95051 10439.002025083140664493 TRFD…" at bounding box center [288, 241] width 89 height 70
copy span "NELIN92"
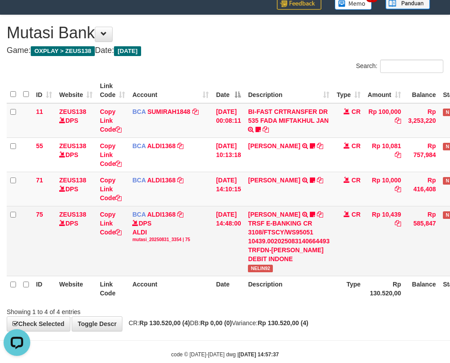
click at [410, 253] on tr "75 ZEUS138 DPS Copy Link Code BCA ALDI1368 DPS ALDI mutasi_20250831_3354 | 75 m…" at bounding box center [254, 241] width 495 height 70
click at [211, 275] on tr "75 ZEUS138 DPS Copy Link Code BCA ALDI1368 DPS ALDI mutasi_20250831_3354 | 75 m…" at bounding box center [254, 241] width 495 height 70
click at [223, 276] on td "[DATE] 14:48:00" at bounding box center [228, 241] width 32 height 70
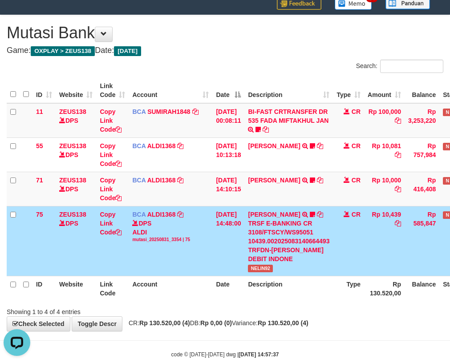
drag, startPoint x: 215, startPoint y: 250, endPoint x: 197, endPoint y: 255, distance: 19.2
click at [207, 252] on tr "75 ZEUS138 DPS Copy Link Code BCA ALDI1368 DPS ALDI mutasi_20250831_3354 | 75 m…" at bounding box center [254, 241] width 495 height 70
click at [179, 259] on td "BCA ALDI1368 DPS ALDI mutasi_20250831_3354 | 75 mutasi_20250831_3354 | 75" at bounding box center [171, 241] width 84 height 70
drag, startPoint x: 176, startPoint y: 255, endPoint x: 177, endPoint y: 265, distance: 10.3
click at [178, 267] on td "BCA ALDI1368 DPS ALDI mutasi_20250831_3354 | 75 mutasi_20250831_3354 | 75" at bounding box center [171, 241] width 84 height 70
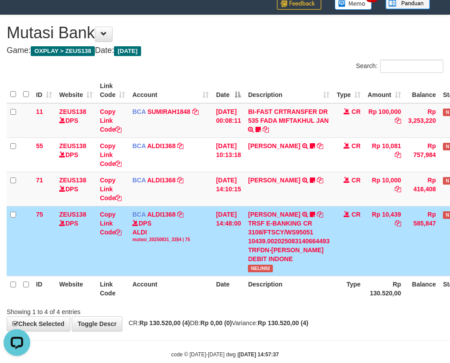
click at [177, 262] on td "BCA ALDI1368 DPS ALDI mutasi_20250831_3354 | 75 mutasi_20250831_3354 | 75" at bounding box center [171, 241] width 84 height 70
click at [177, 264] on td "BCA ALDI1368 DPS ALDI mutasi_20250831_3354 | 75 mutasi_20250831_3354 | 75" at bounding box center [171, 241] width 84 height 70
click at [176, 264] on td "BCA ALDI1368 DPS ALDI mutasi_20250831_3354 | 75 mutasi_20250831_3354 | 75" at bounding box center [171, 241] width 84 height 70
click at [175, 261] on td "BCA ALDI1368 DPS ALDI mutasi_20250831_3354 | 75 mutasi_20250831_3354 | 75" at bounding box center [171, 241] width 84 height 70
click at [177, 259] on td "BCA ALDI1368 DPS ALDI mutasi_20250831_3354 | 75 mutasi_20250831_3354 | 75" at bounding box center [171, 241] width 84 height 70
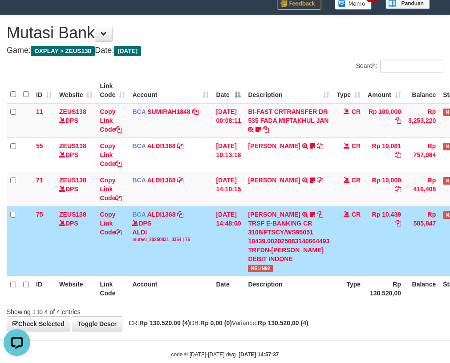
click at [183, 257] on td "BCA ALDI1368 DPS ALDI mutasi_20250831_3354 | 75 mutasi_20250831_3354 | 75" at bounding box center [171, 241] width 84 height 70
click at [183, 259] on td "BCA ALDI1368 DPS ALDI mutasi_20250831_3354 | 75 mutasi_20250831_3354 | 75" at bounding box center [171, 241] width 84 height 70
click at [187, 256] on td "BCA ALDI1368 DPS ALDI mutasi_20250831_3354 | 75 mutasi_20250831_3354 | 75" at bounding box center [171, 241] width 84 height 70
drag, startPoint x: 203, startPoint y: 281, endPoint x: 195, endPoint y: 283, distance: 8.3
click at [200, 276] on td "BCA ALDI1368 DPS ALDI mutasi_20250831_3354 | 75 mutasi_20250831_3354 | 75" at bounding box center [171, 241] width 84 height 70
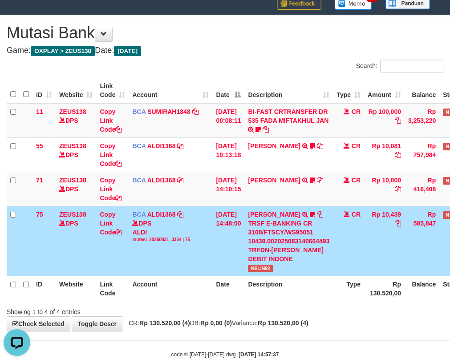
click at [196, 276] on td "BCA ALDI1368 DPS ALDI mutasi_20250831_3354 | 75 mutasi_20250831_3354 | 75" at bounding box center [171, 241] width 84 height 70
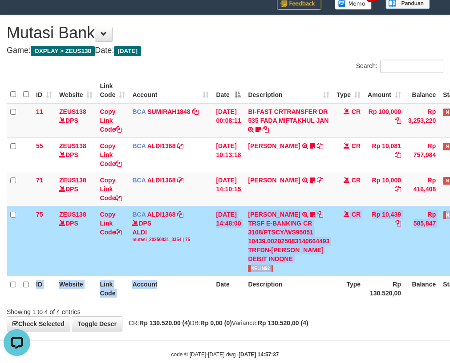
click at [199, 286] on table "ID Website Link Code Account Date Description Type Amount Balance Status Action…" at bounding box center [254, 189] width 495 height 223
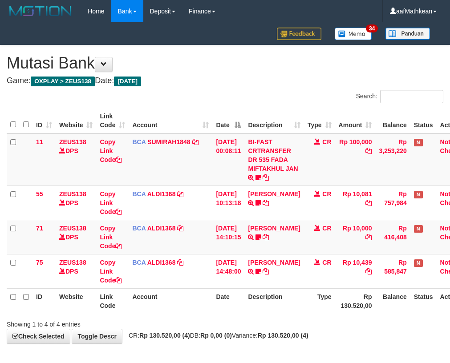
scroll to position [30, 0]
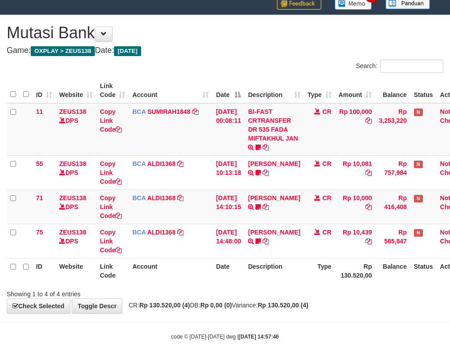
click at [329, 287] on div "Search: ID Website Link Code Account Date Description Type Amount Balance Statu…" at bounding box center [225, 179] width 437 height 239
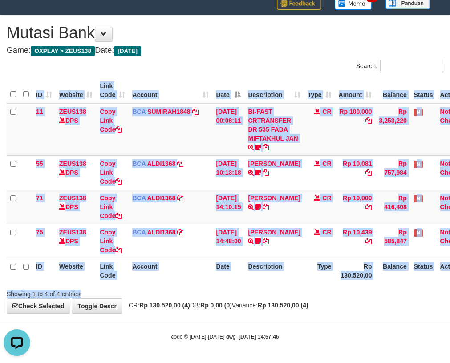
scroll to position [0, 0]
click at [295, 311] on div "**********" at bounding box center [225, 164] width 450 height 298
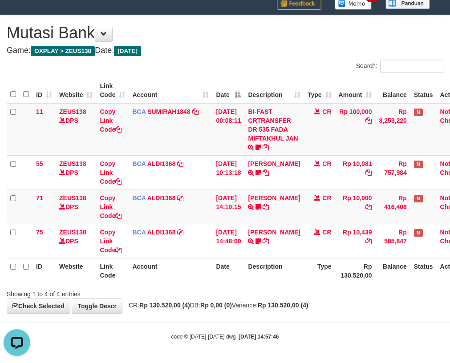
click at [297, 313] on div "**********" at bounding box center [225, 164] width 450 height 298
click at [294, 313] on div "**********" at bounding box center [225, 164] width 450 height 298
drag, startPoint x: 273, startPoint y: 320, endPoint x: 453, endPoint y: 317, distance: 179.4
click at [384, 317] on body "Toggle navigation Home Bank Account List Load By Website Group [OXPLAY] ZEUS138…" at bounding box center [225, 167] width 450 height 394
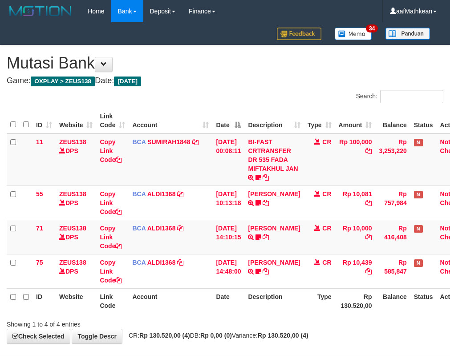
scroll to position [30, 0]
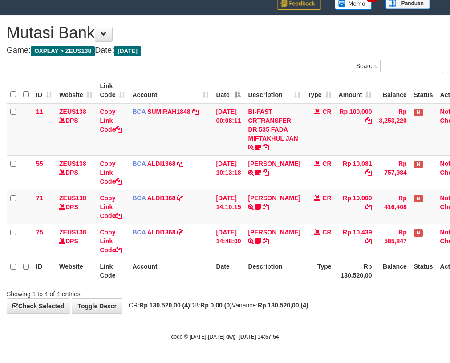
click at [397, 304] on div "**********" at bounding box center [225, 164] width 450 height 298
click at [429, 298] on div "**********" at bounding box center [225, 164] width 450 height 298
click at [269, 290] on div "Search: ID Website Link Code Account Date Description Type Amount Balance Statu…" at bounding box center [225, 179] width 437 height 239
drag, startPoint x: 369, startPoint y: 334, endPoint x: 625, endPoint y: 354, distance: 256.8
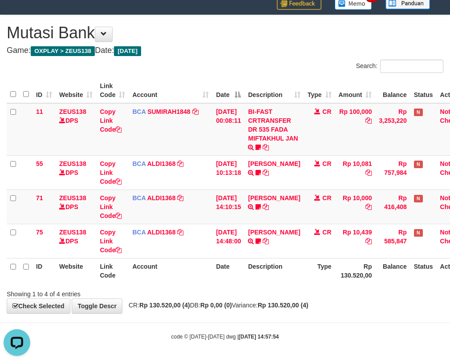
click at [450, 354] on html "Toggle navigation Home Bank Account List Load By Website Group [OXPLAY] ZEUS138…" at bounding box center [225, 167] width 450 height 394
drag, startPoint x: 385, startPoint y: 295, endPoint x: 454, endPoint y: 302, distance: 69.4
click at [422, 300] on div "**********" at bounding box center [225, 164] width 450 height 298
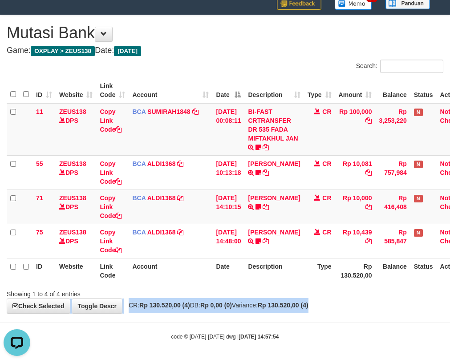
click at [395, 333] on div "code © 2012-2018 dwg | 2025/08/31 14:57:54" at bounding box center [225, 336] width 450 height 9
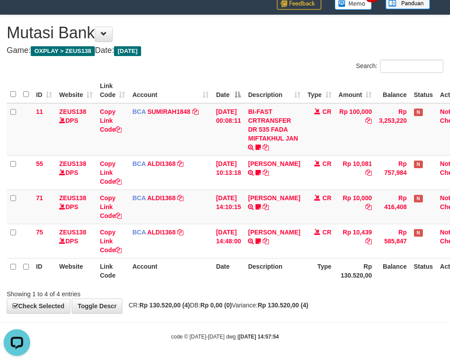
click at [293, 284] on div "ID Website Link Code Account Date Description Type Amount Balance Status Action…" at bounding box center [225, 180] width 450 height 211
drag, startPoint x: 235, startPoint y: 331, endPoint x: 244, endPoint y: 340, distance: 12.6
click at [238, 333] on body "Toggle navigation Home Bank Account List Load By Website Group [OXPLAY] ZEUS138…" at bounding box center [225, 167] width 450 height 394
drag, startPoint x: 244, startPoint y: 340, endPoint x: 353, endPoint y: 336, distance: 108.3
click at [254, 345] on body "Toggle navigation Home Bank Account List Load By Website Group [OXPLAY] ZEUS138…" at bounding box center [225, 167] width 450 height 394
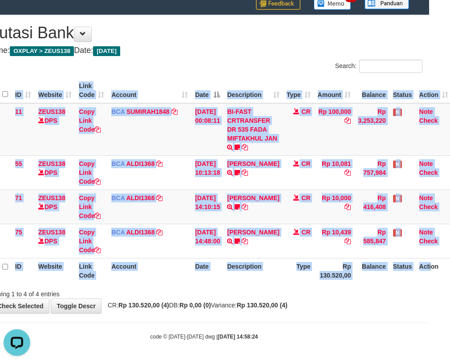
click at [278, 282] on th "Description" at bounding box center [252, 270] width 59 height 25
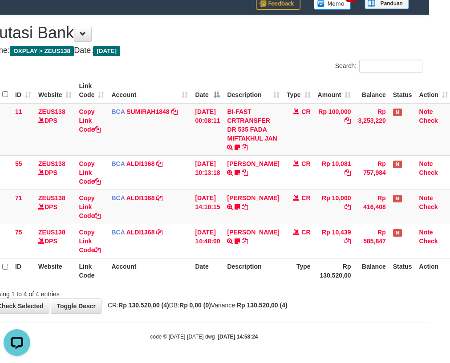
click at [285, 295] on div "Showing 1 to 4 of 4 entries" at bounding box center [204, 292] width 450 height 12
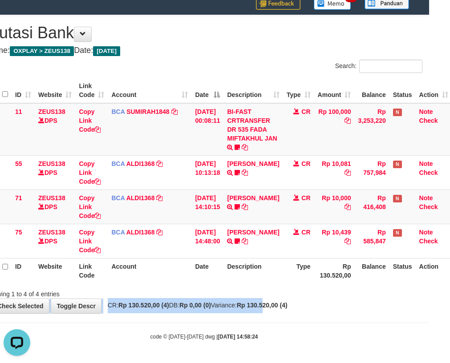
click at [284, 312] on div "**********" at bounding box center [204, 164] width 450 height 298
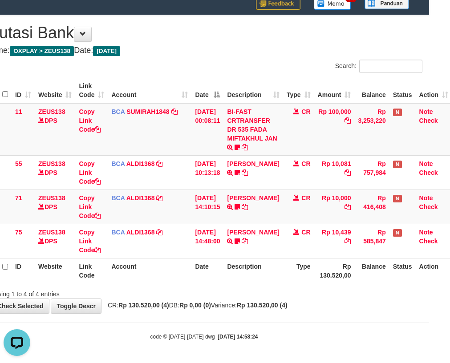
click at [285, 317] on body "Toggle navigation Home Bank Account List Load By Website Group [OXPLAY] ZEUS138…" at bounding box center [204, 167] width 450 height 394
click at [282, 307] on strong "Rp 130.520,00 (4)" at bounding box center [262, 305] width 51 height 7
click at [285, 310] on div "**********" at bounding box center [204, 164] width 450 height 298
click at [295, 311] on div "**********" at bounding box center [204, 164] width 450 height 298
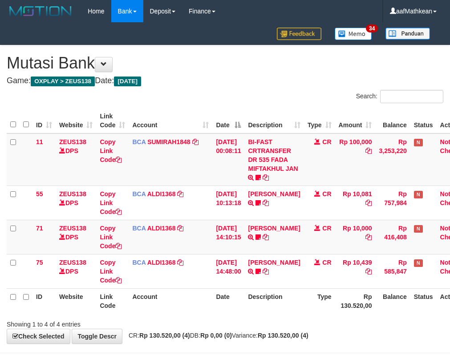
scroll to position [30, 21]
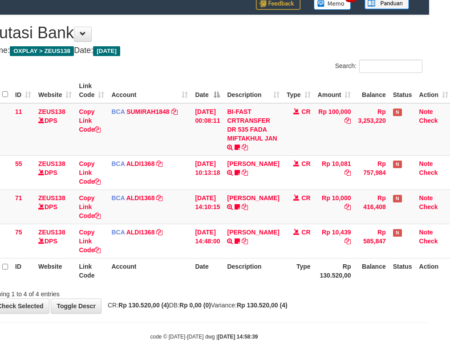
click at [293, 309] on div "**********" at bounding box center [204, 164] width 450 height 298
drag, startPoint x: 292, startPoint y: 309, endPoint x: 291, endPoint y: 303, distance: 6.7
click at [291, 306] on div "**********" at bounding box center [204, 164] width 450 height 298
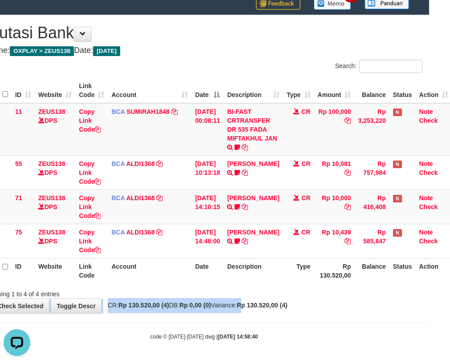
click at [264, 299] on div "**********" at bounding box center [204, 164] width 450 height 298
click at [202, 311] on div "**********" at bounding box center [204, 164] width 450 height 298
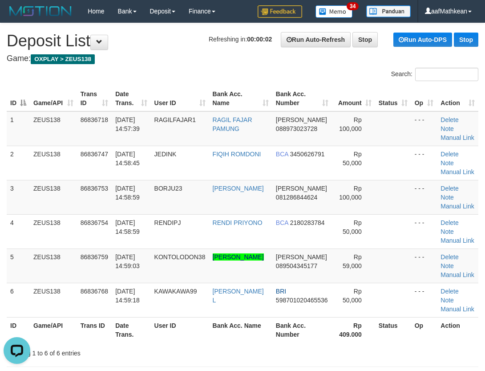
click at [459, 203] on link "Manual Link" at bounding box center [458, 206] width 34 height 7
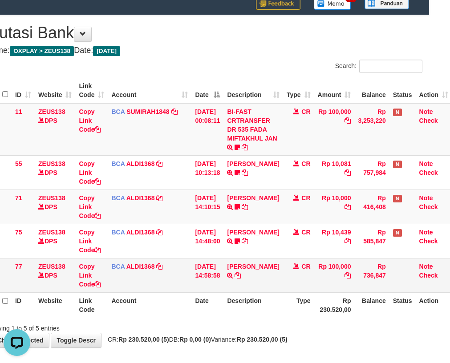
drag, startPoint x: 257, startPoint y: 276, endPoint x: 262, endPoint y: 271, distance: 7.6
click at [257, 276] on td "TUBAGUS TOGI TRSF E-BANKING CR 3108/FTSCY/WS95051 100000.002025083178054834 TRF…" at bounding box center [252, 275] width 59 height 34
drag, startPoint x: 261, startPoint y: 275, endPoint x: 456, endPoint y: 182, distance: 215.4
click at [241, 273] on icon at bounding box center [238, 275] width 6 height 6
click at [122, 280] on td "BCA ALDI1368 DPS ALDI mutasi_20250831_3354 | 77 mutasi_20250831_3354 | 77" at bounding box center [150, 275] width 84 height 34
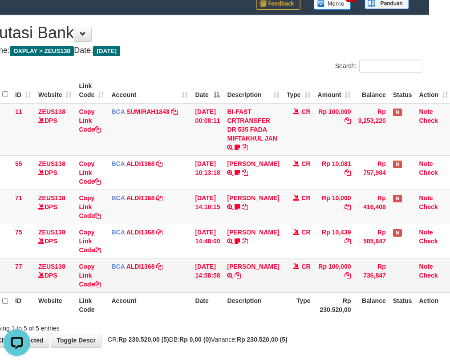
drag, startPoint x: 168, startPoint y: 283, endPoint x: 420, endPoint y: 282, distance: 252.4
click at [328, 293] on table "ID Website Link Code Account Date Description Type Amount Balance Status Action…" at bounding box center [219, 198] width 466 height 240
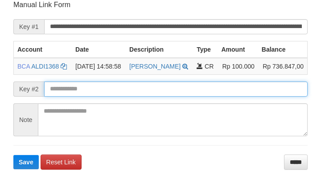
click at [127, 97] on input "text" at bounding box center [175, 88] width 263 height 15
click at [13, 155] on button "Save" at bounding box center [25, 162] width 25 height 14
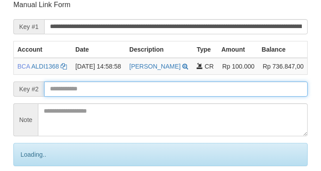
click at [116, 97] on input "text" at bounding box center [175, 88] width 263 height 15
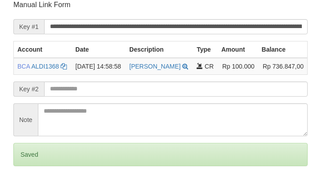
scroll to position [174, 0]
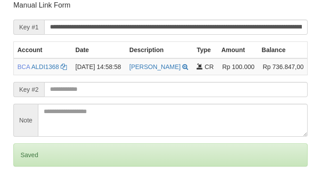
click at [29, 107] on form "**********" at bounding box center [160, 99] width 294 height 199
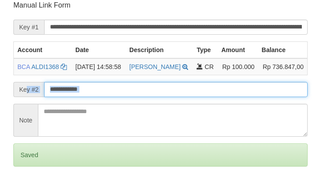
click at [93, 97] on input "text" at bounding box center [175, 89] width 263 height 15
click at [87, 97] on input "text" at bounding box center [175, 89] width 263 height 15
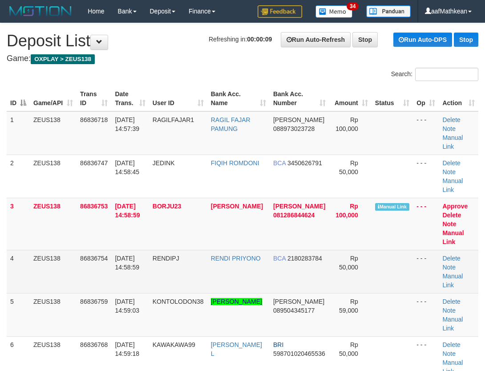
click at [93, 250] on td "86836754" at bounding box center [94, 271] width 35 height 43
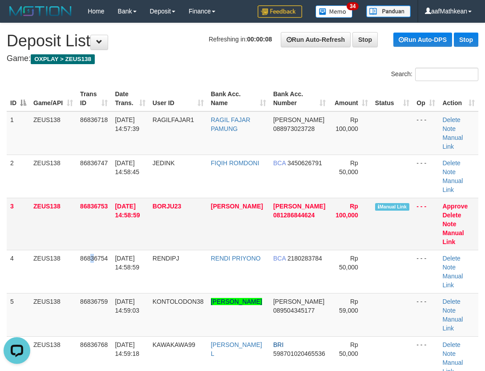
click at [450, 219] on td "Approve Delete Note Manual Link" at bounding box center [459, 224] width 40 height 52
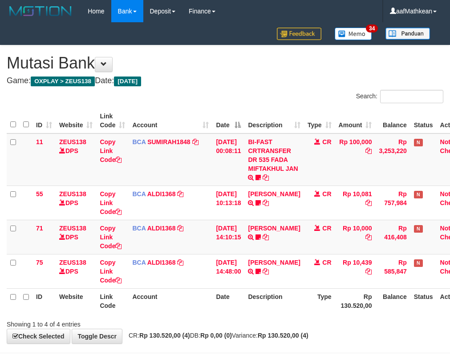
scroll to position [30, 21]
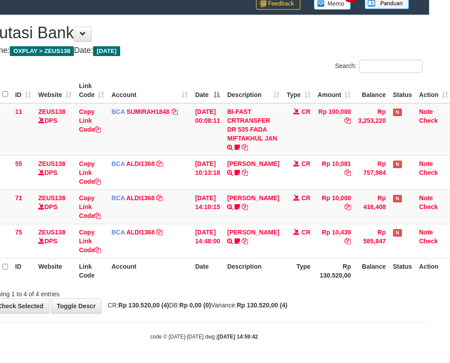
click at [151, 272] on th "Account" at bounding box center [150, 270] width 84 height 25
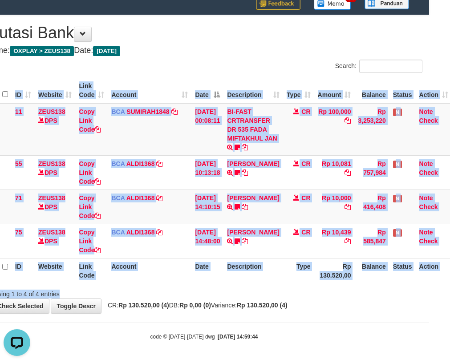
click at [260, 290] on div "Search: ID Website Link Code Account Date Description Type Amount Balance Statu…" at bounding box center [204, 179] width 437 height 239
drag, startPoint x: 261, startPoint y: 294, endPoint x: 265, endPoint y: 288, distance: 6.4
click at [262, 293] on div "Showing 1 to 4 of 4 entries" at bounding box center [204, 292] width 450 height 12
drag, startPoint x: 253, startPoint y: 288, endPoint x: 247, endPoint y: 288, distance: 5.8
click at [252, 289] on div "Showing 1 to 4 of 4 entries" at bounding box center [204, 292] width 450 height 12
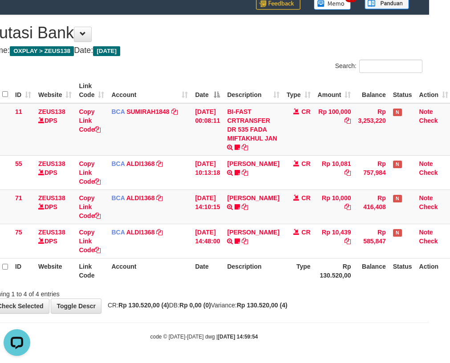
click at [235, 283] on th "Description" at bounding box center [252, 270] width 59 height 25
click at [247, 312] on div "**********" at bounding box center [204, 164] width 450 height 298
click at [245, 313] on div "**********" at bounding box center [204, 164] width 450 height 298
click at [248, 310] on div "**********" at bounding box center [204, 164] width 450 height 298
click at [250, 312] on div "**********" at bounding box center [204, 164] width 450 height 298
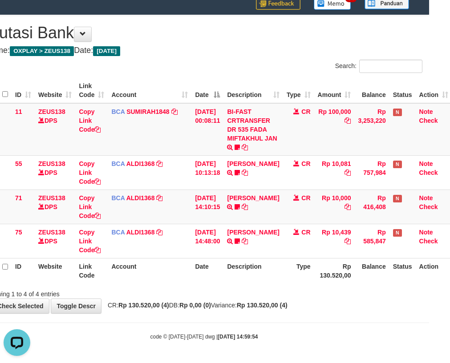
click at [247, 301] on div "**********" at bounding box center [204, 164] width 450 height 298
click at [257, 293] on div "Showing 1 to 4 of 4 entries" at bounding box center [204, 292] width 450 height 12
click at [222, 285] on div "Search: ID Website Link Code Account Date Description Type Amount Balance Statu…" at bounding box center [204, 179] width 437 height 239
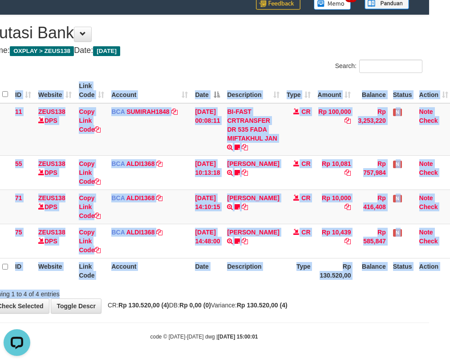
drag, startPoint x: 225, startPoint y: 288, endPoint x: 224, endPoint y: 284, distance: 4.5
click at [225, 288] on div "Showing 1 to 4 of 4 entries" at bounding box center [204, 292] width 450 height 12
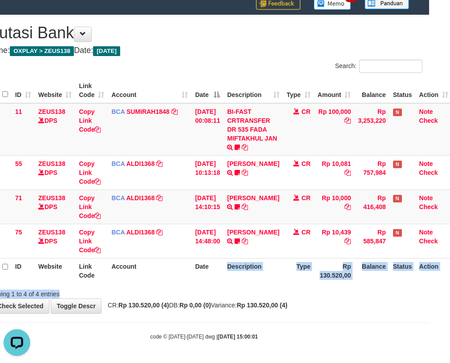
click at [233, 286] on div "Search: ID Website Link Code Account Date Description Type Amount Balance Statu…" at bounding box center [204, 179] width 437 height 239
click at [236, 285] on div "ID Website Link Code Account Date Description Type Amount Balance Status Action…" at bounding box center [204, 180] width 450 height 211
click at [234, 284] on div "ID Website Link Code Account Date Description Type Amount Balance Status Action…" at bounding box center [204, 180] width 450 height 211
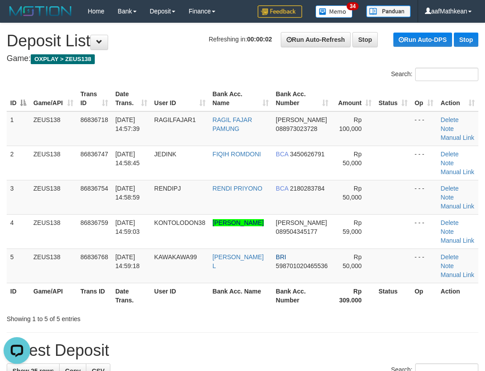
click at [152, 89] on div "ID Game/API Trans ID Date Trans. User ID Bank Acc. Name Bank Acc. Number Amount…" at bounding box center [242, 196] width 485 height 227
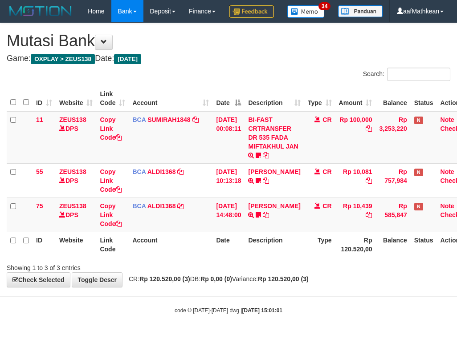
scroll to position [0, 14]
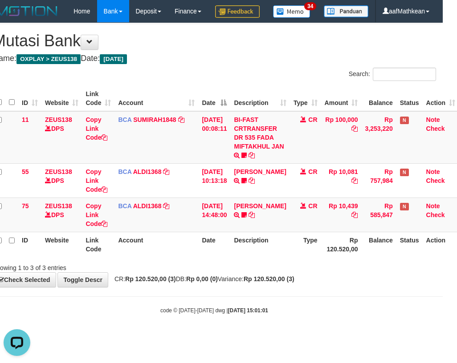
click at [261, 257] on th "Description" at bounding box center [259, 244] width 59 height 25
click at [271, 257] on th "Description" at bounding box center [259, 244] width 59 height 25
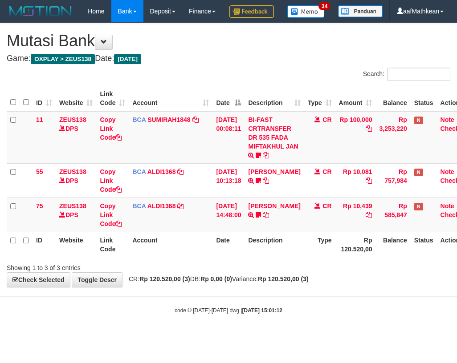
scroll to position [0, 14]
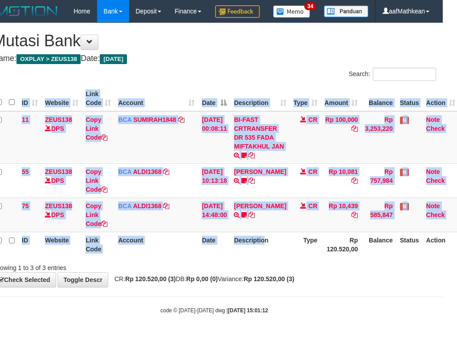
click at [272, 260] on div "ID Website Link Code Account Date Description Type Amount Balance Status Action…" at bounding box center [214, 171] width 457 height 177
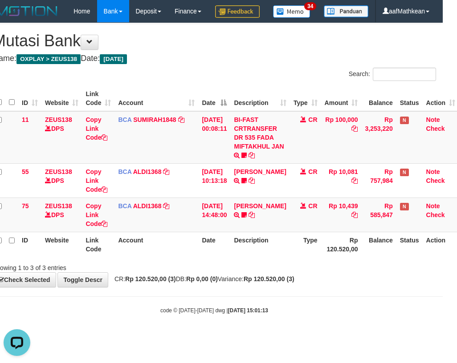
click at [274, 257] on tr "ID Website Link Code Account Date Description Type Rp 120.520,00 Balance Status…" at bounding box center [225, 244] width 466 height 25
drag, startPoint x: 269, startPoint y: 285, endPoint x: 359, endPoint y: 234, distance: 103.3
click at [269, 272] on div "Search: ID Website Link Code Account Date Description Type Amount Balance Statu…" at bounding box center [213, 170] width 443 height 205
drag, startPoint x: 230, startPoint y: 278, endPoint x: 222, endPoint y: 279, distance: 7.7
click at [227, 257] on th "Date" at bounding box center [214, 244] width 32 height 25
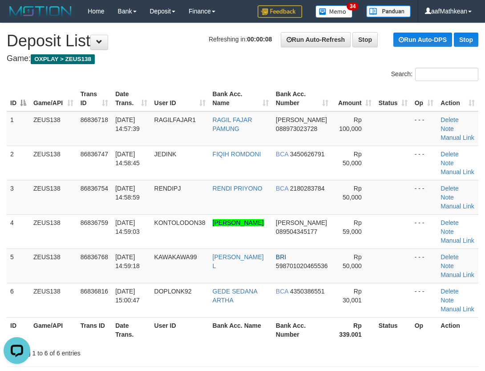
drag, startPoint x: 164, startPoint y: 69, endPoint x: 144, endPoint y: 83, distance: 24.3
click at [157, 76] on div "Search:" at bounding box center [242, 76] width 485 height 16
click at [145, 79] on div "Search:" at bounding box center [242, 76] width 485 height 16
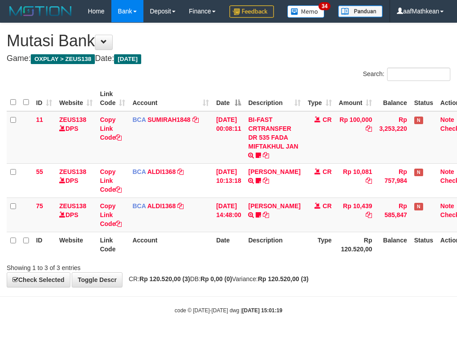
scroll to position [0, 14]
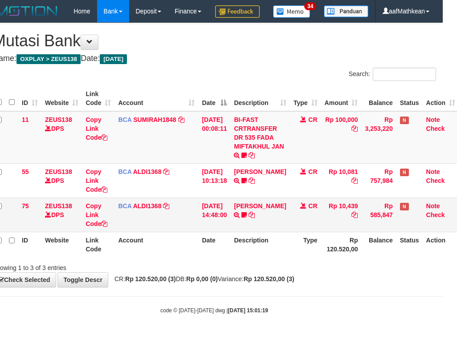
drag, startPoint x: 231, startPoint y: 240, endPoint x: 209, endPoint y: 243, distance: 21.5
click at [230, 232] on td "[DATE] 14:48:00" at bounding box center [214, 215] width 32 height 34
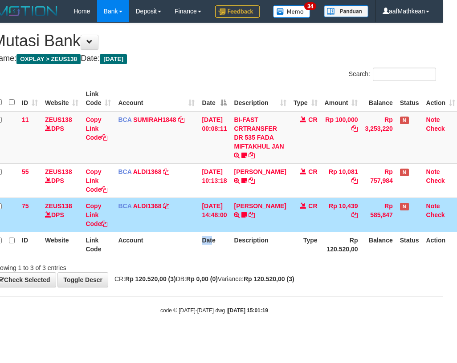
drag, startPoint x: 214, startPoint y: 263, endPoint x: 215, endPoint y: 296, distance: 32.5
click at [208, 272] on div "Search: ID Website Link Code Account Date Description Type Amount Balance Statu…" at bounding box center [213, 170] width 443 height 205
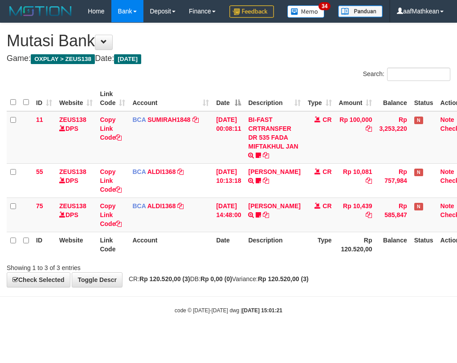
scroll to position [0, 14]
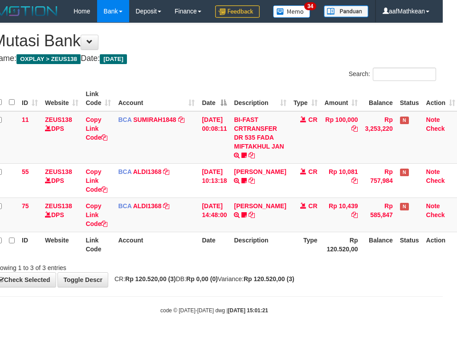
drag, startPoint x: 231, startPoint y: 289, endPoint x: 227, endPoint y: 293, distance: 5.7
click at [228, 272] on div "Showing 1 to 3 of 3 entries" at bounding box center [214, 266] width 457 height 12
drag, startPoint x: 245, startPoint y: 298, endPoint x: 264, endPoint y: 290, distance: 20.8
click at [245, 283] on span "CR: Rp 120.520,00 (3) DB: Rp 0,00 (0) Variance: Rp 120.520,00 (3)" at bounding box center [202, 279] width 184 height 7
click at [248, 283] on span "CR: Rp 120.520,00 (3) DB: Rp 0,00 (0) Variance: Rp 120.520,00 (3)" at bounding box center [202, 279] width 184 height 7
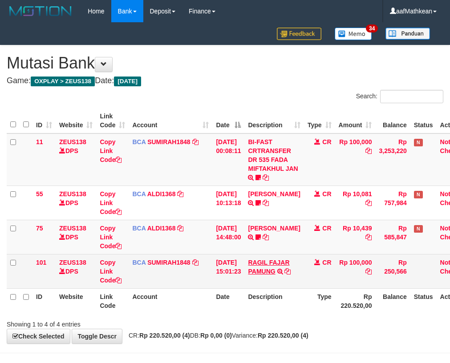
scroll to position [0, 14]
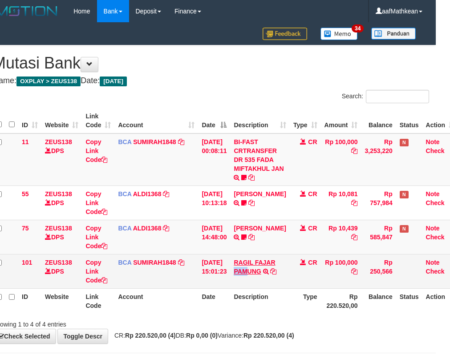
drag, startPoint x: 239, startPoint y: 269, endPoint x: 251, endPoint y: 273, distance: 13.2
click at [251, 276] on td "RAGIL FAJAR PAMUNG TRSF E-BANKING CR 3108/FTSCY/WS95271 100000.00RAGIL FAJAR PA…" at bounding box center [259, 271] width 59 height 34
click at [276, 272] on icon at bounding box center [273, 271] width 6 height 6
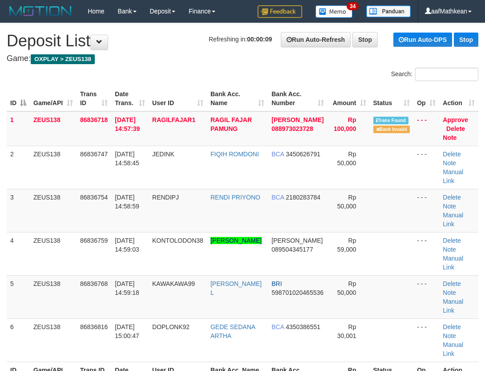
click at [164, 89] on th "User ID" at bounding box center [178, 98] width 58 height 25
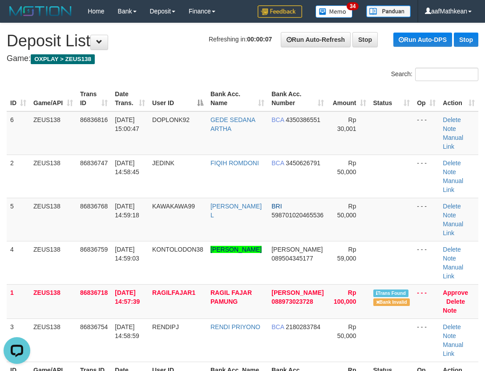
click at [153, 80] on div "Search:" at bounding box center [242, 76] width 485 height 16
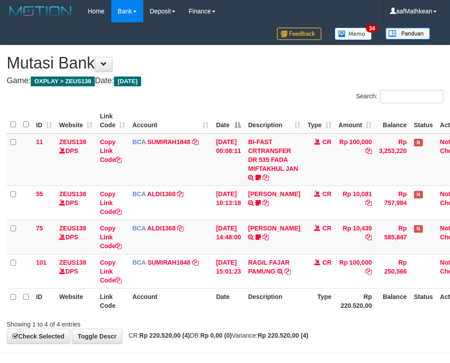
scroll to position [0, 14]
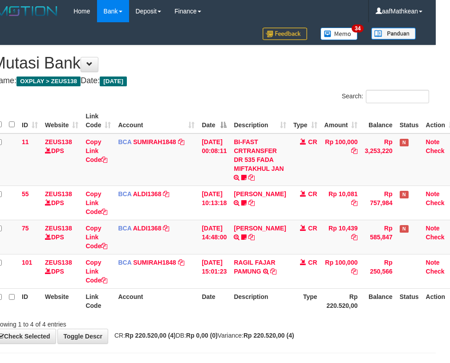
drag, startPoint x: 230, startPoint y: 312, endPoint x: 227, endPoint y: 322, distance: 9.7
click at [229, 315] on div "ID Website Link Code Account Date Description Type Amount Balance Status Action…" at bounding box center [211, 211] width 450 height 211
drag, startPoint x: 227, startPoint y: 322, endPoint x: 222, endPoint y: 306, distance: 16.9
click at [227, 321] on div "Showing 1 to 4 of 4 entries" at bounding box center [211, 323] width 450 height 12
drag, startPoint x: 219, startPoint y: 311, endPoint x: 215, endPoint y: 307, distance: 5.1
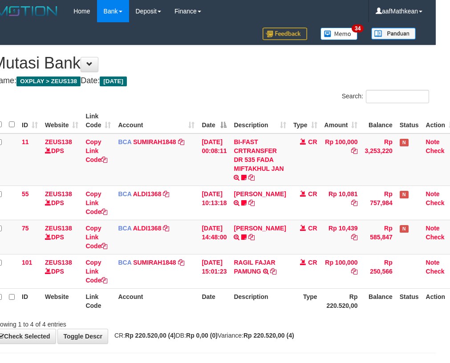
click at [218, 311] on th "Date" at bounding box center [214, 300] width 32 height 25
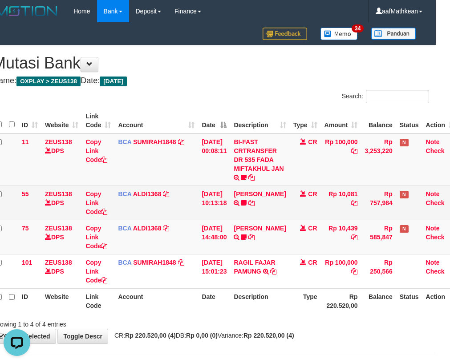
click at [248, 292] on tr "ID Website Link Code Account Date Description Type Rp 220.520,00 Balance Status…" at bounding box center [225, 300] width 466 height 25
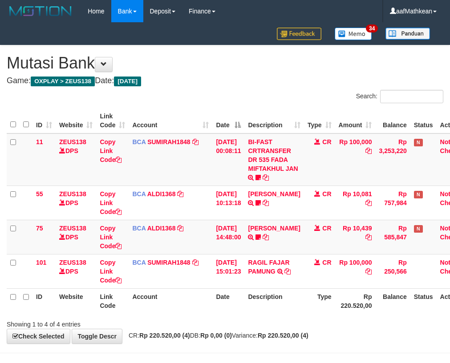
scroll to position [0, 14]
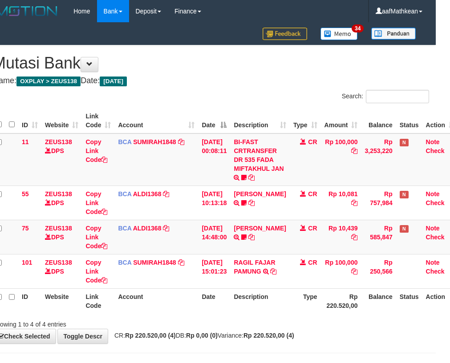
drag, startPoint x: 170, startPoint y: 301, endPoint x: 180, endPoint y: 300, distance: 10.3
click at [170, 302] on th "Account" at bounding box center [156, 300] width 84 height 25
click at [186, 303] on th "Account" at bounding box center [156, 300] width 84 height 25
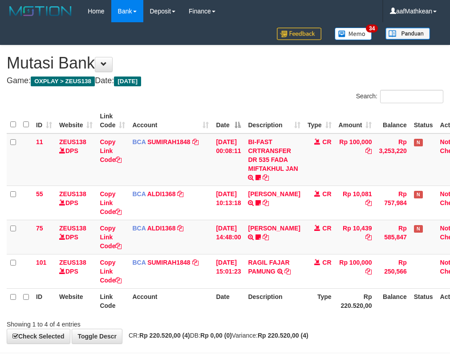
scroll to position [0, 14]
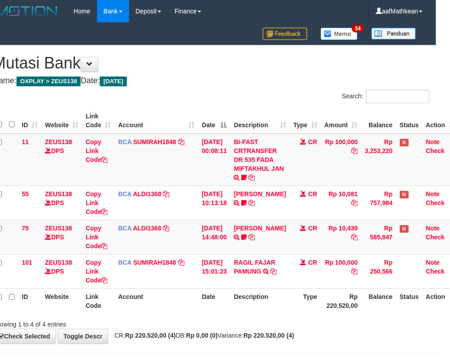
click at [265, 308] on th "Description" at bounding box center [259, 300] width 59 height 25
drag, startPoint x: 256, startPoint y: 326, endPoint x: 251, endPoint y: 321, distance: 6.6
click at [252, 323] on div "Showing 1 to 4 of 4 entries" at bounding box center [211, 323] width 450 height 12
click at [256, 299] on th "Description" at bounding box center [259, 300] width 59 height 25
click at [248, 309] on th "Description" at bounding box center [259, 300] width 59 height 25
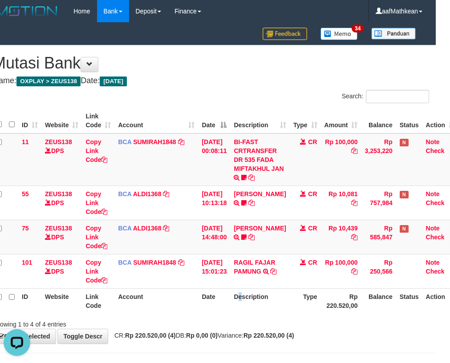
drag, startPoint x: 243, startPoint y: 303, endPoint x: 239, endPoint y: 300, distance: 4.8
click at [243, 302] on th "Description" at bounding box center [259, 300] width 59 height 25
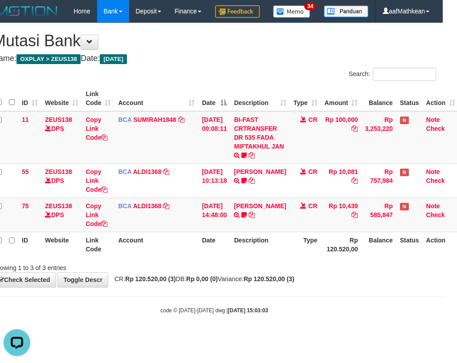
click at [273, 287] on div "**********" at bounding box center [214, 155] width 457 height 264
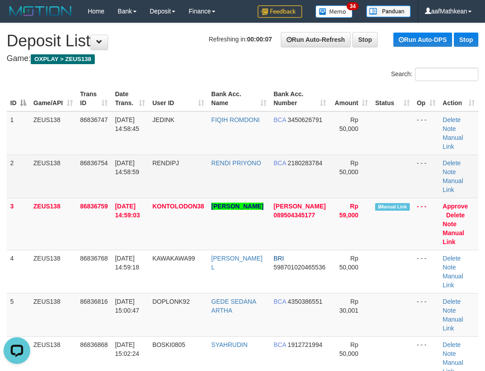
click at [139, 127] on span "31/08/2025 14:58:45" at bounding box center [127, 124] width 24 height 16
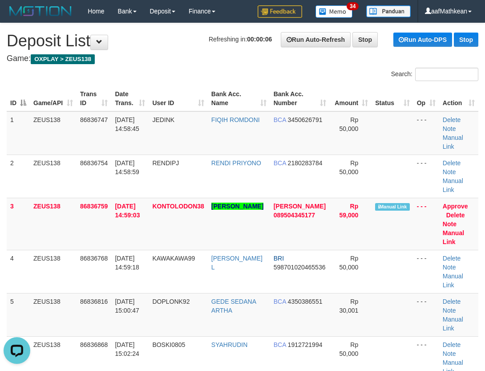
click at [57, 93] on th "Game/API" at bounding box center [53, 98] width 47 height 25
click at [83, 74] on div "Search:" at bounding box center [242, 76] width 485 height 16
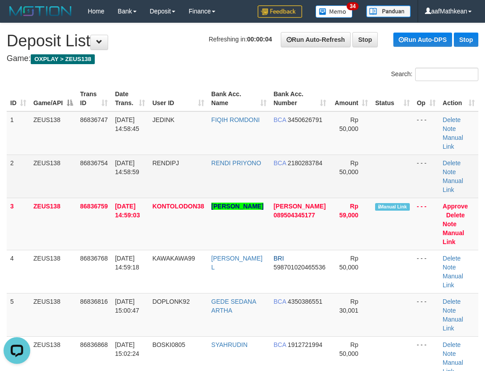
click at [95, 174] on td "86836754" at bounding box center [94, 175] width 35 height 43
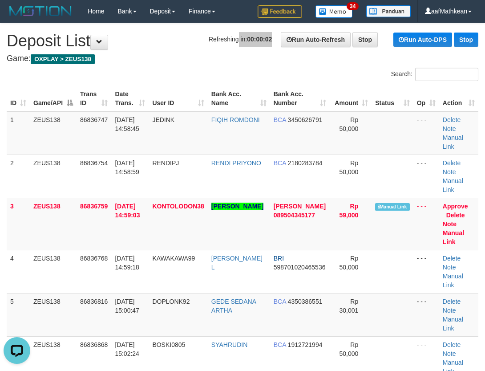
click at [208, 49] on h1 "Refreshing in: 00:00:02 Run Auto-Refresh Stop Run Auto-DPS Stop Deposit List" at bounding box center [243, 41] width 472 height 18
click at [110, 89] on div "Search: ID Game/API Trans ID Date Trans. User ID Bank Acc. Name Bank Acc. Numbe…" at bounding box center [243, 265] width 472 height 395
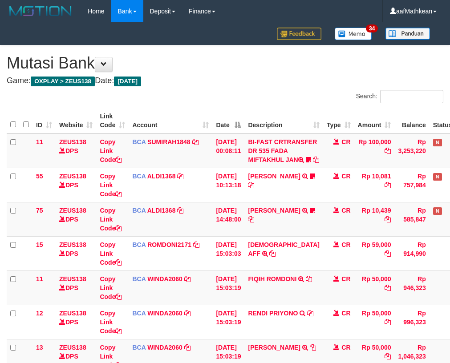
scroll to position [0, 14]
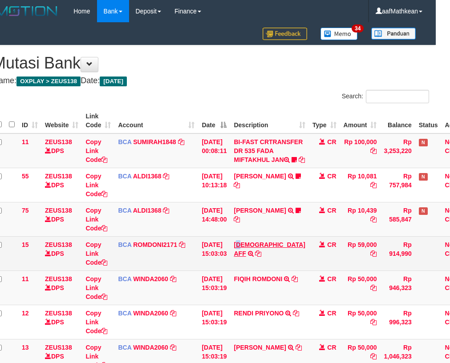
click at [243, 260] on td "MUHAMMAD AFF TRSF E-BANKING CR 3108/FTSCY/WS95051 59000.002025083144648785 TRFD…" at bounding box center [269, 253] width 78 height 34
click at [261, 257] on icon at bounding box center [258, 254] width 6 height 6
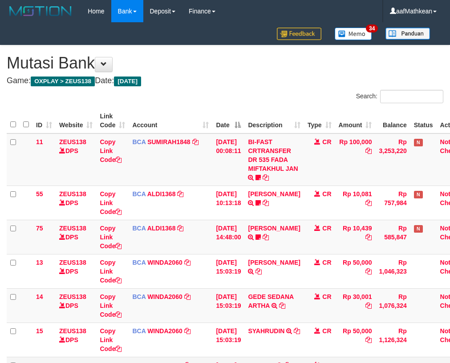
scroll to position [133, 14]
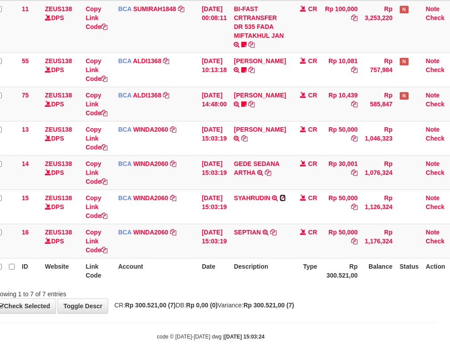
drag, startPoint x: 243, startPoint y: 204, endPoint x: 452, endPoint y: 138, distance: 218.9
click at [280, 201] on icon at bounding box center [283, 198] width 6 height 6
click at [217, 262] on table "ID Website Link Code Account Date Description Type Amount Balance Status Action…" at bounding box center [225, 129] width 466 height 308
drag, startPoint x: 265, startPoint y: 270, endPoint x: 259, endPoint y: 186, distance: 83.9
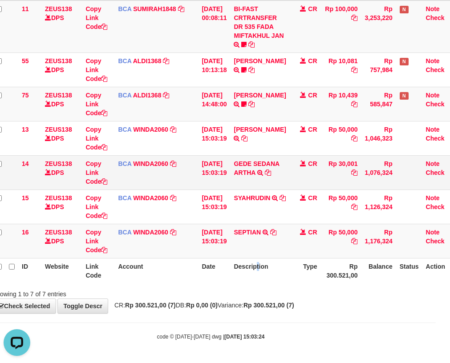
click at [267, 258] on table "ID Website Link Code Account Date Description Type Amount Balance Status Action…" at bounding box center [225, 129] width 466 height 308
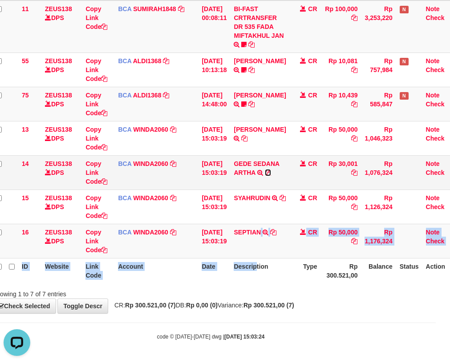
click at [271, 176] on icon at bounding box center [268, 173] width 6 height 6
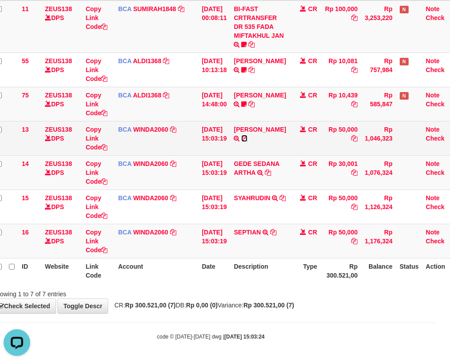
click at [248, 142] on icon at bounding box center [244, 138] width 6 height 6
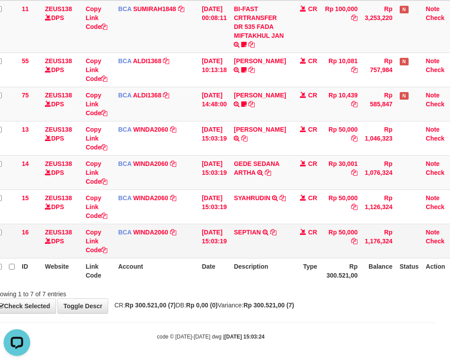
drag, startPoint x: 215, startPoint y: 239, endPoint x: 454, endPoint y: 212, distance: 241.4
click at [214, 240] on td "31/08/2025 15:03:19" at bounding box center [214, 241] width 32 height 34
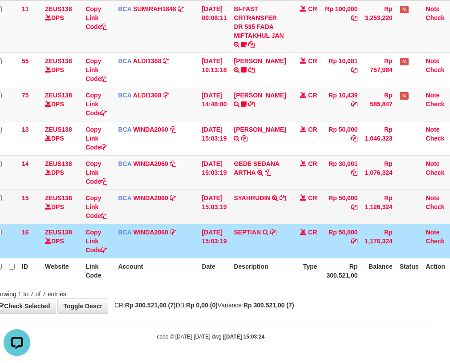
click at [177, 207] on td "BCA WINDA2060 DPS WINDA mutasi_20250831_4644 | 15 mutasi_20250831_4644 | 15" at bounding box center [156, 207] width 84 height 34
click at [118, 212] on td "BCA WINDA2060 DPS WINDA mutasi_20250831_4644 | 15 mutasi_20250831_4644 | 15" at bounding box center [156, 207] width 84 height 34
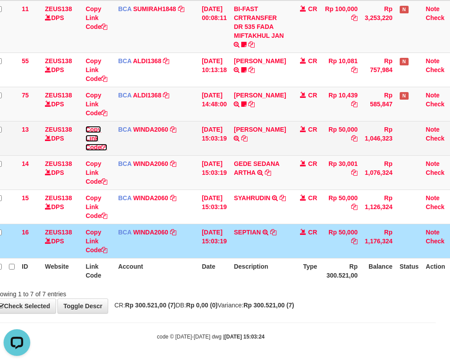
click at [91, 147] on link "Copy Link Code" at bounding box center [96, 138] width 22 height 25
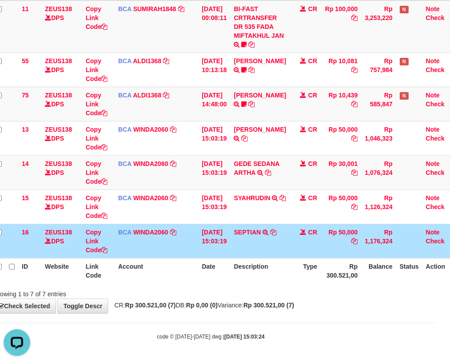
scroll to position [122, 0]
drag, startPoint x: 314, startPoint y: 187, endPoint x: 437, endPoint y: 189, distance: 122.9
click at [366, 188] on tr "14 ZEUS138 DPS Copy Link Code BCA WINDA2060 DPS WINDA mutasi_20250831_4644 | 14…" at bounding box center [225, 172] width 466 height 34
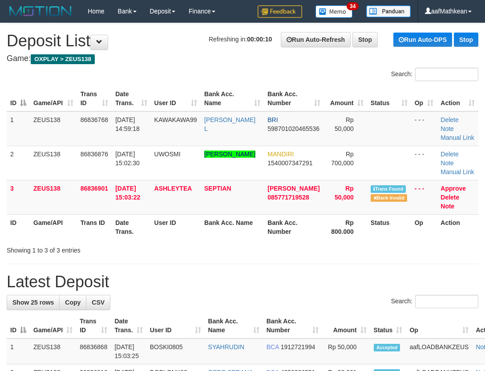
click at [367, 220] on th "Status" at bounding box center [389, 226] width 44 height 25
click at [463, 134] on link "Manual Link" at bounding box center [458, 137] width 34 height 7
drag, startPoint x: 209, startPoint y: 49, endPoint x: 192, endPoint y: 1, distance: 50.3
click at [204, 43] on h1 "Refreshing in: 00:00:02 Run Auto-Refresh Stop Run Auto-DPS Stop Deposit List" at bounding box center [243, 41] width 472 height 18
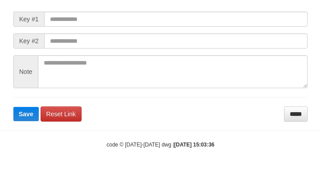
scroll to position [129, 0]
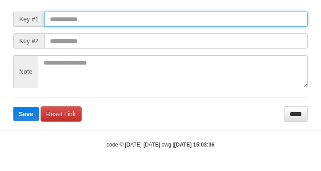
click at [156, 23] on input "text" at bounding box center [175, 19] width 263 height 15
paste input "**********"
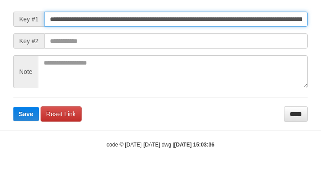
scroll to position [0, 552]
type input "**********"
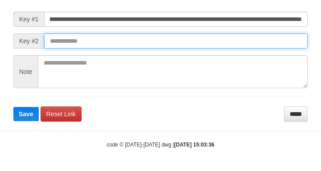
click at [13, 107] on button "Save" at bounding box center [25, 114] width 25 height 14
click at [231, 38] on input "text" at bounding box center [175, 40] width 263 height 15
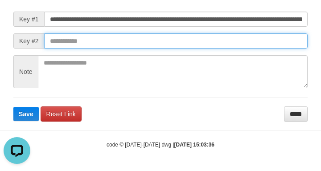
scroll to position [0, 0]
click at [230, 37] on input "text" at bounding box center [175, 40] width 263 height 15
click at [13, 107] on button "Save" at bounding box center [25, 114] width 25 height 14
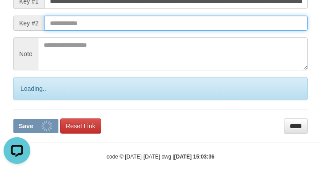
click at [226, 31] on input "text" at bounding box center [175, 23] width 263 height 15
drag, startPoint x: 229, startPoint y: 35, endPoint x: 0, endPoint y: 33, distance: 228.4
click at [229, 31] on input "text" at bounding box center [175, 23] width 263 height 15
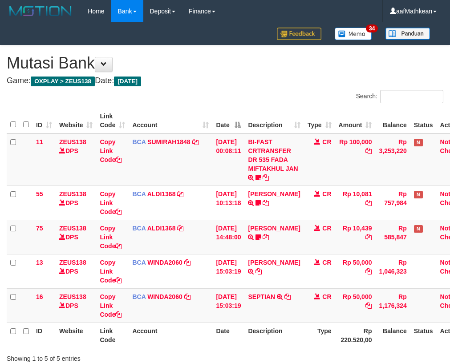
click at [357, 209] on tr "55 ZEUS138 DPS Copy Link Code BCA ALDI1368 DPS ALDI mutasi_20250831_3354 | 55 m…" at bounding box center [240, 203] width 466 height 34
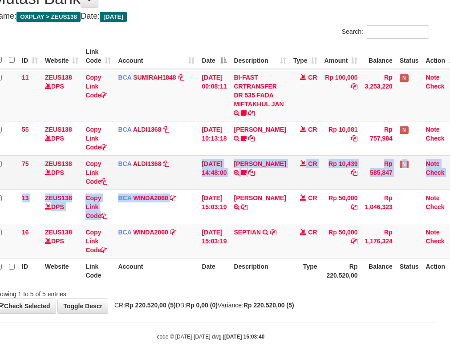
click at [251, 188] on tr "75 ZEUS138 DPS Copy Link Code BCA ALDI1368 DPS ALDI mutasi_20250831_3354 | 75 m…" at bounding box center [225, 172] width 466 height 34
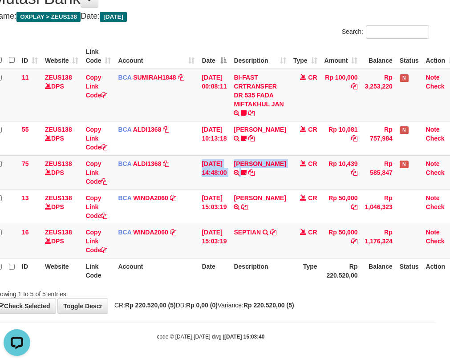
scroll to position [0, 0]
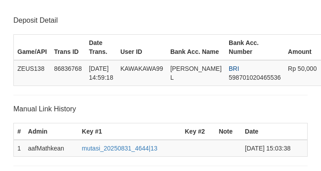
scroll to position [193, 0]
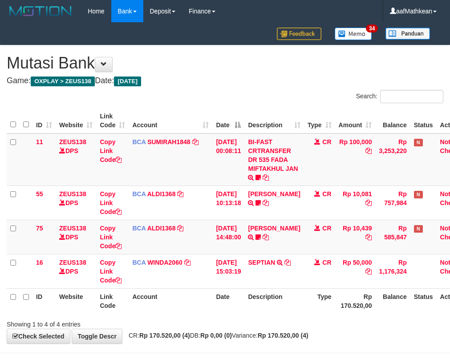
scroll to position [30, 14]
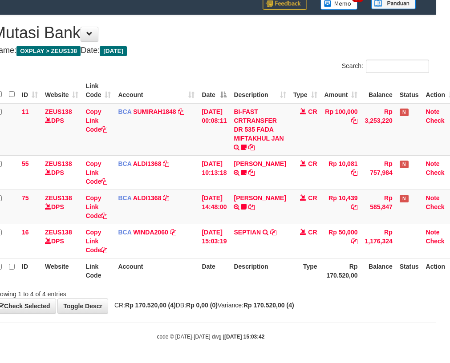
click at [179, 276] on th "Account" at bounding box center [156, 270] width 84 height 25
drag, startPoint x: 189, startPoint y: 288, endPoint x: 175, endPoint y: 281, distance: 15.1
click at [189, 286] on div "Showing 1 to 4 of 4 entries" at bounding box center [211, 292] width 450 height 12
click at [191, 281] on th "Account" at bounding box center [156, 270] width 84 height 25
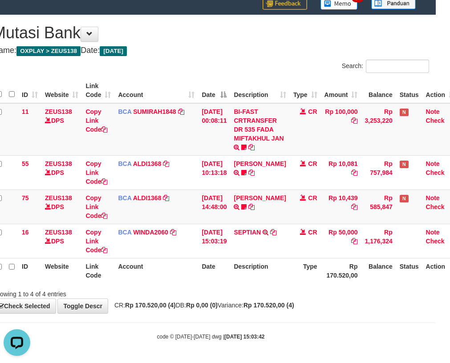
click at [192, 280] on th "Account" at bounding box center [156, 270] width 84 height 25
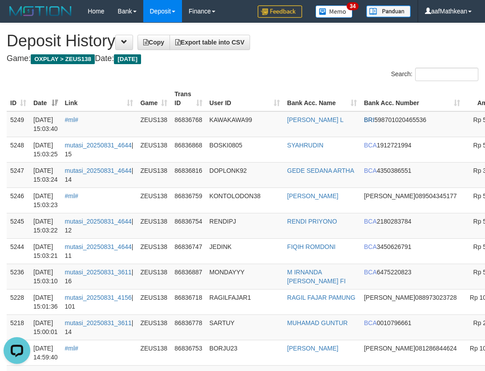
drag, startPoint x: 148, startPoint y: 89, endPoint x: 146, endPoint y: 75, distance: 14.4
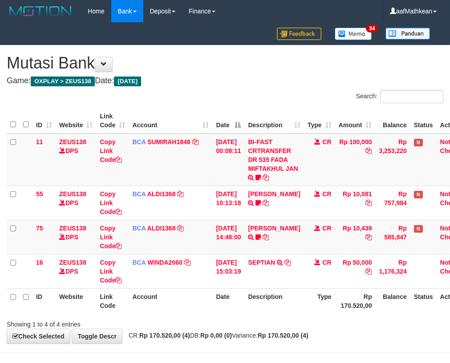
scroll to position [30, 0]
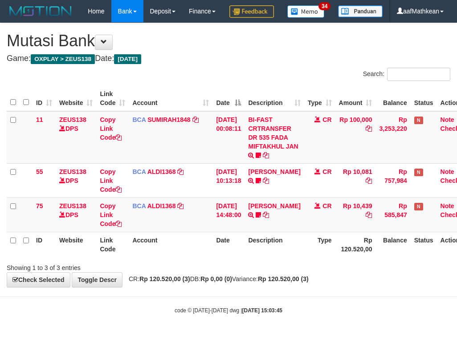
click at [255, 272] on div "Showing 1 to 3 of 3 entries" at bounding box center [228, 266] width 457 height 12
click at [270, 257] on th "Description" at bounding box center [273, 244] width 59 height 25
click at [271, 257] on th "Description" at bounding box center [273, 244] width 59 height 25
click at [272, 257] on th "Description" at bounding box center [273, 244] width 59 height 25
click at [275, 272] on div "Showing 1 to 3 of 3 entries" at bounding box center [228, 266] width 457 height 12
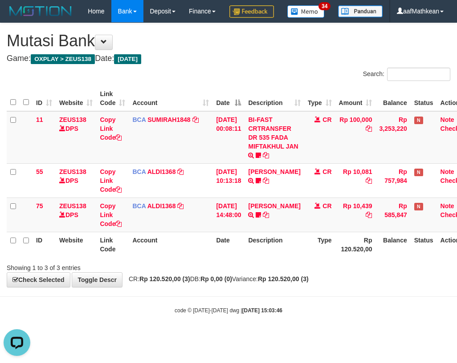
click at [284, 287] on div "**********" at bounding box center [228, 155] width 457 height 264
click at [277, 272] on div "Showing 1 to 3 of 3 entries" at bounding box center [228, 266] width 457 height 12
click at [278, 272] on div "Showing 1 to 3 of 3 entries" at bounding box center [228, 266] width 457 height 12
click at [270, 272] on div "Showing 1 to 3 of 3 entries" at bounding box center [228, 266] width 457 height 12
click at [275, 283] on span "CR: Rp 120.520,00 (3) DB: Rp 0,00 (0) Variance: Rp 120.520,00 (3)" at bounding box center [216, 279] width 184 height 7
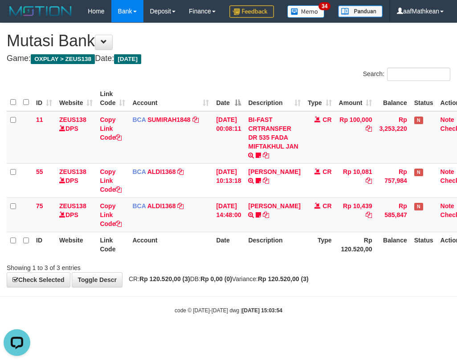
click at [283, 287] on div "**********" at bounding box center [228, 155] width 457 height 264
click at [288, 287] on div "**********" at bounding box center [228, 155] width 457 height 264
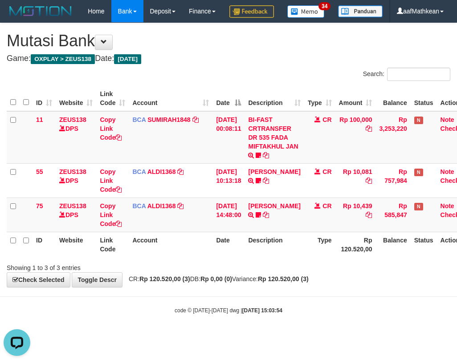
click at [288, 287] on div "**********" at bounding box center [228, 155] width 457 height 264
click at [281, 283] on span "CR: Rp 120.520,00 (3) DB: Rp 0,00 (0) Variance: Rp 120.520,00 (3)" at bounding box center [216, 279] width 184 height 7
click at [331, 287] on div "**********" at bounding box center [228, 155] width 457 height 264
click at [288, 257] on th "Description" at bounding box center [273, 244] width 59 height 25
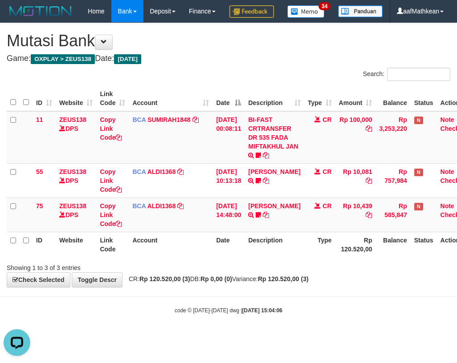
click at [281, 272] on div "Showing 1 to 3 of 3 entries" at bounding box center [228, 266] width 457 height 12
click at [285, 272] on div "Showing 1 to 3 of 3 entries" at bounding box center [228, 266] width 457 height 12
click at [281, 272] on div "Showing 1 to 3 of 3 entries" at bounding box center [228, 266] width 457 height 12
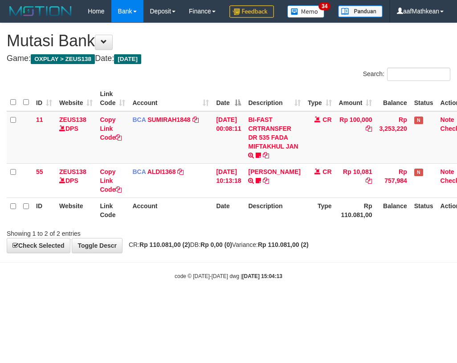
click at [281, 286] on body "Toggle navigation Home Bank Account List Load By Website Group [OXPLAY] ZEUS138…" at bounding box center [228, 151] width 457 height 303
